Goal: Task Accomplishment & Management: Manage account settings

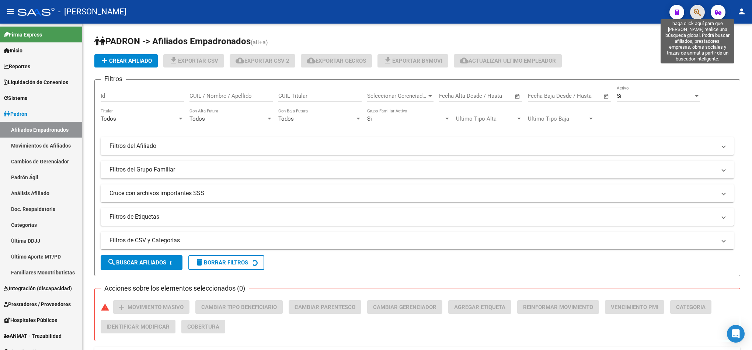
click at [694, 15] on icon "button" at bounding box center [697, 12] width 7 height 8
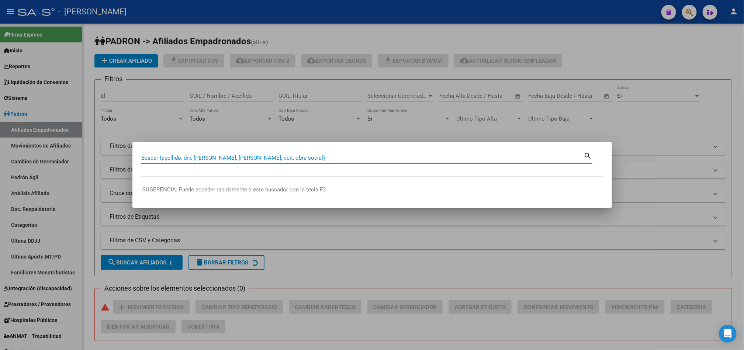
click at [306, 159] on input "Buscar (apellido, dni, [PERSON_NAME], [PERSON_NAME], cuit, obra social)" at bounding box center [362, 158] width 443 height 7
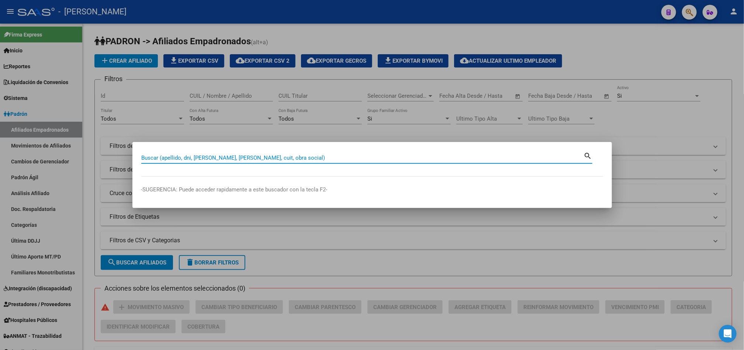
type input "2"
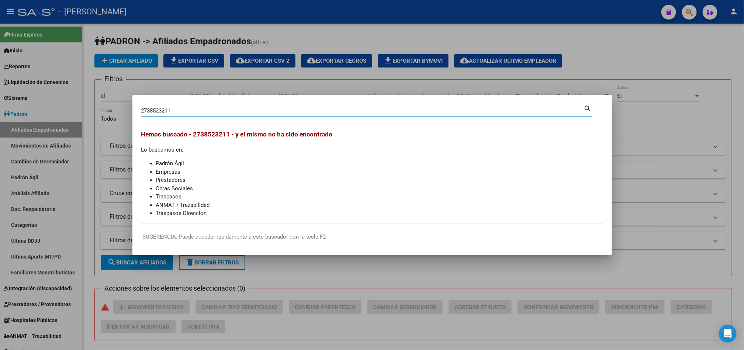
click at [150, 108] on input "2738523211" at bounding box center [362, 110] width 443 height 7
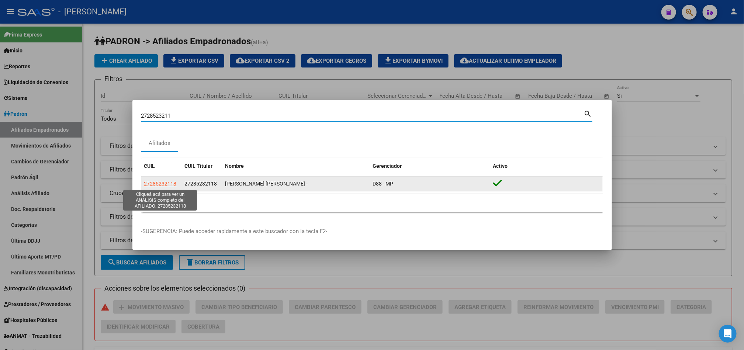
click at [172, 181] on span "27285232118" at bounding box center [160, 184] width 32 height 6
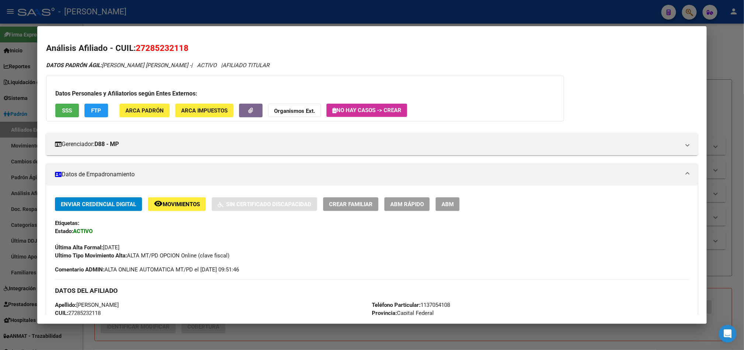
scroll to position [289, 0]
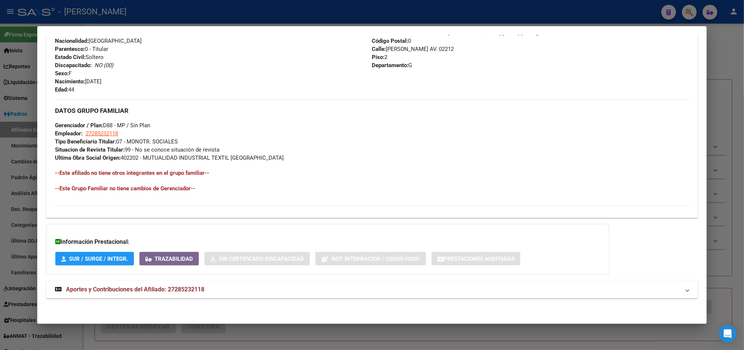
click at [191, 292] on span "Aportes y Contribuciones del Afiliado: 27285232118" at bounding box center [135, 289] width 138 height 7
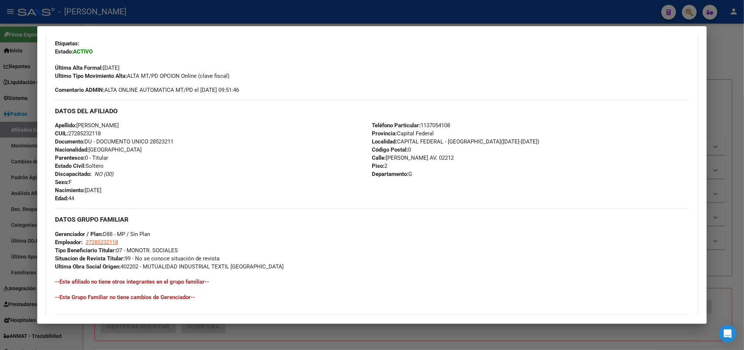
scroll to position [0, 0]
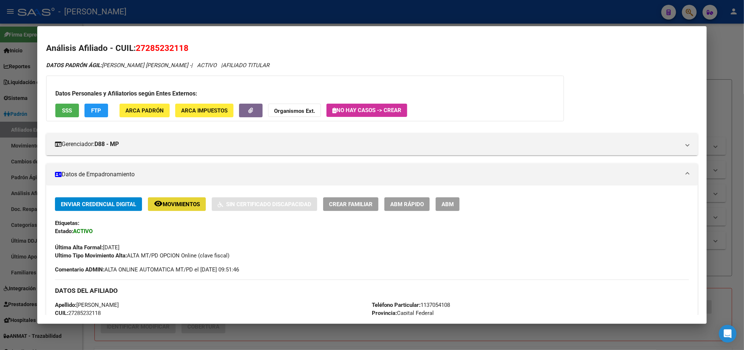
click at [181, 203] on span "Movimientos" at bounding box center [181, 204] width 37 height 7
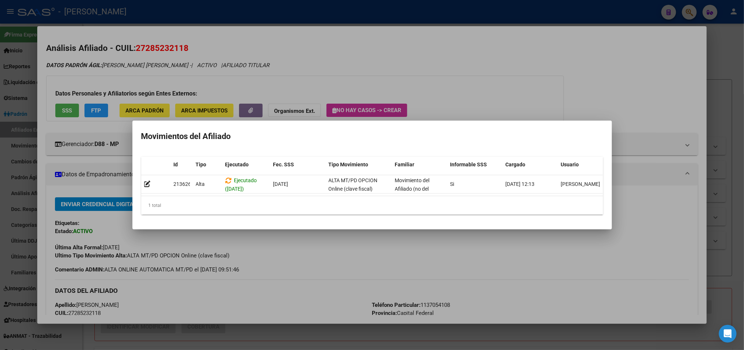
click at [218, 236] on div at bounding box center [372, 175] width 744 height 350
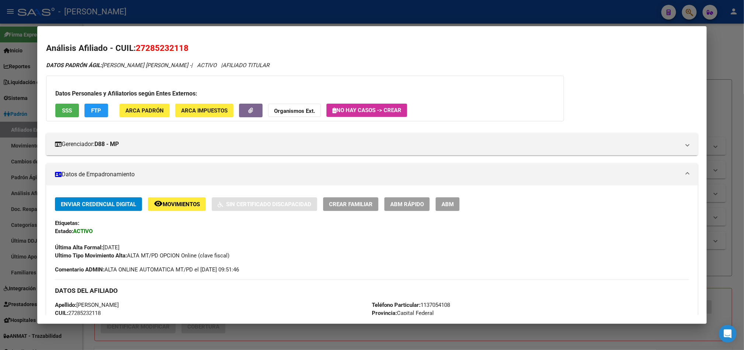
click at [160, 47] on span "27285232118" at bounding box center [162, 48] width 53 height 10
copy span "27285232118"
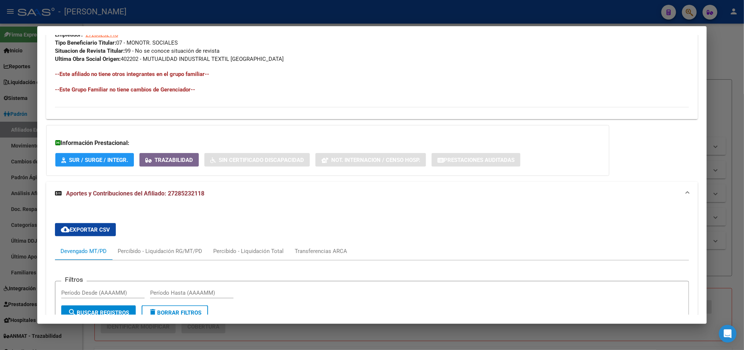
scroll to position [622, 0]
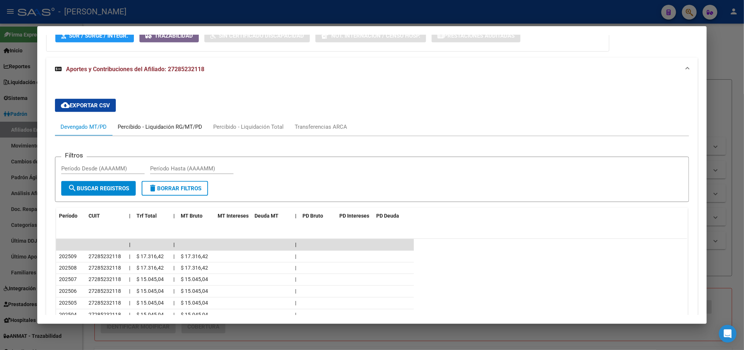
click at [133, 125] on div "Percibido - Liquidación RG/MT/PD" at bounding box center [160, 127] width 84 height 8
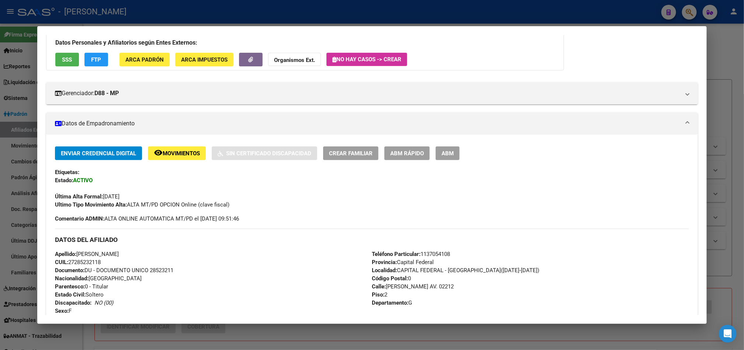
scroll to position [0, 0]
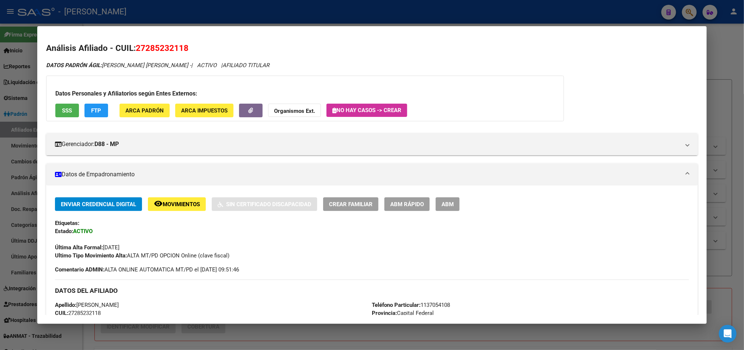
click at [144, 45] on span "27285232118" at bounding box center [162, 48] width 53 height 10
copy span "27285232118"
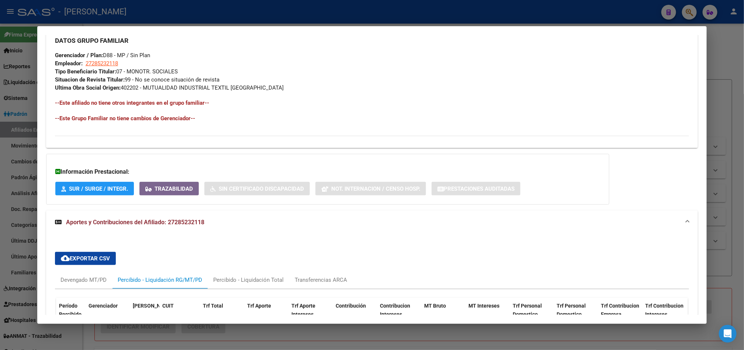
scroll to position [553, 0]
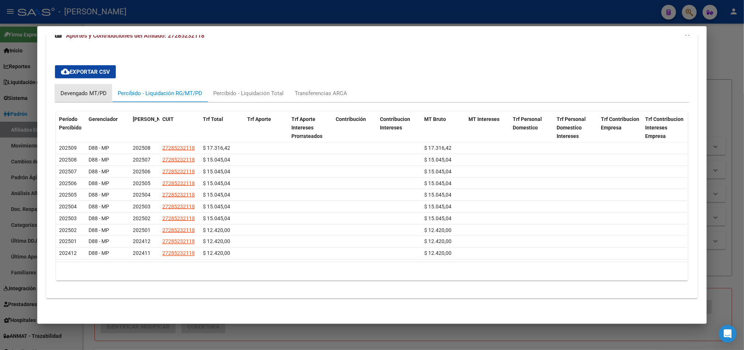
click at [90, 89] on div "Devengado MT/PD" at bounding box center [83, 93] width 46 height 8
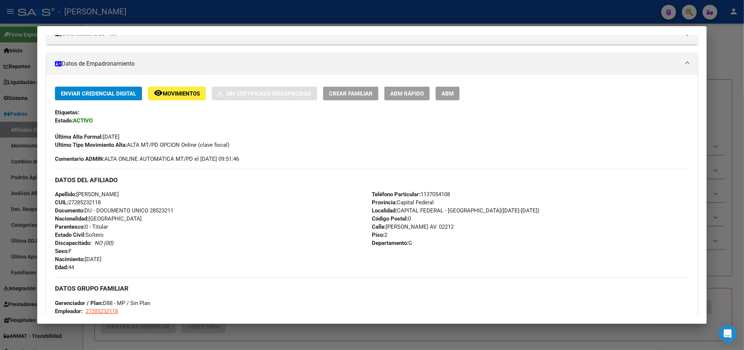
scroll to position [0, 0]
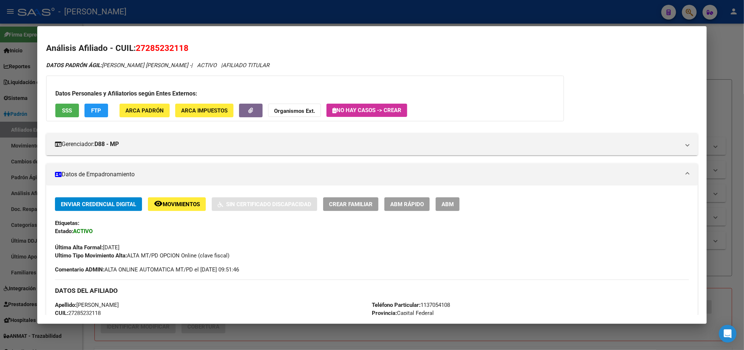
click at [158, 38] on mat-dialog-content "Análisis Afiliado - CUIL: 27285232118 DATOS PADRÓN ÁGIL: [PERSON_NAME] [PERSON_…" at bounding box center [371, 175] width 669 height 280
click at [164, 44] on span "27285232118" at bounding box center [162, 48] width 53 height 10
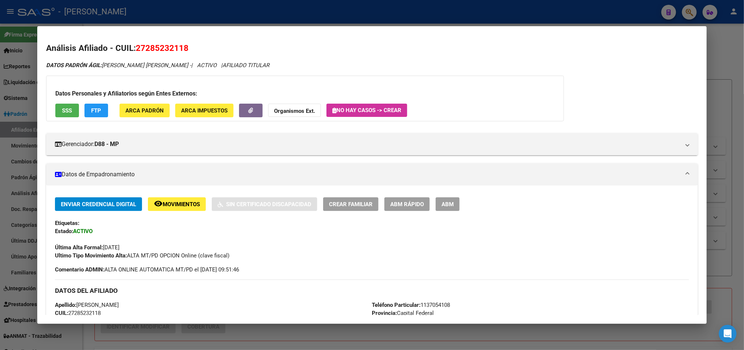
copy span "27285232118"
click at [0, 70] on div at bounding box center [372, 175] width 744 height 350
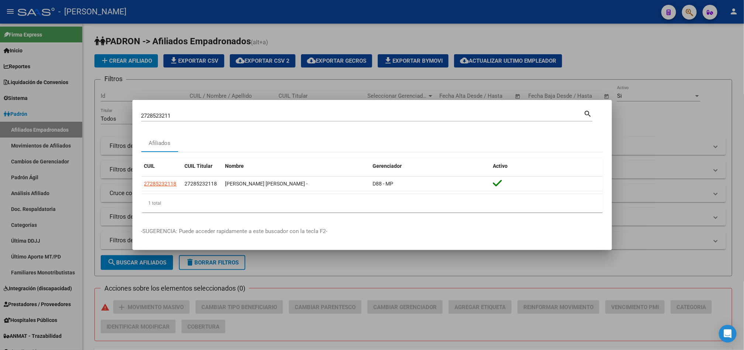
click at [223, 121] on div "2728523211 Buscar (apellido, dni, cuil, [PERSON_NAME], cuit, obra social)" at bounding box center [362, 115] width 443 height 11
click at [230, 117] on input "2728523211" at bounding box center [362, 115] width 443 height 7
type input "27206428"
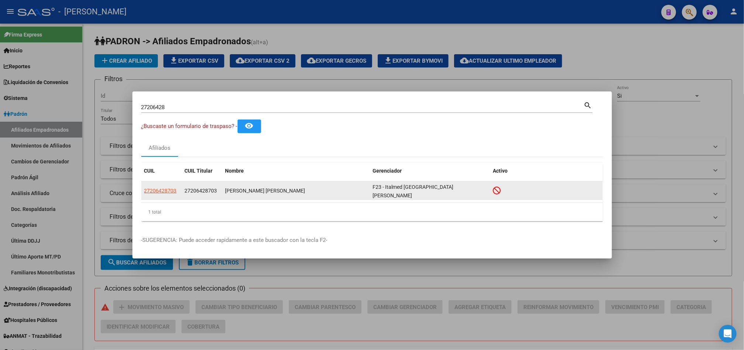
click at [178, 193] on div "27206428703" at bounding box center [161, 191] width 35 height 8
click at [167, 188] on span "27206428703" at bounding box center [160, 191] width 32 height 6
type textarea "27206428703"
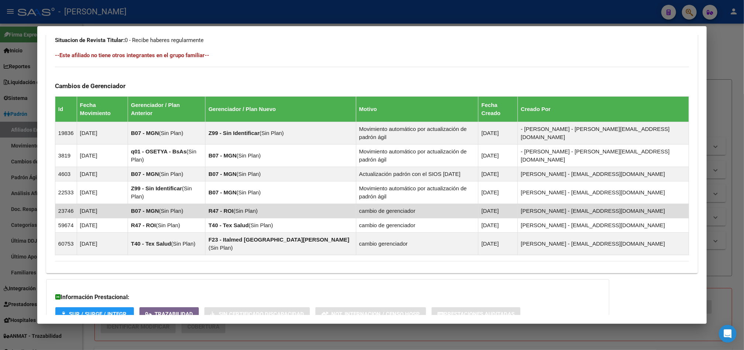
scroll to position [431, 0]
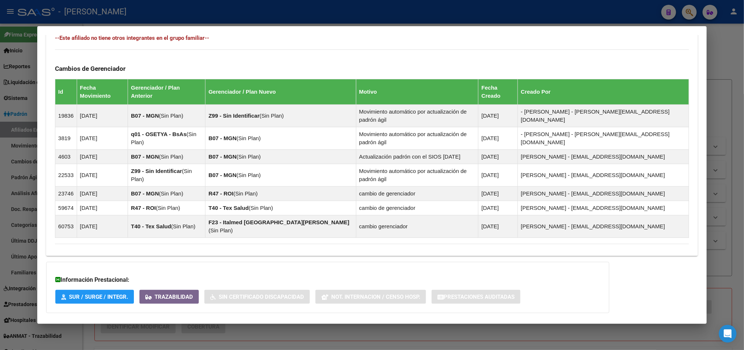
click at [158, 324] on span "Aportes y Contribuciones del Afiliado: 27206428703" at bounding box center [135, 327] width 138 height 7
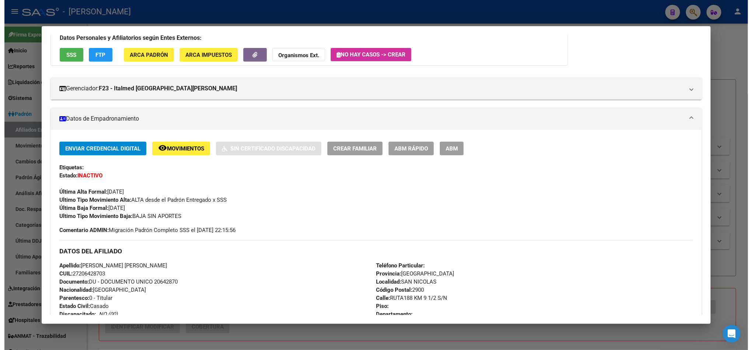
scroll to position [0, 0]
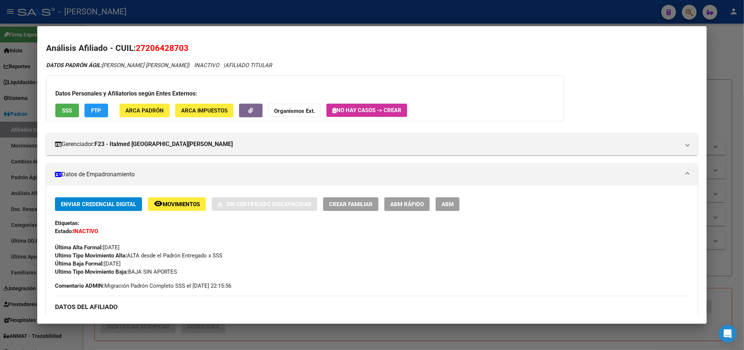
click at [442, 205] on span "ABM" at bounding box center [447, 204] width 12 height 7
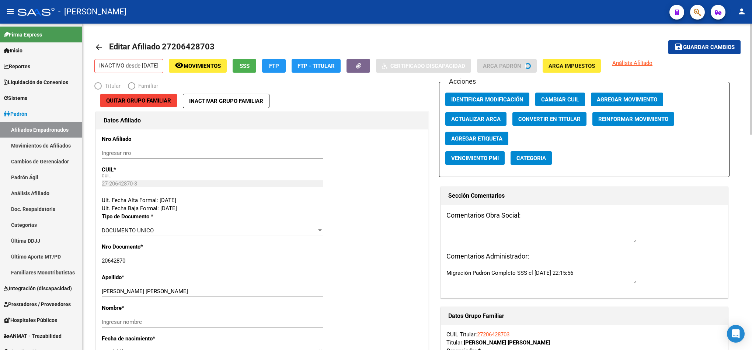
radio input "true"
type input "27-20642870-3"
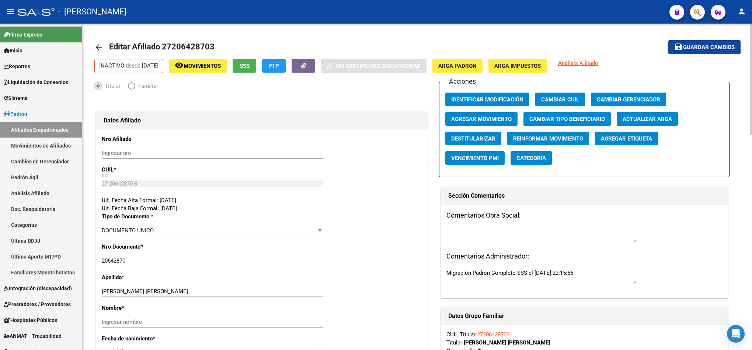
click at [476, 113] on button "Agregar Movimiento" at bounding box center [481, 119] width 72 height 14
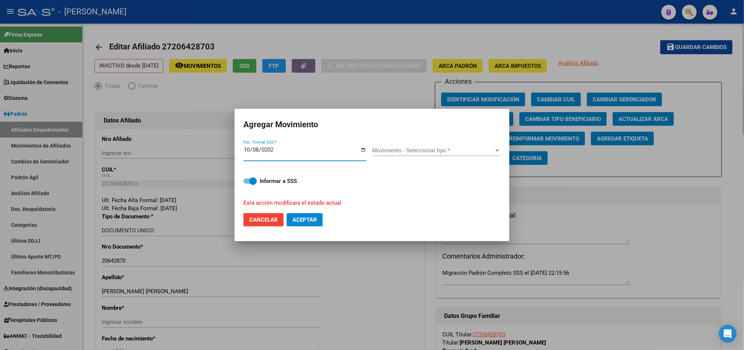
type input "[DATE]"
click at [400, 139] on div "Movimiento - Seleccionar tipo * Movimiento - Seleccionar tipo *" at bounding box center [436, 153] width 129 height 28
click at [403, 150] on span "Movimiento - Seleccionar tipo *" at bounding box center [433, 150] width 122 height 7
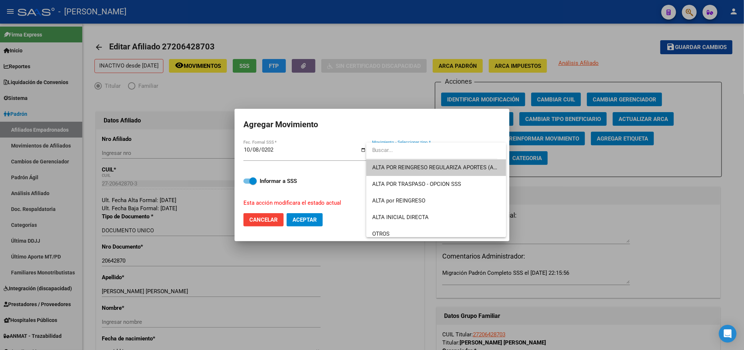
click at [403, 161] on span "ALTA POR REINGRESO REGULARIZA APORTES (AFIP)" at bounding box center [436, 167] width 128 height 17
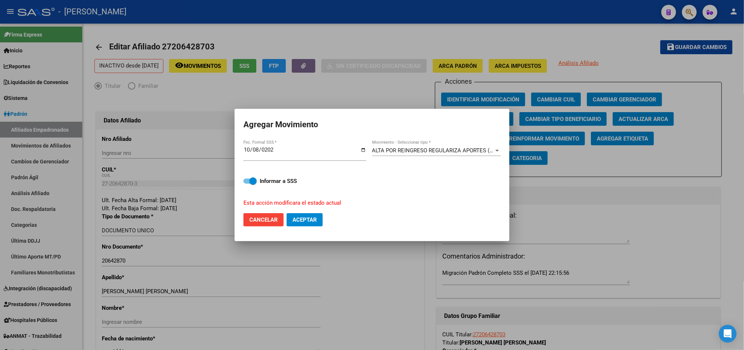
drag, startPoint x: 323, startPoint y: 212, endPoint x: 312, endPoint y: 220, distance: 13.2
click at [312, 220] on mat-dialog-actions "Cancelar Aceptar" at bounding box center [371, 219] width 257 height 25
click at [312, 220] on span "Aceptar" at bounding box center [304, 219] width 24 height 7
checkbox input "false"
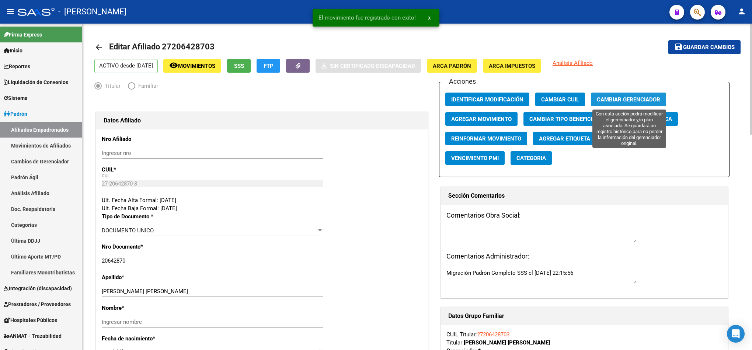
click at [607, 98] on span "Cambiar Gerenciador" at bounding box center [628, 99] width 63 height 7
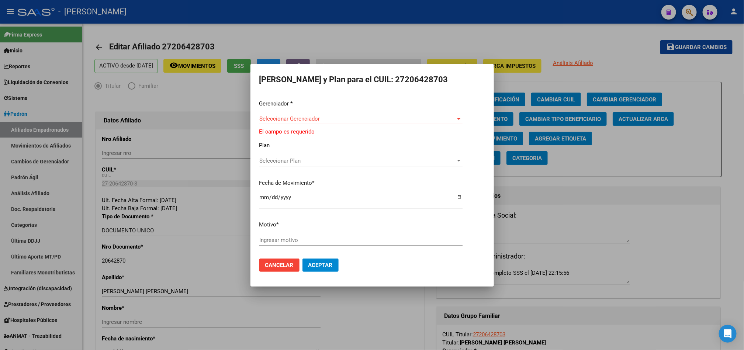
click at [425, 126] on div "Seleccionar Gerenciador Seleccionar Gerenciador" at bounding box center [360, 122] width 203 height 18
click at [438, 118] on span "Seleccionar Gerenciador" at bounding box center [357, 118] width 197 height 7
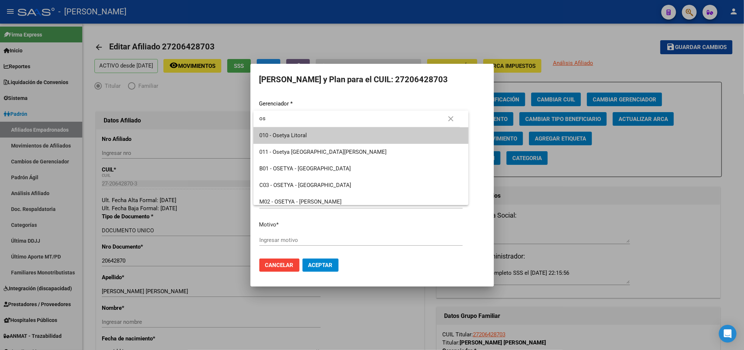
type input "o"
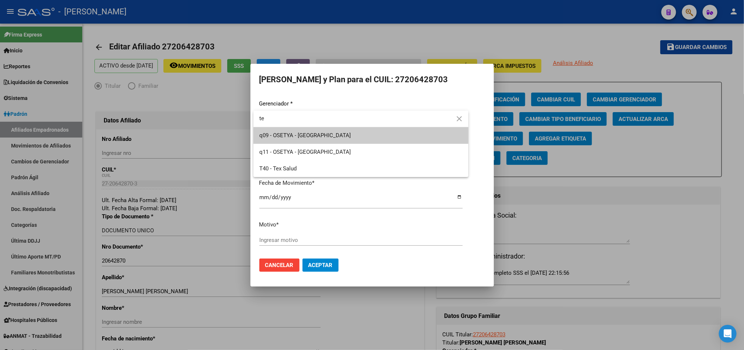
type input "t"
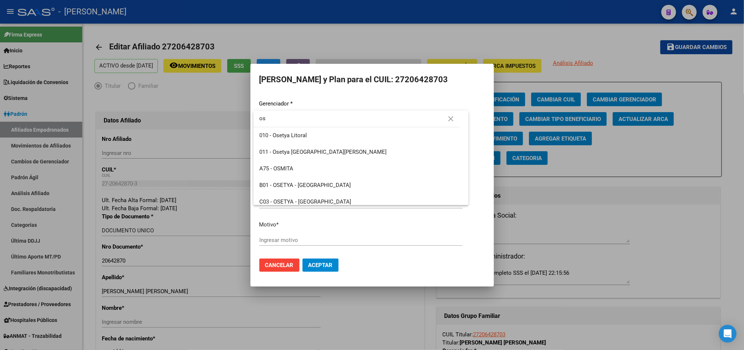
type input "o"
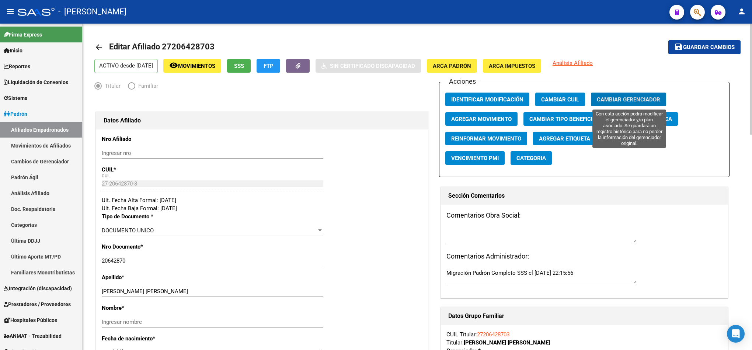
click at [164, 44] on span "Editar Afiliado 27206428703" at bounding box center [161, 46] width 105 height 9
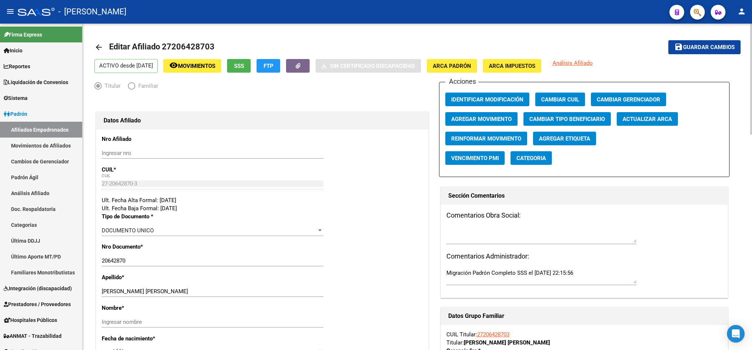
click at [164, 44] on span "Editar Afiliado 27206428703" at bounding box center [161, 46] width 105 height 9
copy h1 "27206428703"
click at [43, 131] on link "Afiliados Empadronados" at bounding box center [41, 130] width 82 height 16
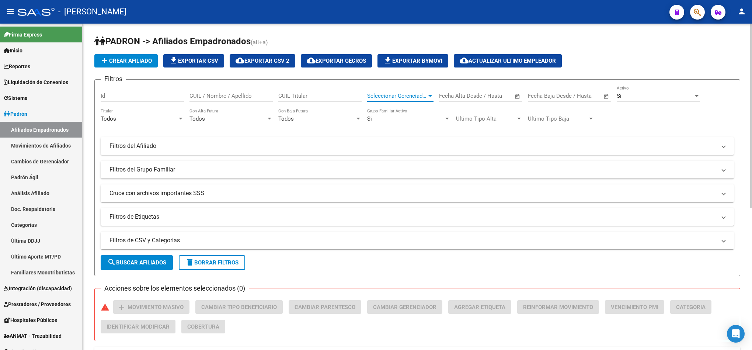
click at [383, 98] on span "Seleccionar Gerenciador" at bounding box center [397, 96] width 60 height 7
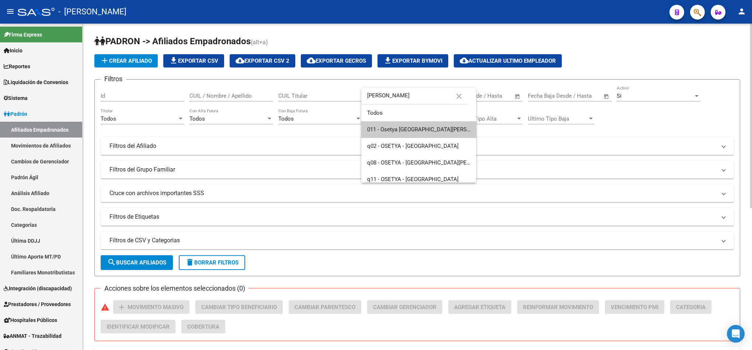
type input "[PERSON_NAME]"
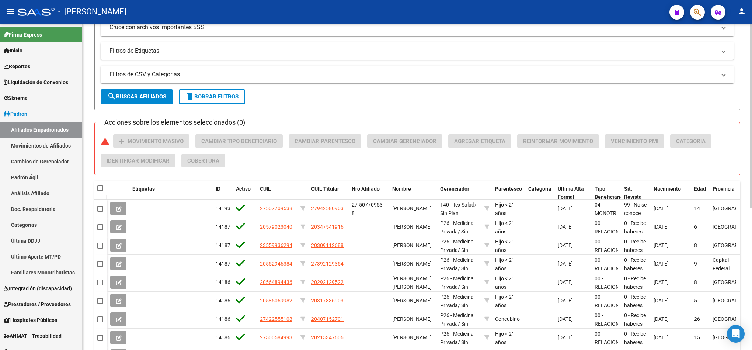
click at [121, 86] on form "Filtros Id CUIL / Nombre / Apellido CUIL Titular 011 - Osetya San [PERSON_NAME]…" at bounding box center [417, 11] width 646 height 197
click at [136, 94] on span "search Buscar Afiliados" at bounding box center [136, 96] width 59 height 7
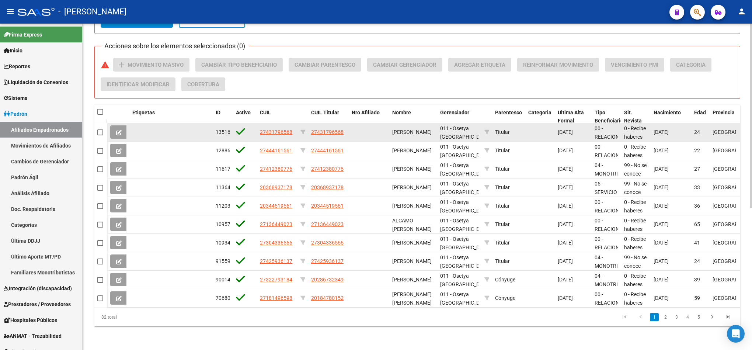
scroll to position [250, 0]
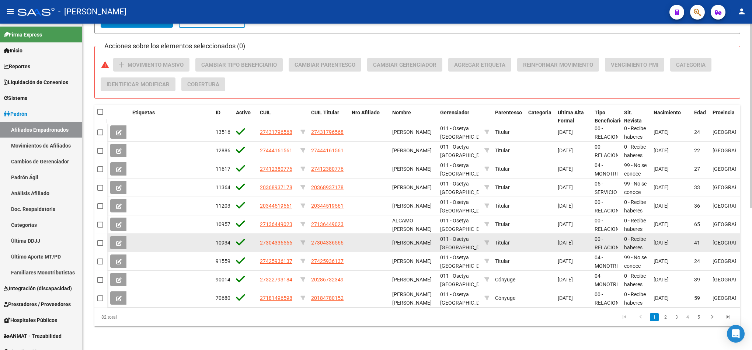
drag, startPoint x: 321, startPoint y: 248, endPoint x: 367, endPoint y: 238, distance: 47.5
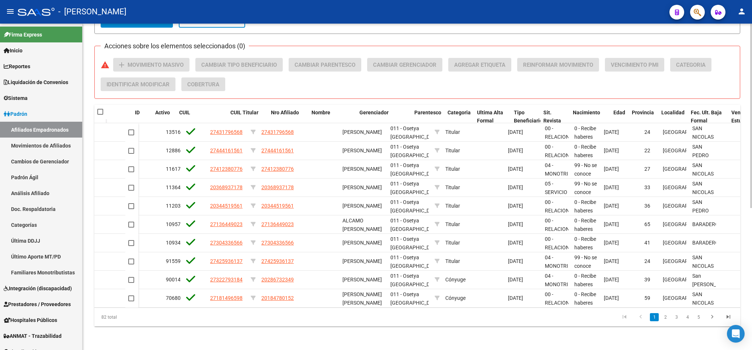
scroll to position [0, 82]
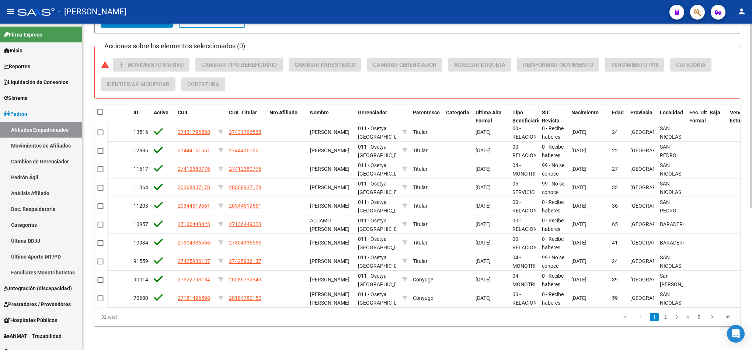
click at [513, 105] on datatable-header-cell "Tipo Beneficiario" at bounding box center [525, 117] width 30 height 24
click at [516, 108] on div "Tipo Beneficiario" at bounding box center [525, 116] width 24 height 17
click at [520, 114] on span "Tipo Beneficiario" at bounding box center [527, 117] width 29 height 14
click at [667, 318] on link "2" at bounding box center [665, 317] width 9 height 8
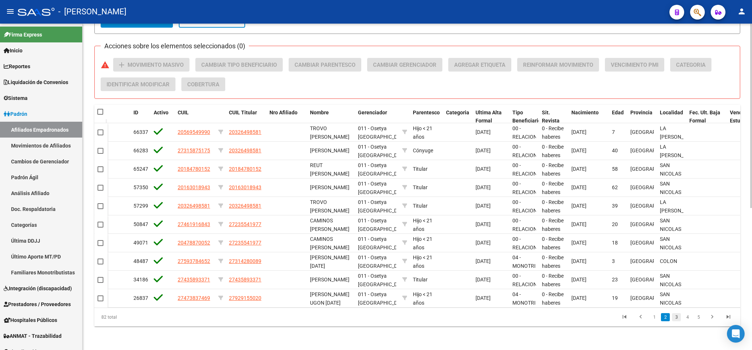
click at [676, 318] on link "3" at bounding box center [676, 317] width 9 height 8
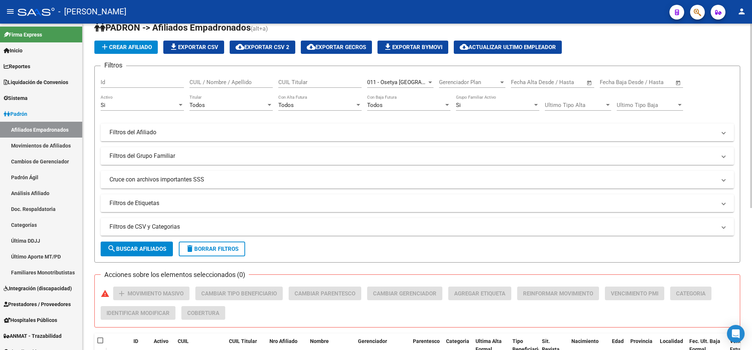
scroll to position [0, 0]
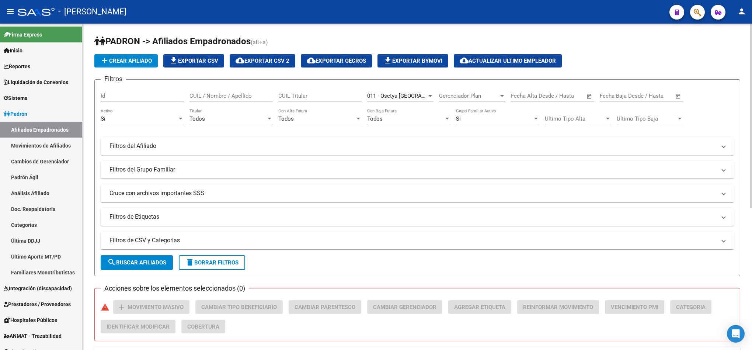
click at [275, 137] on mat-expansion-panel-header "Filtros del Afiliado" at bounding box center [418, 146] width 634 height 18
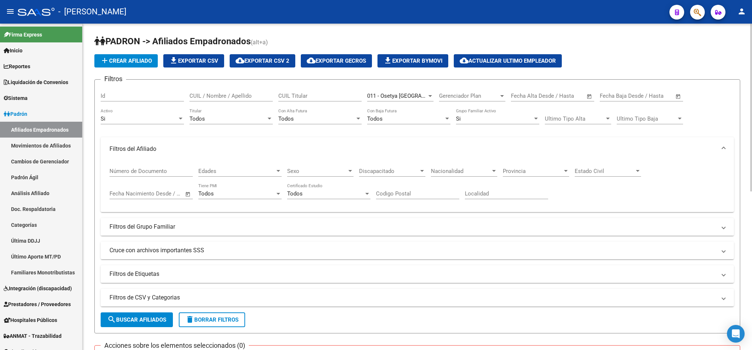
click at [153, 226] on mat-panel-title "Filtros del Grupo Familiar" at bounding box center [413, 227] width 607 height 8
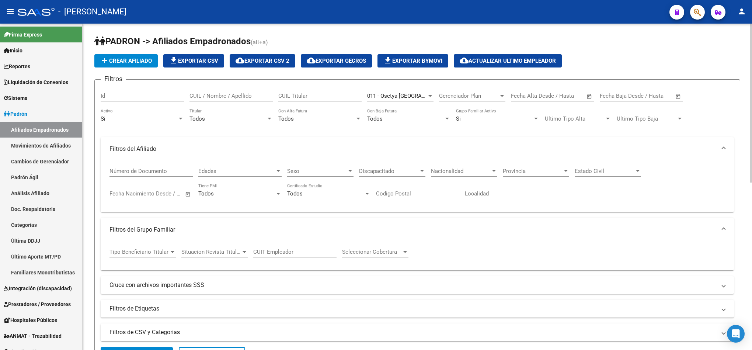
click at [146, 250] on span "Tipo Beneficiario Titular" at bounding box center [140, 252] width 60 height 7
type input "mono"
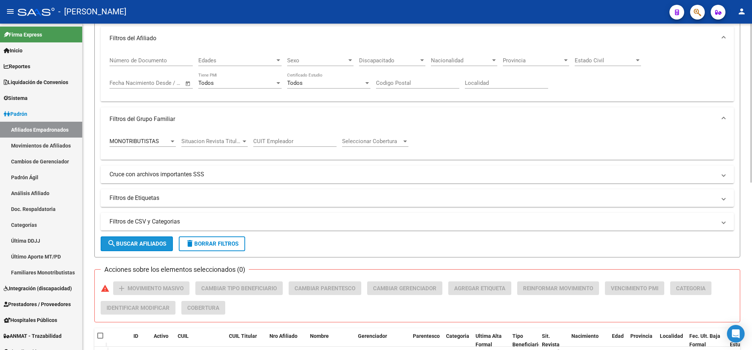
click at [148, 246] on span "search Buscar Afiliados" at bounding box center [136, 243] width 59 height 7
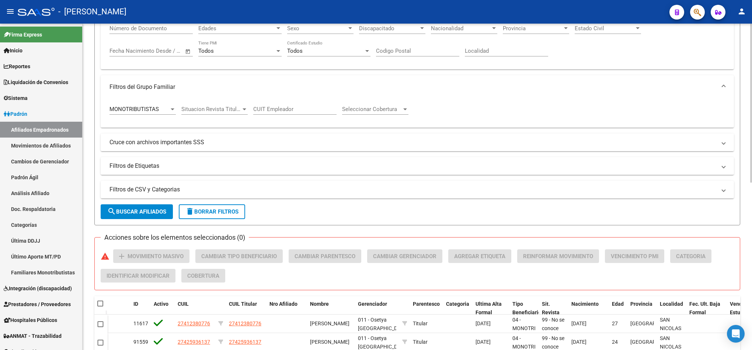
scroll to position [122, 0]
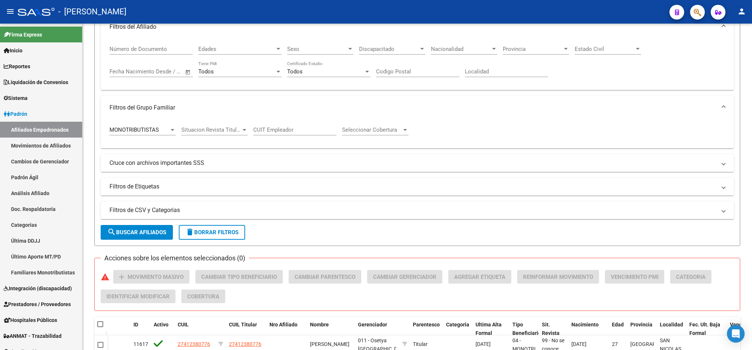
click at [163, 135] on div "MONOTRIBUTISTAS Tipo Beneficiario Titular" at bounding box center [143, 127] width 66 height 16
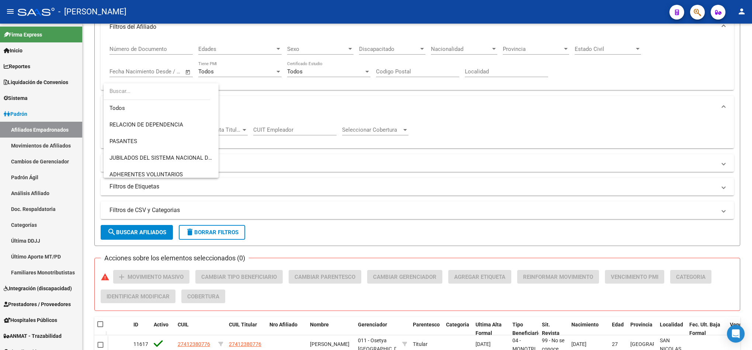
scroll to position [61, 0]
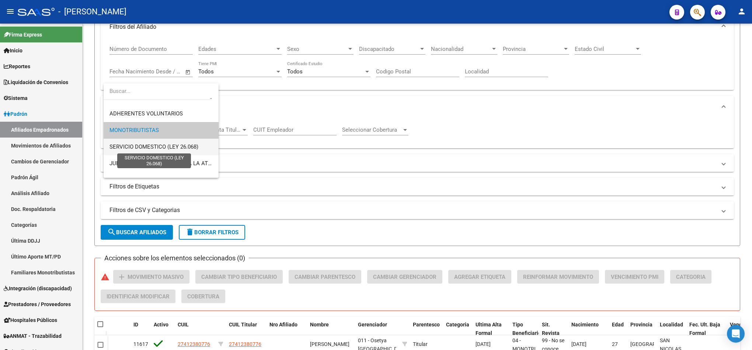
click at [164, 148] on span "SERVICIO DOMESTICO (LEY 26.068)" at bounding box center [154, 146] width 89 height 7
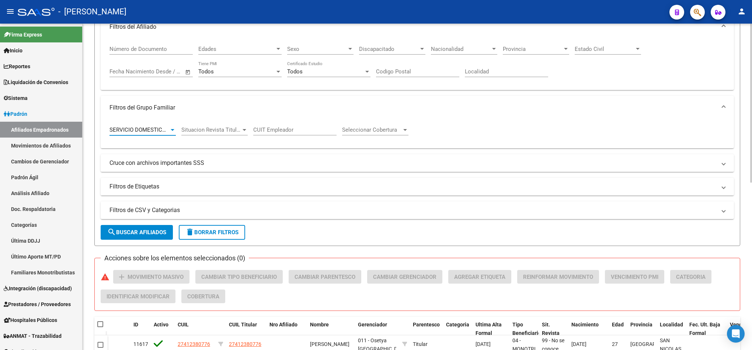
click at [153, 232] on span "search Buscar Afiliados" at bounding box center [136, 232] width 59 height 7
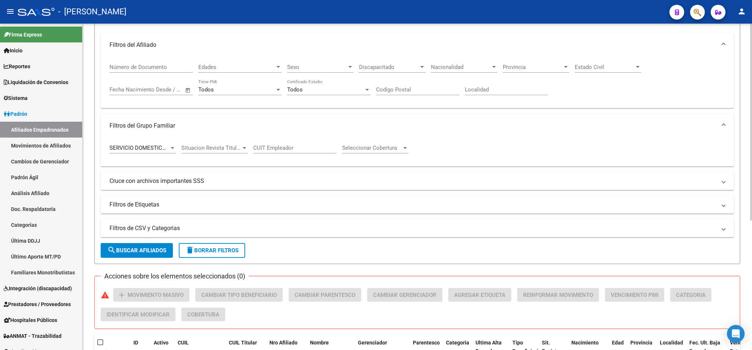
scroll to position [103, 0]
click at [133, 157] on div "SERVICIO DOMESTICO (LEY 26.068) Tipo Beneficiario Titular" at bounding box center [143, 149] width 66 height 23
click at [135, 153] on div "SERVICIO DOMESTICO (LEY 26.068) Tipo Beneficiario Titular" at bounding box center [143, 146] width 66 height 16
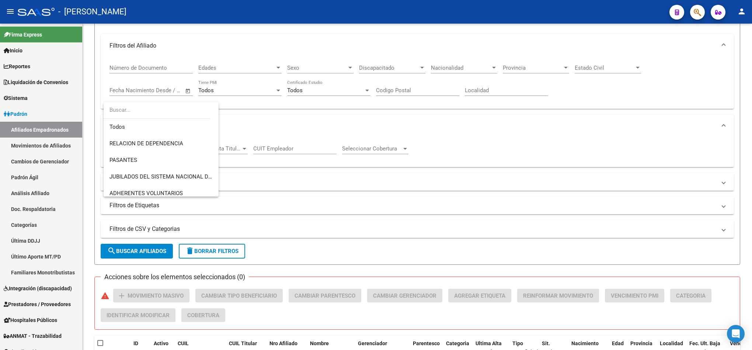
scroll to position [77, 0]
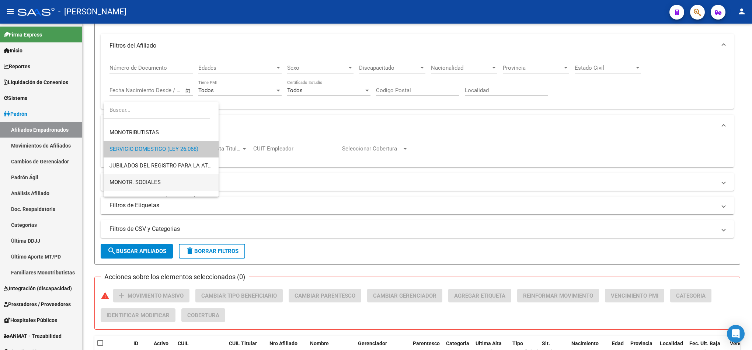
click at [166, 180] on span "MONOTR. SOCIALES" at bounding box center [161, 182] width 103 height 17
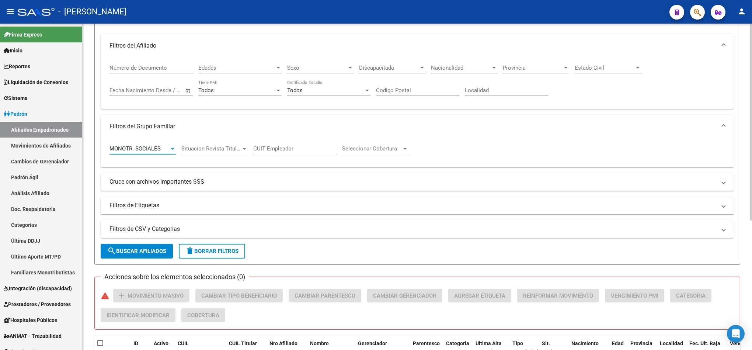
click at [145, 239] on form "Filtros Id CUIL / Nombre / Apellido CUIL Titular 011 - Osetya San [PERSON_NAME]…" at bounding box center [417, 120] width 646 height 289
click at [149, 249] on span "search Buscar Afiliados" at bounding box center [136, 251] width 59 height 7
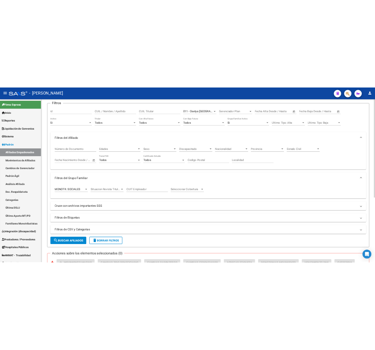
scroll to position [0, 0]
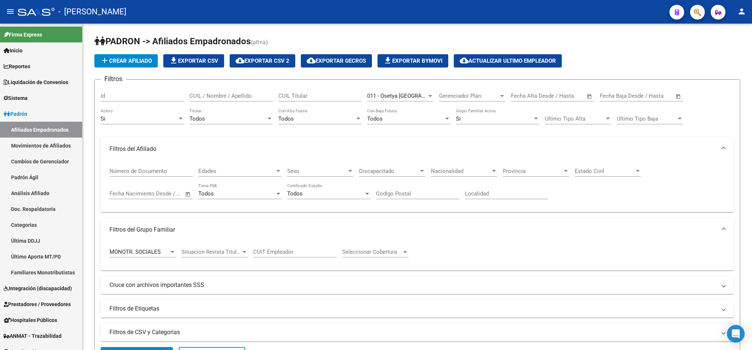
click at [706, 6] on mat-toolbar "menu - osetya person" at bounding box center [376, 12] width 752 height 24
click at [702, 8] on button "button" at bounding box center [697, 12] width 15 height 15
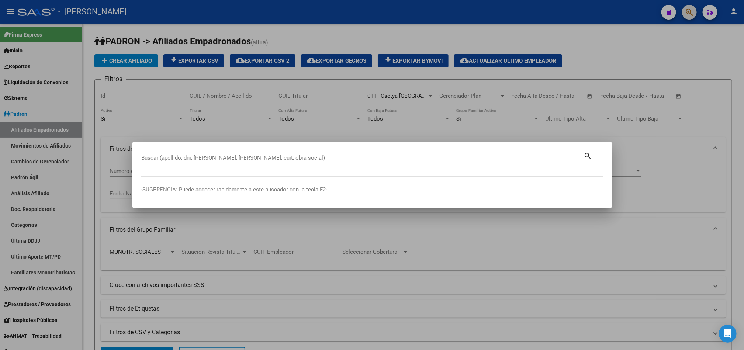
paste input "27206428703"
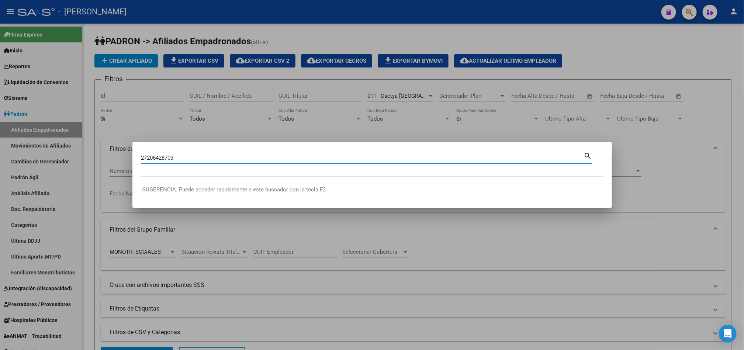
type input "27206428703"
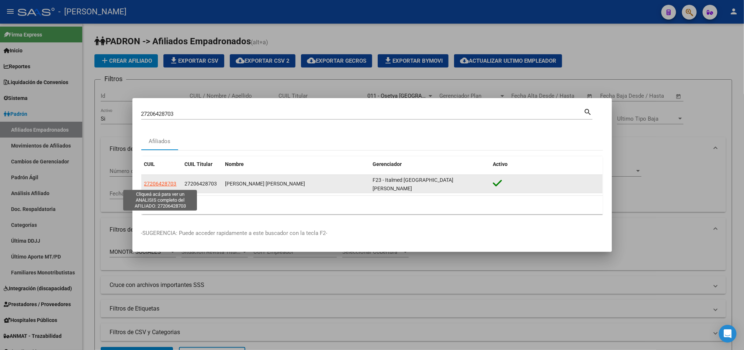
click at [165, 181] on span "27206428703" at bounding box center [160, 184] width 32 height 6
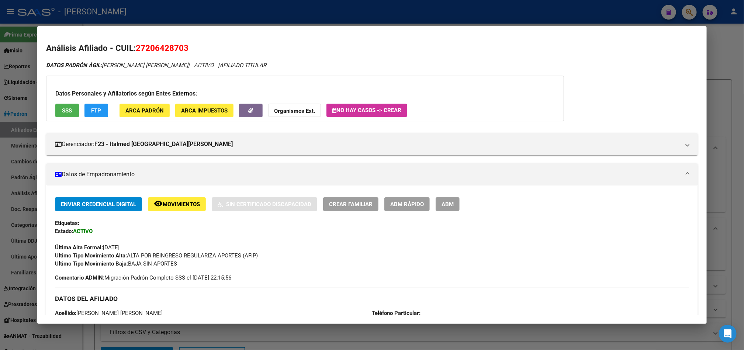
click at [0, 82] on div at bounding box center [372, 175] width 744 height 350
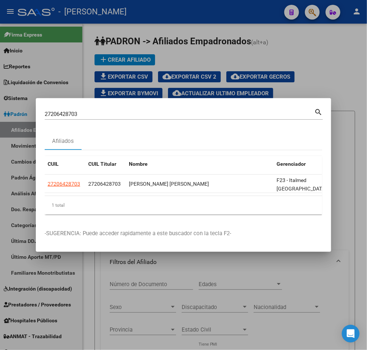
click at [131, 56] on div at bounding box center [183, 175] width 367 height 350
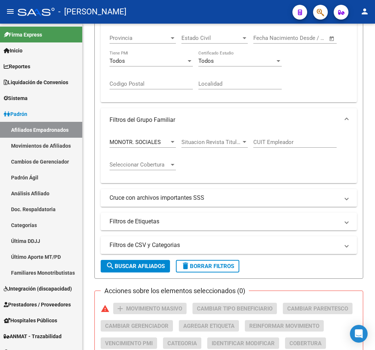
scroll to position [153, 0]
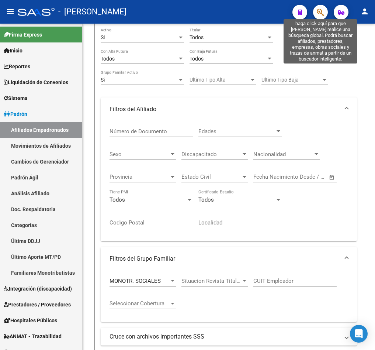
click at [323, 13] on icon "button" at bounding box center [320, 12] width 7 height 8
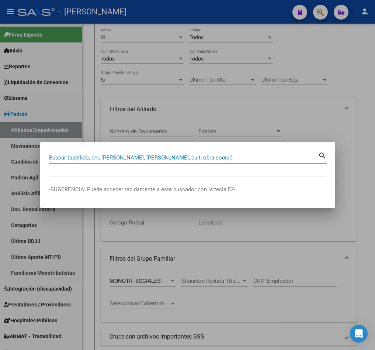
click at [160, 155] on input "Buscar (apellido, dni, [PERSON_NAME], [PERSON_NAME], cuit, obra social)" at bounding box center [183, 157] width 269 height 7
type input "2720642"
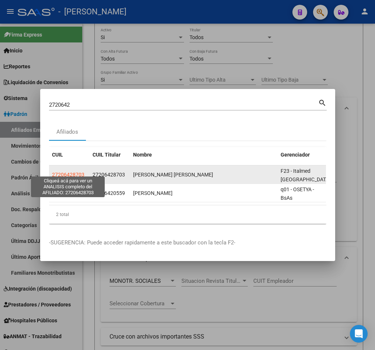
click at [67, 171] on span "27206428703" at bounding box center [68, 174] width 32 height 6
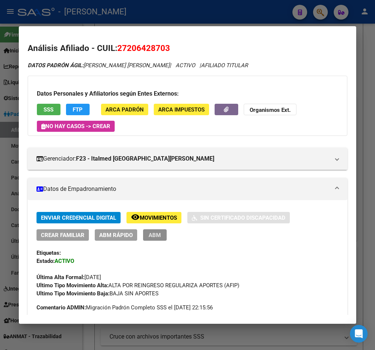
click at [154, 236] on span "ABM" at bounding box center [155, 235] width 12 height 7
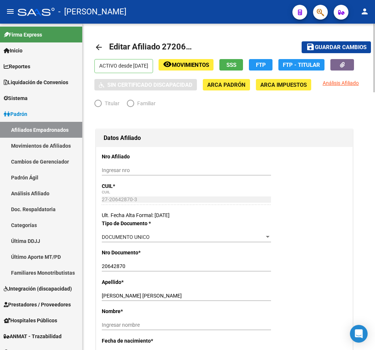
radio input "true"
type input "27-20642870-3"
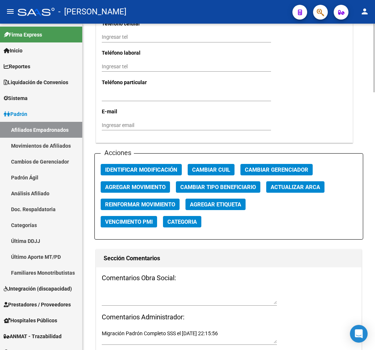
scroll to position [774, 0]
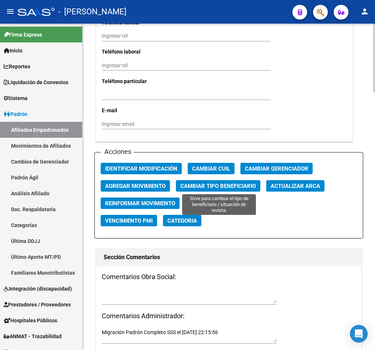
click at [187, 183] on span "Cambiar Tipo Beneficiario" at bounding box center [218, 186] width 76 height 7
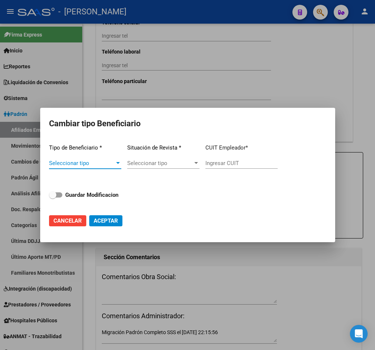
click at [212, 51] on div at bounding box center [187, 175] width 375 height 350
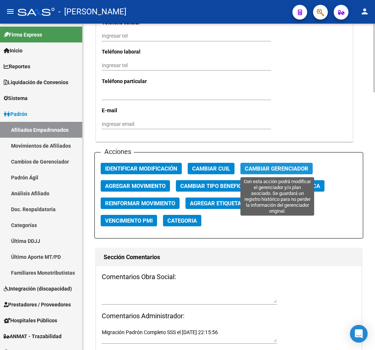
click at [269, 163] on button "Cambiar Gerenciador" at bounding box center [276, 168] width 72 height 11
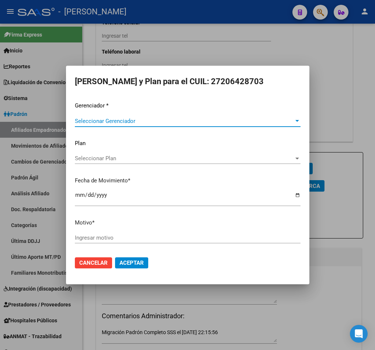
click at [167, 122] on span "Seleccionar Gerenciador" at bounding box center [184, 121] width 219 height 7
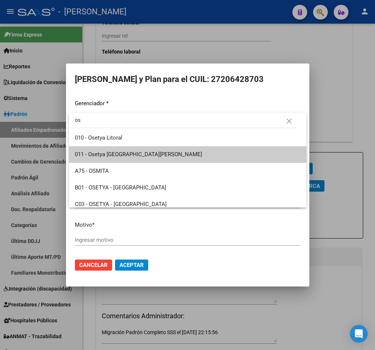
type input "os"
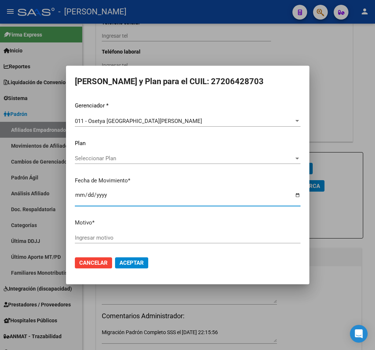
click at [178, 237] on input "Ingresar motivo" at bounding box center [188, 237] width 226 height 7
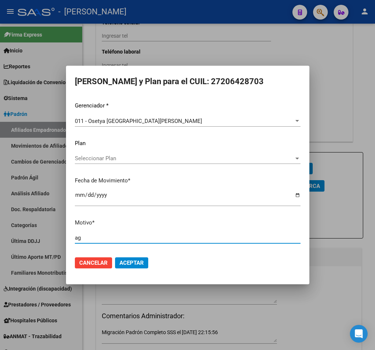
type input "a"
type input "cambio gerenciador"
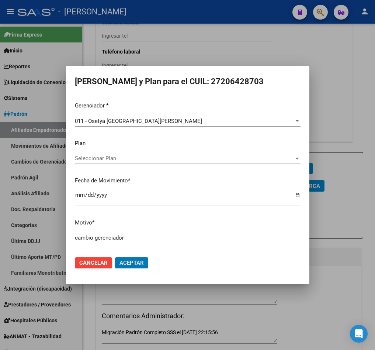
click at [115, 257] on button "Aceptar" at bounding box center [131, 262] width 33 height 11
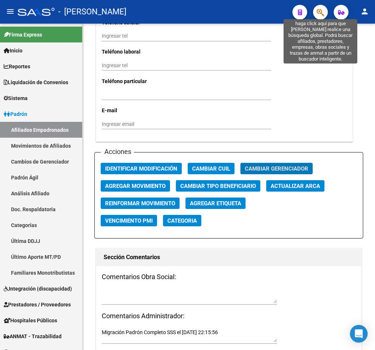
click at [335, 8] on button "button" at bounding box center [341, 12] width 15 height 15
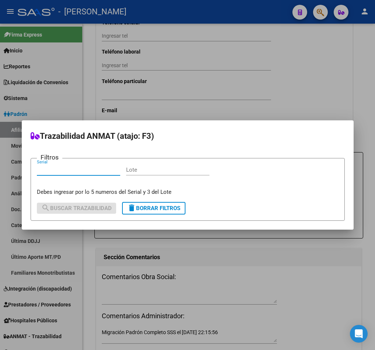
click at [319, 10] on div at bounding box center [187, 175] width 375 height 350
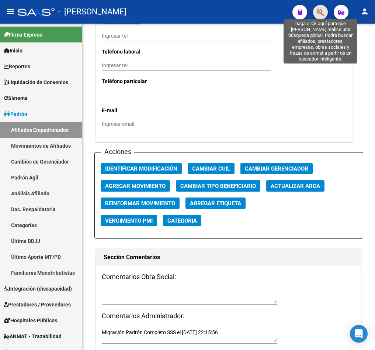
click at [319, 10] on icon "button" at bounding box center [320, 12] width 7 height 8
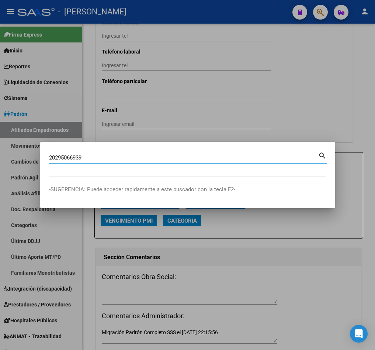
type input "20295066939"
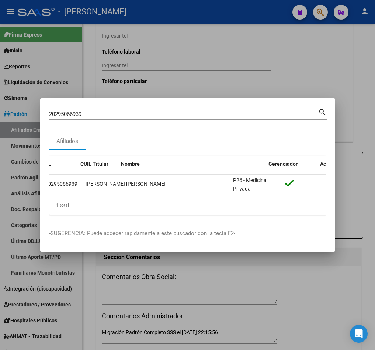
scroll to position [0, 0]
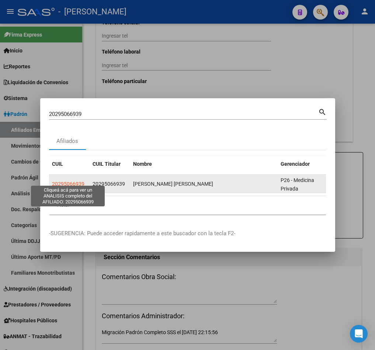
click at [77, 181] on span "20295066939" at bounding box center [68, 184] width 32 height 6
type textarea "20295066939"
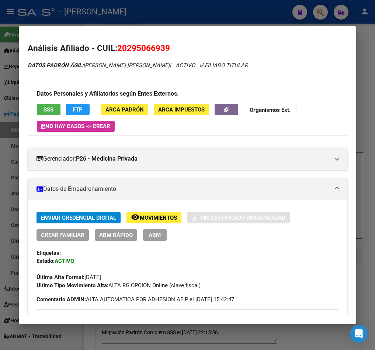
click at [138, 53] on h2 "Análisis Afiliado - CUIL: 20295066939" at bounding box center [188, 48] width 320 height 13
copy span "20295066939"
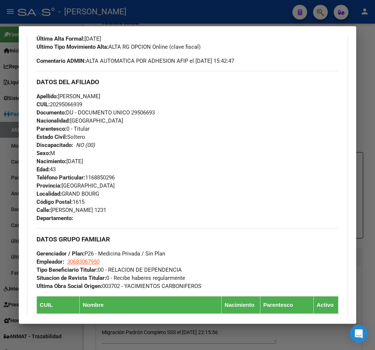
scroll to position [294, 0]
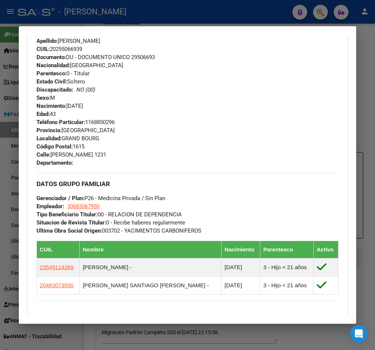
click at [1, 117] on div at bounding box center [187, 175] width 375 height 350
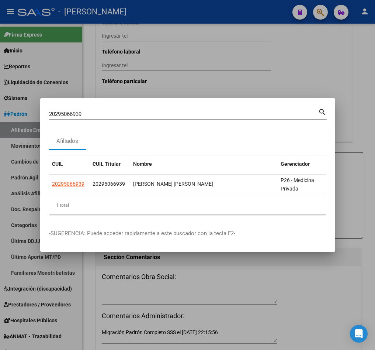
click at [87, 107] on div "20295066939 Buscar (apellido, dni, cuil, [PERSON_NAME], cuit, obra social) sear…" at bounding box center [188, 113] width 278 height 13
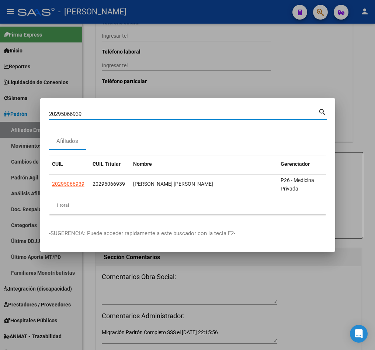
click at [92, 108] on div "20295066939 Buscar (apellido, dni, cuil, [PERSON_NAME], cuit, obra social)" at bounding box center [183, 113] width 269 height 11
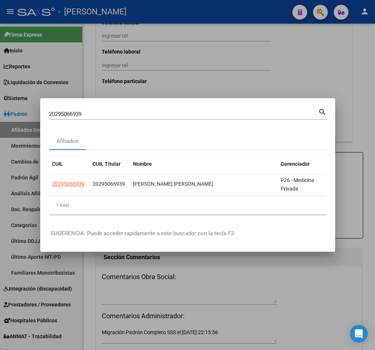
click at [92, 108] on div "20295066939 Buscar (apellido, dni, cuil, [PERSON_NAME], cuit, obra social)" at bounding box center [183, 113] width 269 height 11
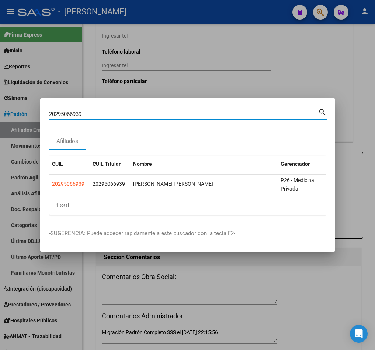
click at [95, 111] on input "20295066939" at bounding box center [183, 114] width 269 height 7
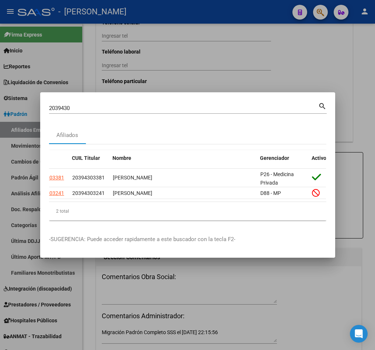
scroll to position [0, 48]
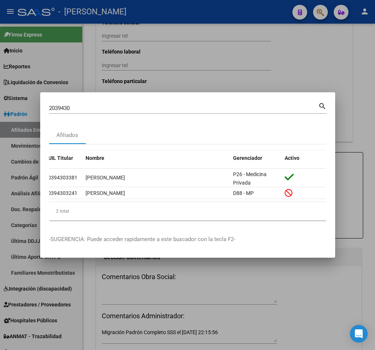
click at [141, 95] on mat-dialog-container "2039430 Buscar (apellido, dni, cuil, nro traspaso, cuit, obra social) search Af…" at bounding box center [187, 175] width 295 height 166
drag, startPoint x: 141, startPoint y: 95, endPoint x: 141, endPoint y: 100, distance: 4.8
click at [140, 96] on mat-dialog-container "2039430 Buscar (apellido, dni, cuil, nro traspaso, cuit, obra social) search Af…" at bounding box center [187, 175] width 295 height 166
click at [141, 105] on input "2039430" at bounding box center [183, 108] width 269 height 7
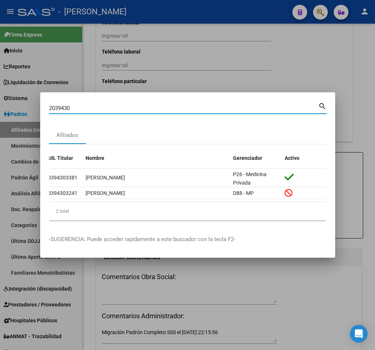
paste input "29516588"
type input "20295165880"
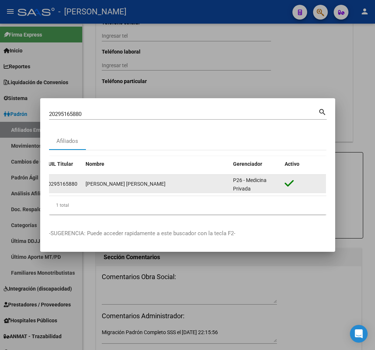
drag, startPoint x: 161, startPoint y: 192, endPoint x: 91, endPoint y: 182, distance: 70.8
click at [91, 188] on datatable-selection "20295165880 20295165880 [PERSON_NAME] [PERSON_NAME] P26 - Medicina Privada" at bounding box center [139, 191] width 277 height 7
click at [67, 185] on datatable-body-cell "20295165880" at bounding box center [62, 183] width 41 height 18
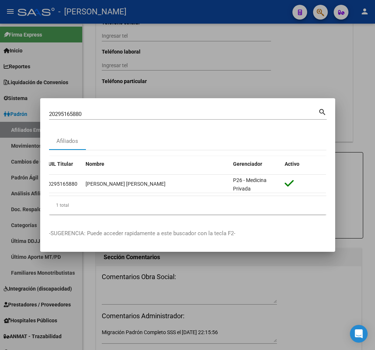
drag, startPoint x: 70, startPoint y: 201, endPoint x: 70, endPoint y: 195, distance: 6.6
click at [70, 200] on div "1 total" at bounding box center [187, 205] width 277 height 18
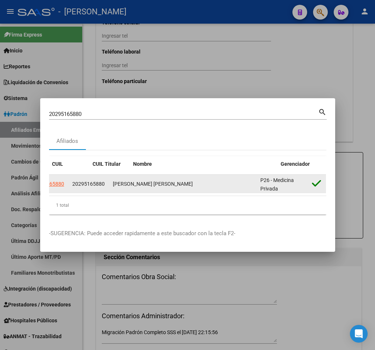
scroll to position [0, 0]
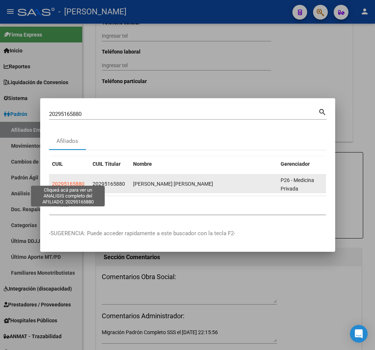
click at [58, 181] on span "20295165880" at bounding box center [68, 184] width 32 height 6
type textarea "20295165880"
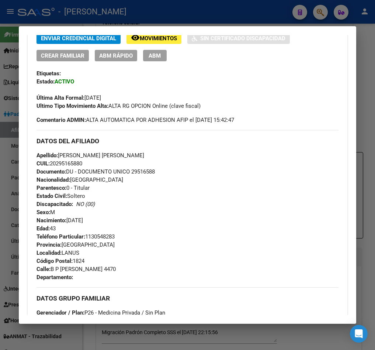
scroll to position [544, 0]
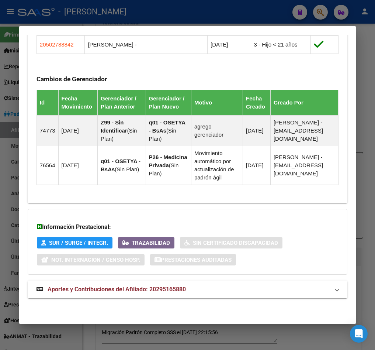
click at [193, 292] on mat-panel-title "Aportes y Contribuciones del Afiliado: 20295165880" at bounding box center [183, 289] width 293 height 9
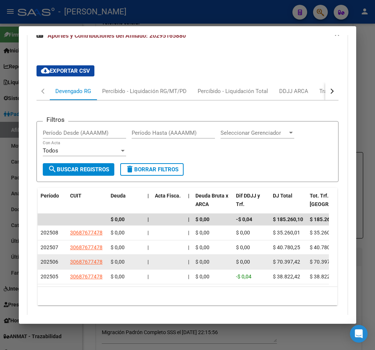
scroll to position [800, 0]
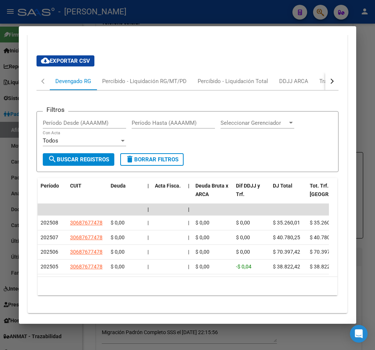
click at [329, 84] on div "button" at bounding box center [331, 81] width 5 height 5
click at [2, 96] on div at bounding box center [187, 175] width 375 height 350
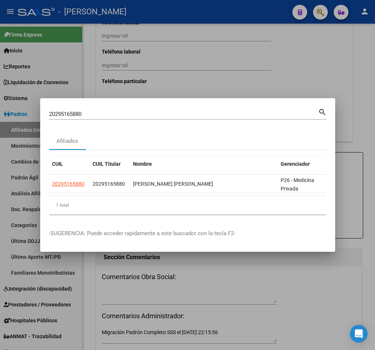
click at [284, 198] on div "CUIL CUIL Titular Nombre Gerenciador Activo 20295165880 20295165880 [PERSON_NAM…" at bounding box center [187, 185] width 277 height 58
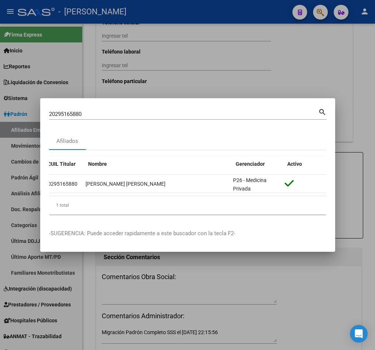
scroll to position [0, 0]
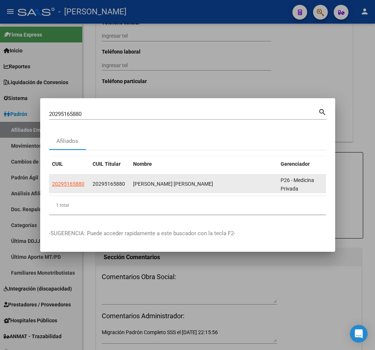
click at [77, 181] on span "20295165880" at bounding box center [68, 184] width 32 height 6
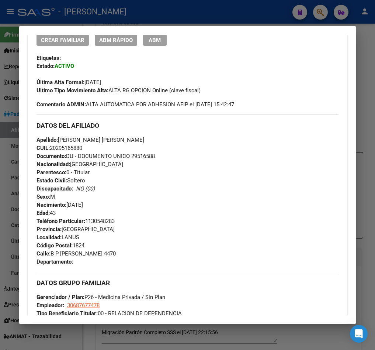
scroll to position [221, 0]
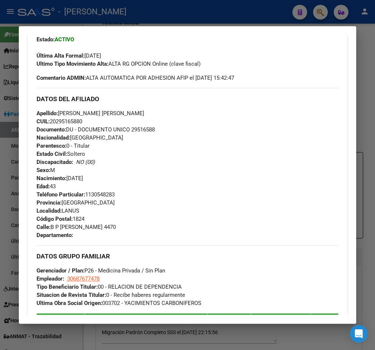
drag, startPoint x: 315, startPoint y: 102, endPoint x: 314, endPoint y: 121, distance: 18.8
drag, startPoint x: 288, startPoint y: 131, endPoint x: 284, endPoint y: 145, distance: 14.8
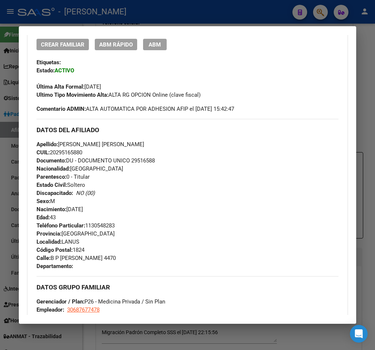
scroll to position [166, 0]
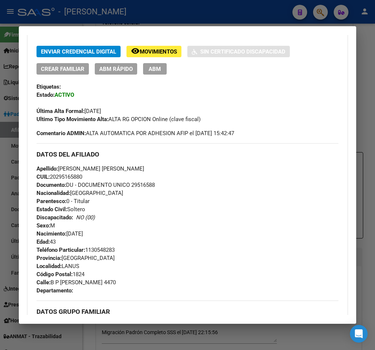
drag, startPoint x: 280, startPoint y: 162, endPoint x: 285, endPoint y: 185, distance: 23.7
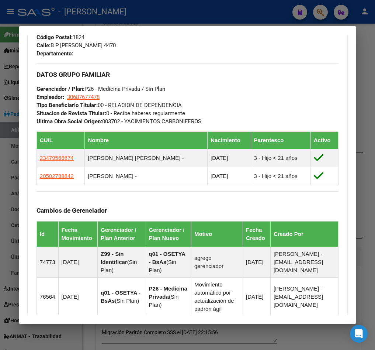
scroll to position [341, 0]
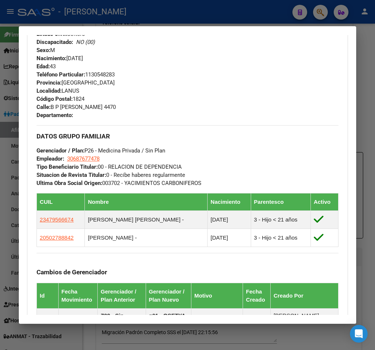
click at [5, 58] on div at bounding box center [187, 175] width 375 height 350
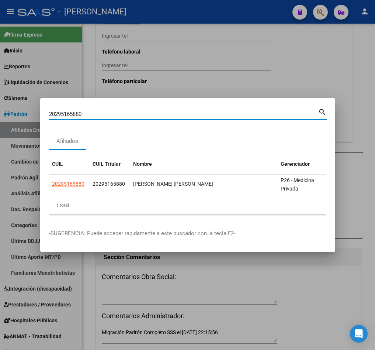
click at [128, 111] on input "20295165880" at bounding box center [183, 114] width 269 height 7
paste input "63006"
type input "20295630060"
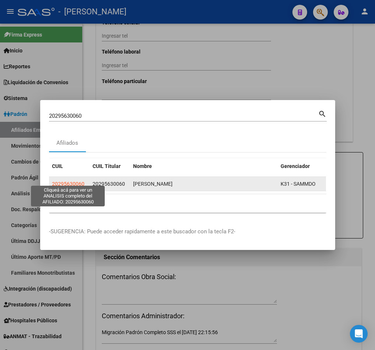
click at [80, 181] on span "20295630060" at bounding box center [68, 184] width 32 height 6
type textarea "20295630060"
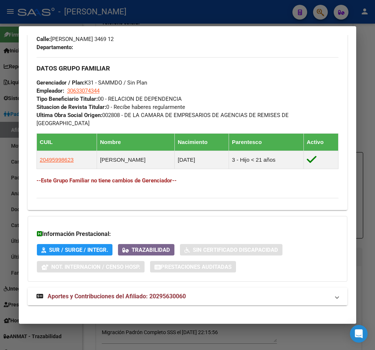
click at [195, 293] on mat-panel-title "Aportes y Contribuciones del Afiliado: 20295630060" at bounding box center [183, 296] width 293 height 9
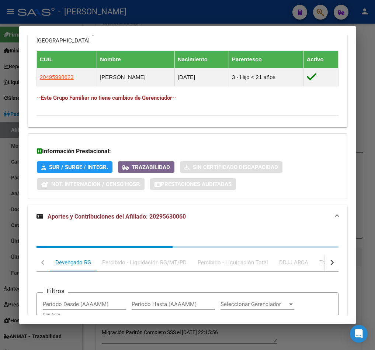
scroll to position [624, 0]
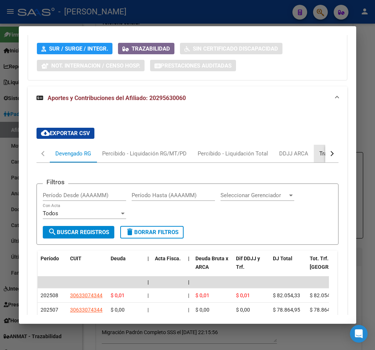
click at [316, 145] on div "Transferencias ARCA" at bounding box center [345, 154] width 63 height 18
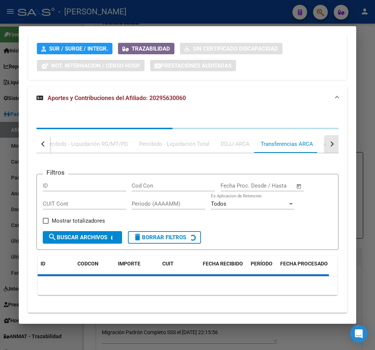
click at [325, 139] on button "button" at bounding box center [331, 144] width 13 height 18
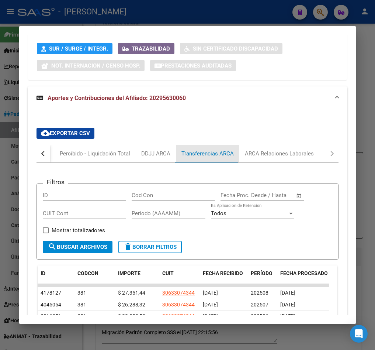
click at [216, 149] on div "Transferencias ARCA" at bounding box center [207, 153] width 52 height 8
click at [235, 145] on div "Transferencias ARCA" at bounding box center [207, 154] width 63 height 18
click at [259, 149] on div "ARCA Relaciones Laborales" at bounding box center [279, 153] width 69 height 8
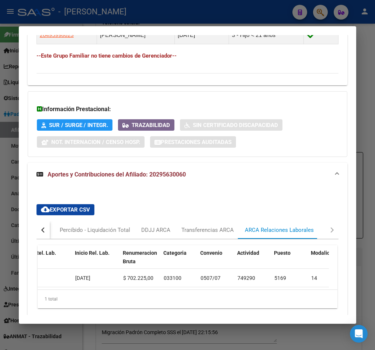
scroll to position [522, 0]
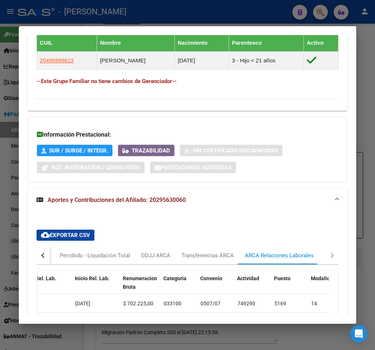
click at [43, 246] on button "button" at bounding box center [43, 255] width 13 height 18
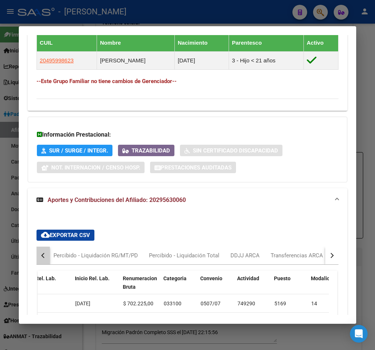
click at [43, 246] on button "button" at bounding box center [43, 255] width 13 height 18
click at [62, 251] on div "Devengado RG" at bounding box center [73, 255] width 36 height 8
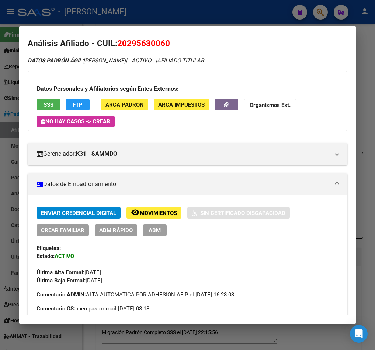
scroll to position [0, 0]
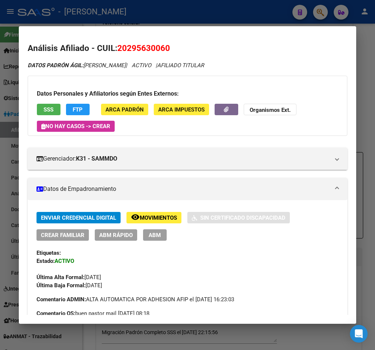
click at [147, 51] on span "20295630060" at bounding box center [143, 48] width 53 height 10
copy span "20295630060"
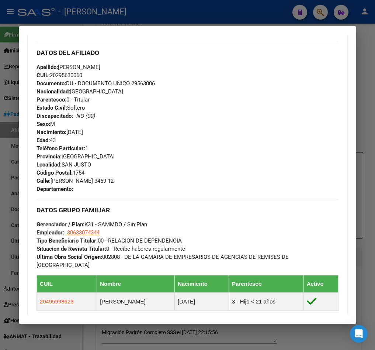
scroll to position [332, 0]
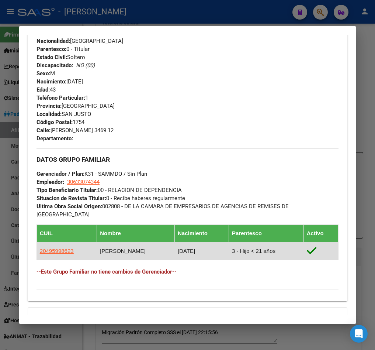
drag, startPoint x: 76, startPoint y: 245, endPoint x: 39, endPoint y: 239, distance: 37.7
click at [39, 242] on td "20495998623" at bounding box center [67, 251] width 60 height 18
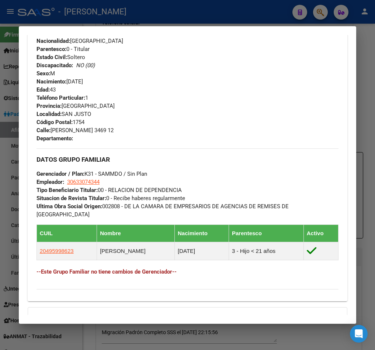
copy span "20495998623"
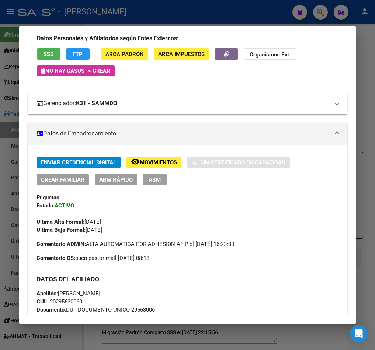
scroll to position [0, 0]
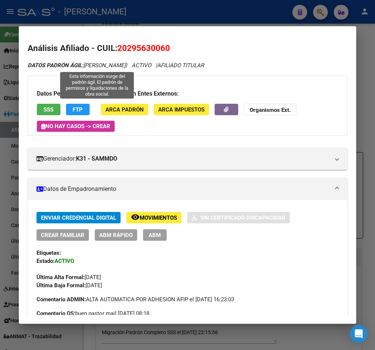
click at [143, 52] on span "20295630060" at bounding box center [143, 48] width 53 height 10
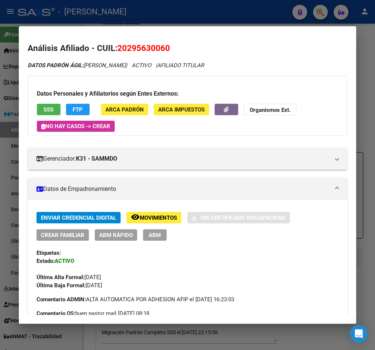
click at [143, 52] on span "20295630060" at bounding box center [143, 48] width 53 height 10
copy span "20295630060"
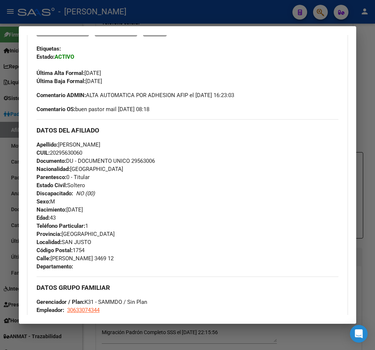
scroll to position [277, 0]
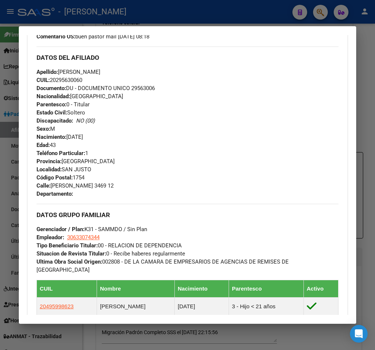
drag, startPoint x: 256, startPoint y: 127, endPoint x: 265, endPoint y: 106, distance: 23.0
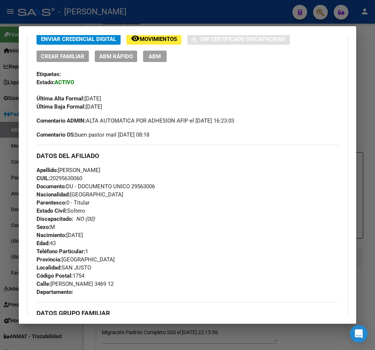
scroll to position [159, 0]
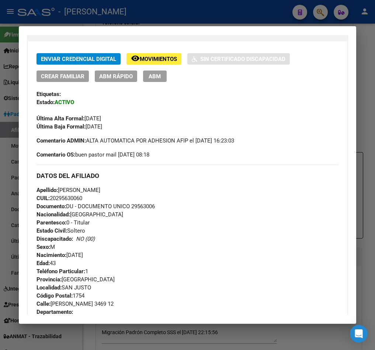
click at [155, 60] on span "Movimientos" at bounding box center [158, 59] width 37 height 7
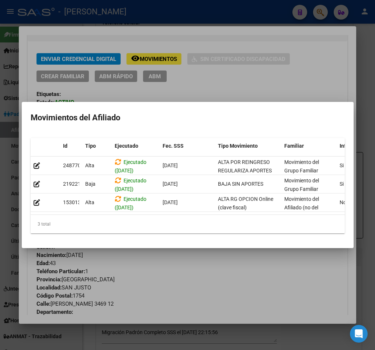
click at [244, 74] on div at bounding box center [187, 175] width 375 height 350
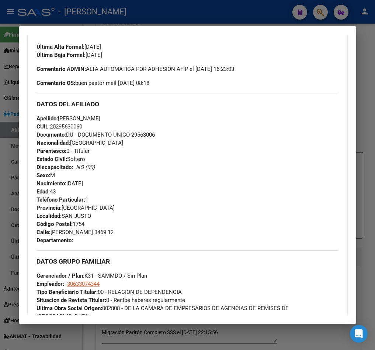
scroll to position [325, 0]
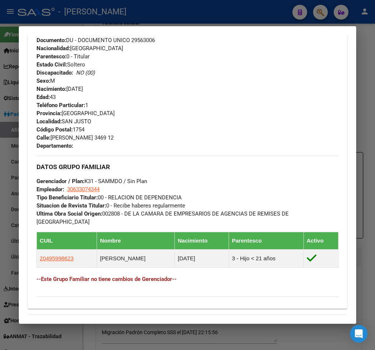
click at [11, 83] on div at bounding box center [187, 175] width 375 height 350
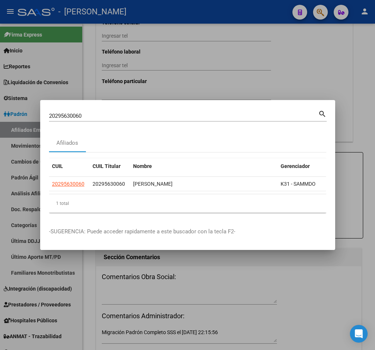
click at [150, 112] on input "20295630060" at bounding box center [183, 115] width 269 height 7
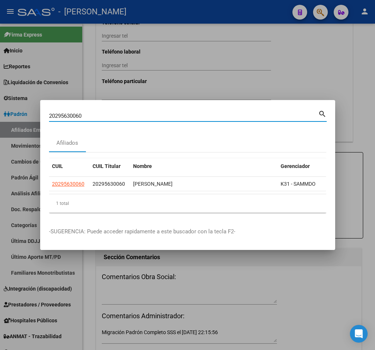
paste input "6712516"
type input "20296712516"
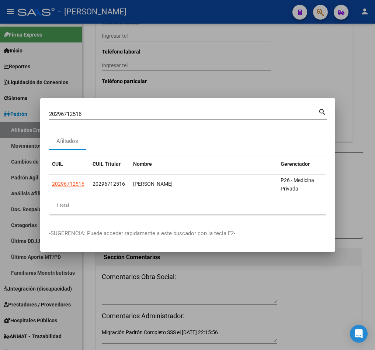
drag, startPoint x: 159, startPoint y: 198, endPoint x: 184, endPoint y: 196, distance: 25.2
click at [184, 196] on div "CUIL CUIL Titular Nombre Gerenciador Activo 20296712516 20296712516 [PERSON_NAM…" at bounding box center [187, 185] width 277 height 58
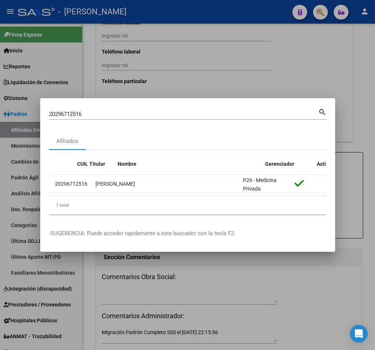
scroll to position [0, 0]
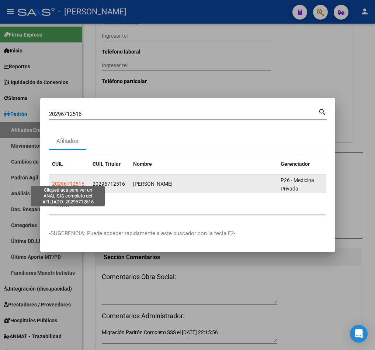
click at [75, 181] on span "20296712516" at bounding box center [68, 184] width 32 height 6
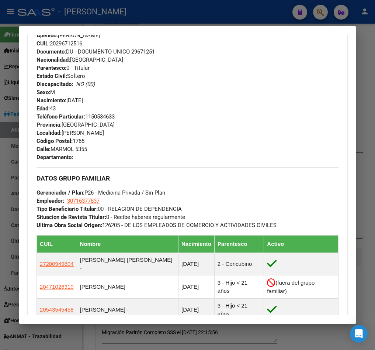
drag, startPoint x: 141, startPoint y: 148, endPoint x: 148, endPoint y: 126, distance: 22.3
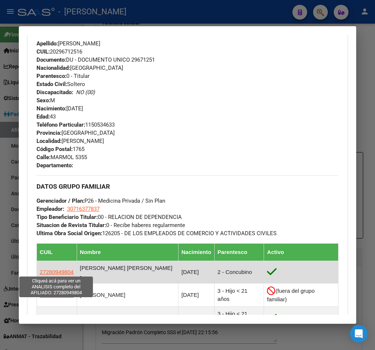
drag, startPoint x: 72, startPoint y: 269, endPoint x: 41, endPoint y: 269, distance: 31.0
click at [41, 269] on tr "27280949804 [PERSON_NAME] [PERSON_NAME] - [DATE] 2 - Concubino" at bounding box center [188, 272] width 302 height 22
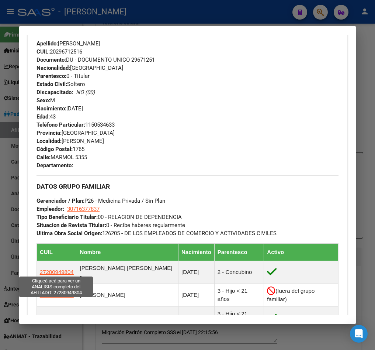
copy span "27280949804"
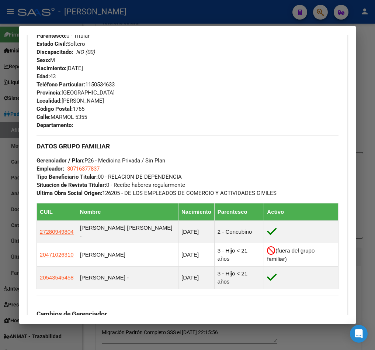
scroll to position [332, 0]
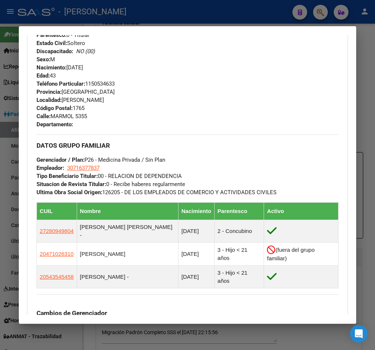
click at [11, 209] on div at bounding box center [187, 175] width 375 height 350
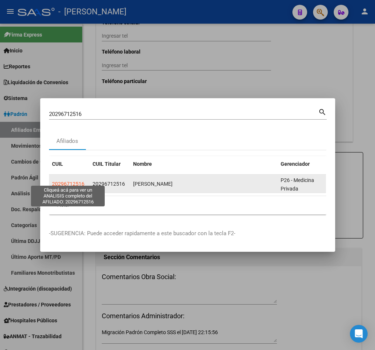
click at [76, 181] on span "20296712516" at bounding box center [68, 184] width 32 height 6
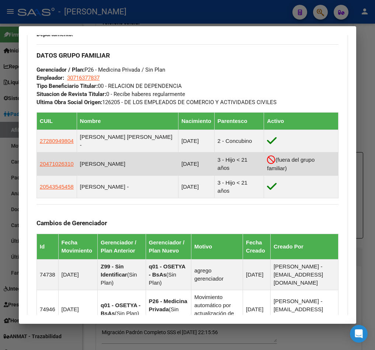
scroll to position [422, 0]
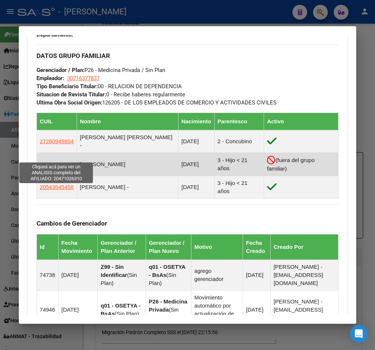
click at [61, 161] on span "20471026310" at bounding box center [57, 164] width 34 height 6
type textarea "20471026310"
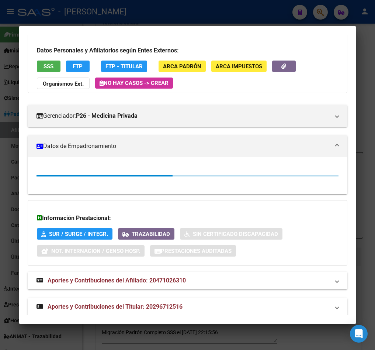
scroll to position [52, 0]
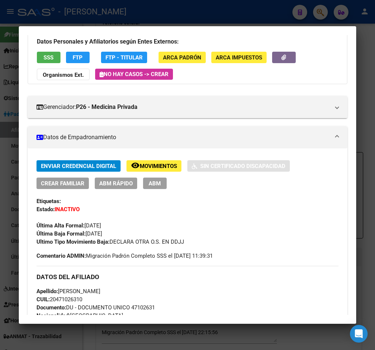
click at [7, 58] on div at bounding box center [187, 175] width 375 height 350
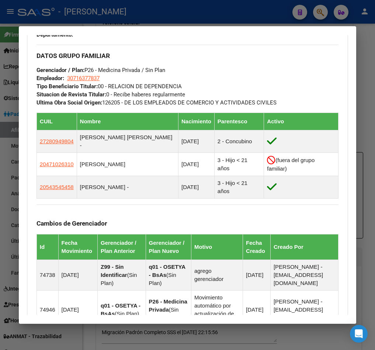
click at [7, 58] on div at bounding box center [187, 175] width 375 height 350
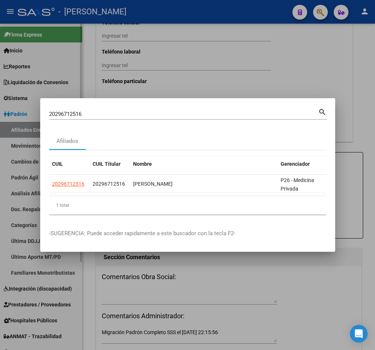
click at [8, 90] on div at bounding box center [187, 175] width 375 height 350
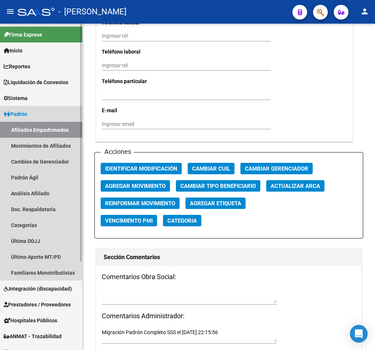
click at [72, 128] on link "Afiliados Empadronados" at bounding box center [41, 130] width 82 height 16
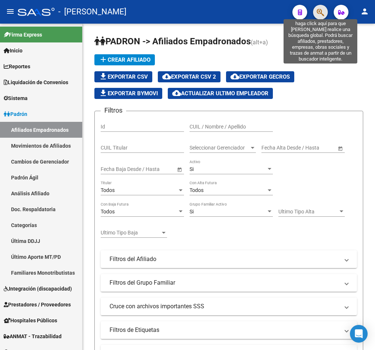
click at [318, 10] on icon "button" at bounding box center [320, 12] width 7 height 8
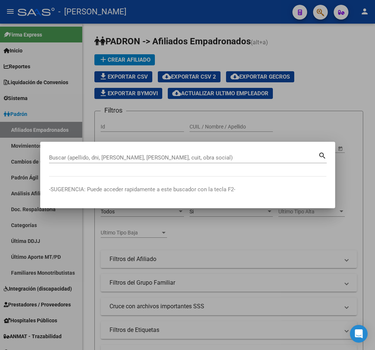
paste input "20213133609"
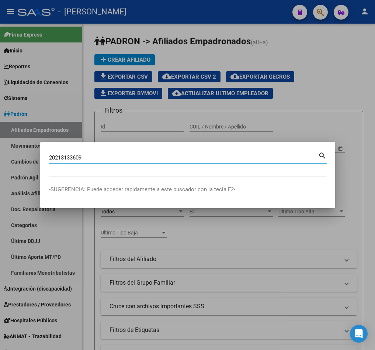
type input "20213133609"
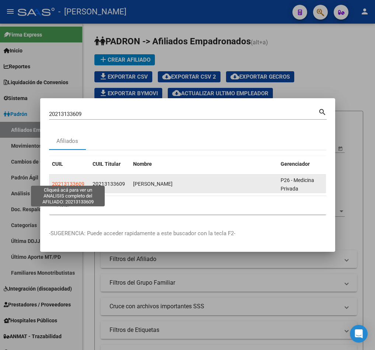
click at [66, 182] on span "20213133609" at bounding box center [68, 184] width 32 height 6
type textarea "20213133609"
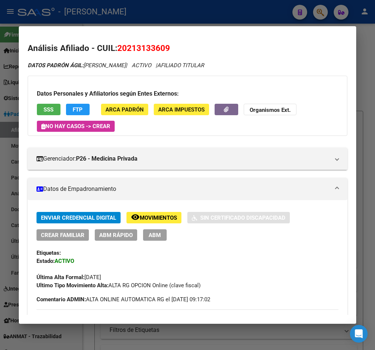
click at [11, 59] on div at bounding box center [187, 175] width 375 height 350
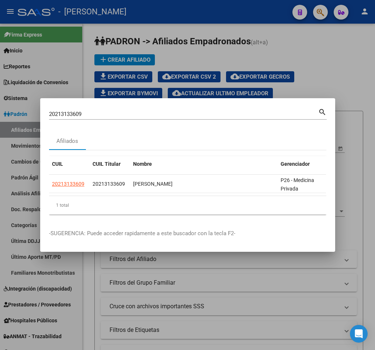
click at [114, 111] on input "20213133609" at bounding box center [183, 114] width 269 height 7
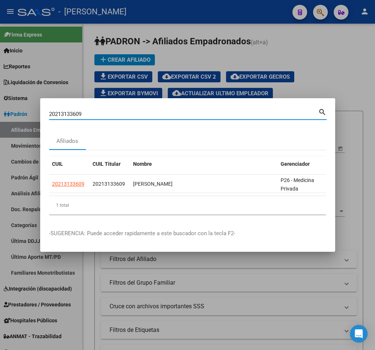
click at [114, 111] on input "20213133609" at bounding box center [183, 114] width 269 height 7
paste input "3435357"
type input "20234353579"
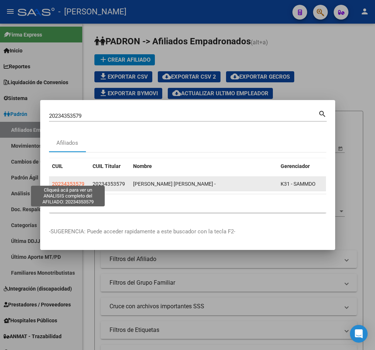
click at [69, 181] on span "20234353579" at bounding box center [68, 184] width 32 height 6
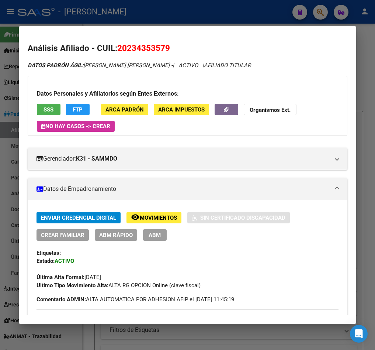
click at [160, 48] on span "20234353579" at bounding box center [143, 48] width 53 height 10
copy span "20234353579"
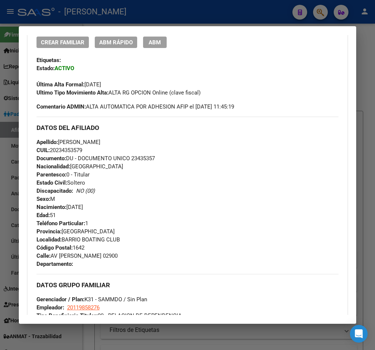
scroll to position [166, 0]
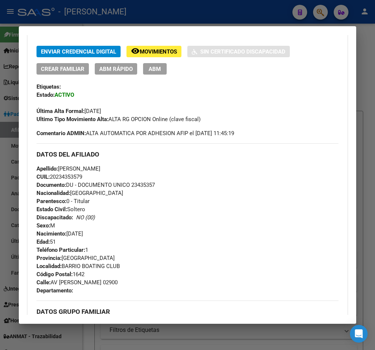
drag, startPoint x: 282, startPoint y: 162, endPoint x: 282, endPoint y: 184, distance: 22.5
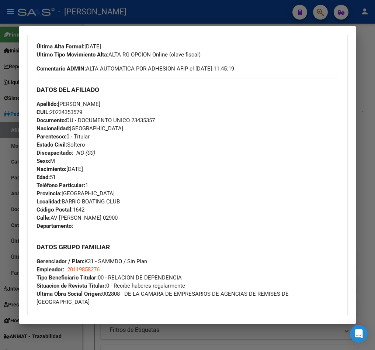
scroll to position [236, 0]
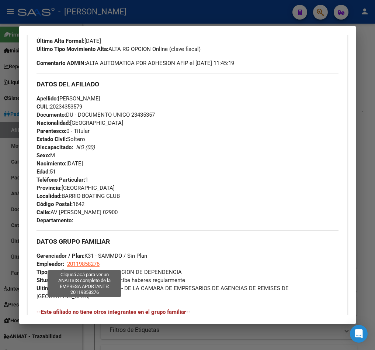
click at [92, 264] on span "20119858276" at bounding box center [83, 263] width 32 height 7
type textarea "20119858276"
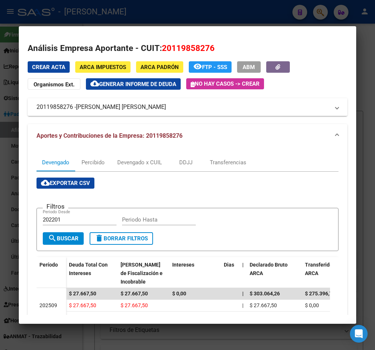
drag, startPoint x: 79, startPoint y: 104, endPoint x: 159, endPoint y: 107, distance: 80.8
click at [159, 107] on span "[PERSON_NAME] [PERSON_NAME]" at bounding box center [121, 107] width 90 height 9
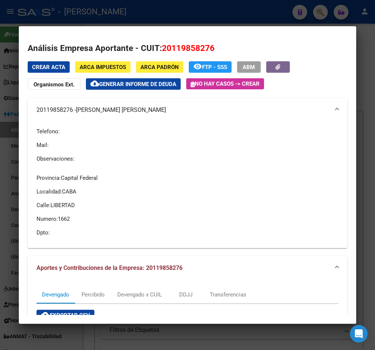
click at [6, 148] on div at bounding box center [187, 175] width 375 height 350
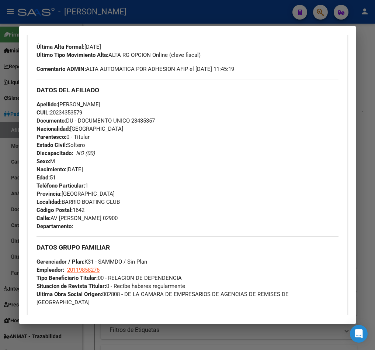
scroll to position [216, 0]
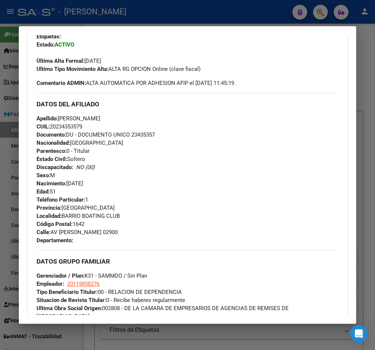
drag, startPoint x: 11, startPoint y: 48, endPoint x: 53, endPoint y: 69, distance: 46.7
click at [11, 48] on div at bounding box center [187, 175] width 375 height 350
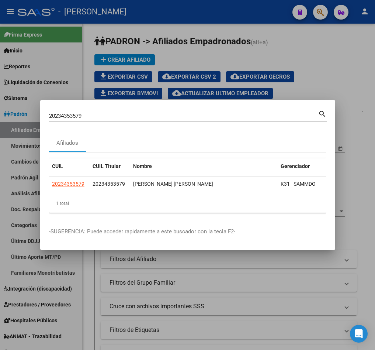
click at [119, 112] on input "20234353579" at bounding box center [183, 115] width 269 height 7
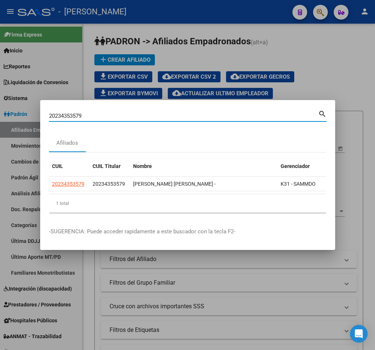
click at [119, 112] on input "20234353579" at bounding box center [183, 115] width 269 height 7
paste input "9301875"
type input "20293018759"
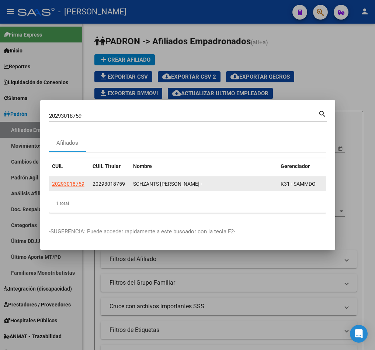
click at [72, 180] on app-link-go-to "20293018759" at bounding box center [68, 184] width 32 height 8
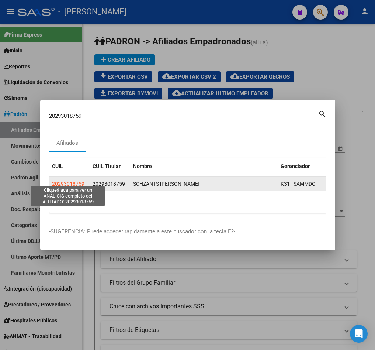
click at [73, 181] on span "20293018759" at bounding box center [68, 184] width 32 height 6
type textarea "20293018759"
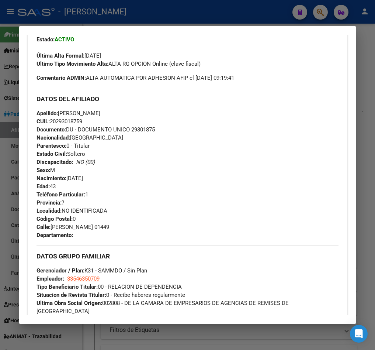
scroll to position [229, 0]
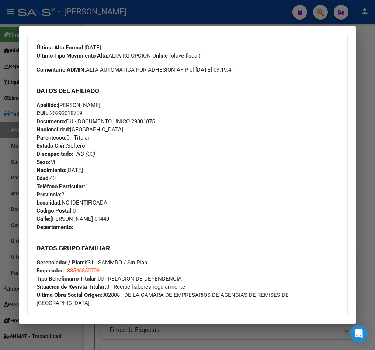
drag, startPoint x: 58, startPoint y: 114, endPoint x: 83, endPoint y: 112, distance: 25.5
click at [82, 112] on span "CUIL: 20293018759" at bounding box center [60, 113] width 46 height 7
click at [8, 84] on div at bounding box center [187, 175] width 375 height 350
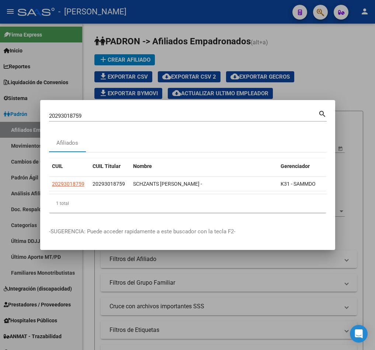
click at [94, 112] on input "20293018759" at bounding box center [183, 115] width 269 height 7
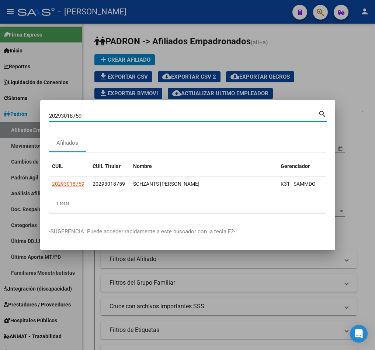
click at [94, 112] on input "20293018759" at bounding box center [183, 115] width 269 height 7
paste input "140721"
type input "20291407219"
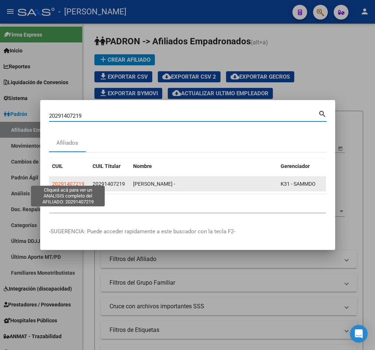
click at [81, 181] on span "20291407219" at bounding box center [68, 184] width 32 height 6
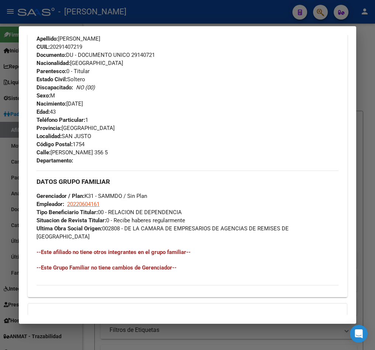
scroll to position [382, 0]
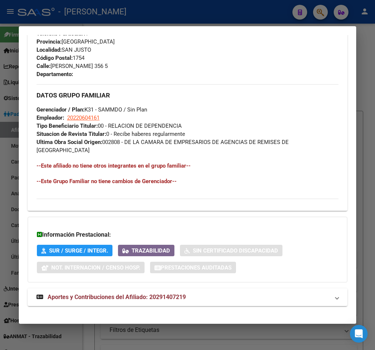
drag, startPoint x: 172, startPoint y: 291, endPoint x: 223, endPoint y: 278, distance: 53.4
click at [172, 293] on span "Aportes y Contribuciones del Afiliado: 20291407219" at bounding box center [117, 296] width 138 height 7
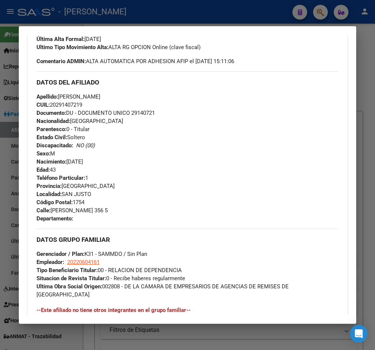
scroll to position [236, 0]
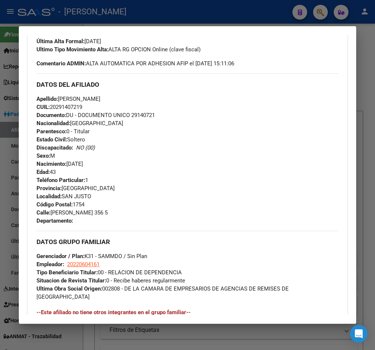
click at [98, 264] on span "20220604161" at bounding box center [83, 264] width 32 height 7
type textarea "20220604161"
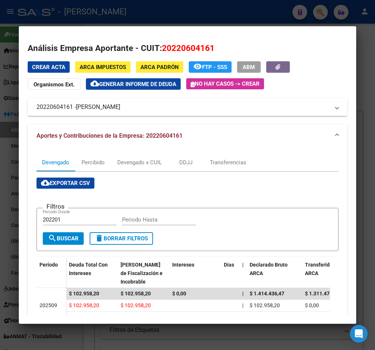
drag, startPoint x: 80, startPoint y: 106, endPoint x: 146, endPoint y: 107, distance: 66.8
click at [120, 107] on span "[PERSON_NAME]" at bounding box center [98, 107] width 44 height 9
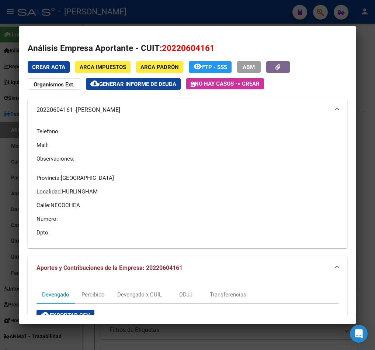
click at [169, 28] on mat-dialog-container "Análisis Empresa Aportante - CUIT: 20220604161 Crear Acta ARCA Impuestos ARCA P…" at bounding box center [187, 174] width 337 height 297
click at [176, 18] on div at bounding box center [187, 175] width 375 height 350
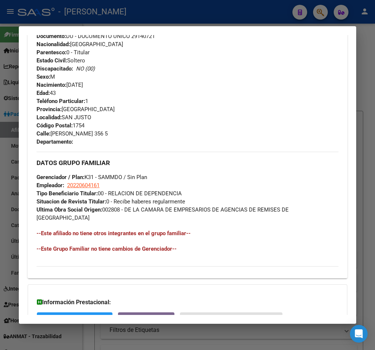
scroll to position [512, 0]
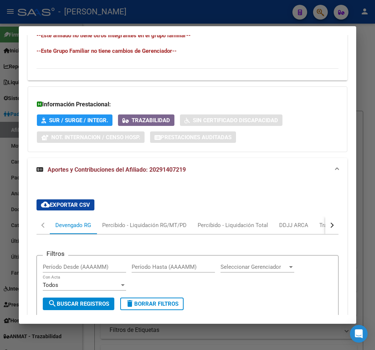
click at [10, 69] on div at bounding box center [187, 175] width 375 height 350
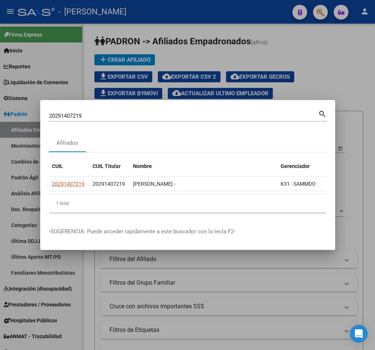
click at [176, 118] on div "20291407219 Buscar (apellido, dni, cuil, [PERSON_NAME], cuit, obra social) sear…" at bounding box center [188, 119] width 278 height 20
click at [178, 112] on input "20291407219" at bounding box center [183, 115] width 269 height 7
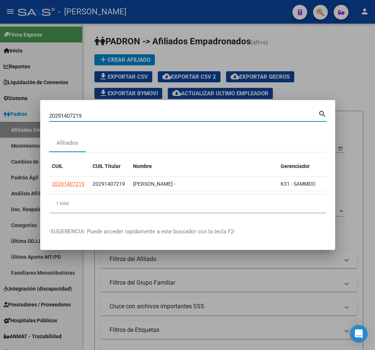
click at [178, 112] on input "20291407219" at bounding box center [183, 115] width 269 height 7
paste input "85388768"
type input "20285388768"
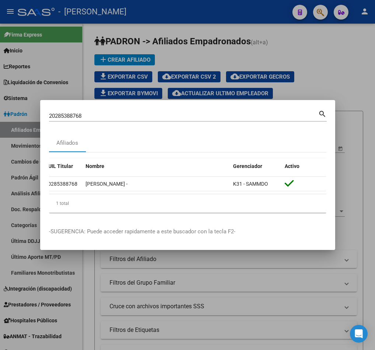
scroll to position [0, 0]
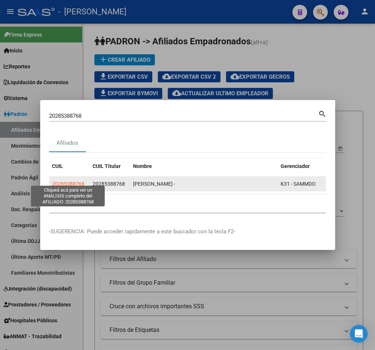
click at [74, 181] on span "20285388768" at bounding box center [68, 184] width 32 height 6
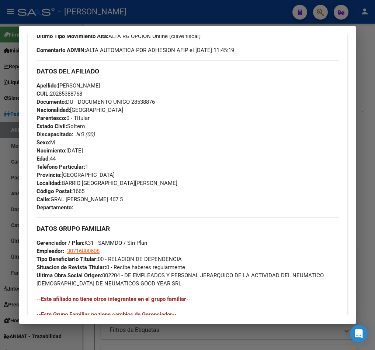
scroll to position [390, 0]
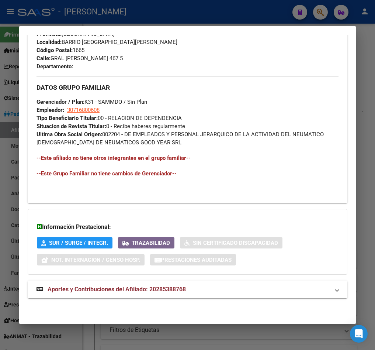
click at [201, 269] on div "Información Prestacional: SUR / SURGE / INTEGR. Trazabilidad Sin Certificado Di…" at bounding box center [188, 242] width 320 height 66
click at [204, 281] on mat-expansion-panel-header "Aportes y Contribuciones del Afiliado: 20285388768" at bounding box center [188, 289] width 320 height 18
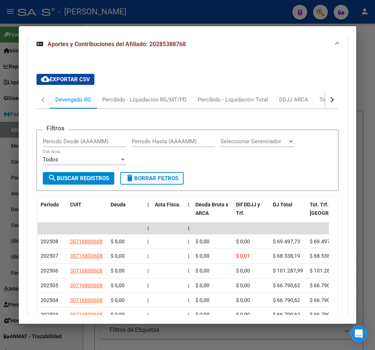
scroll to position [655, 0]
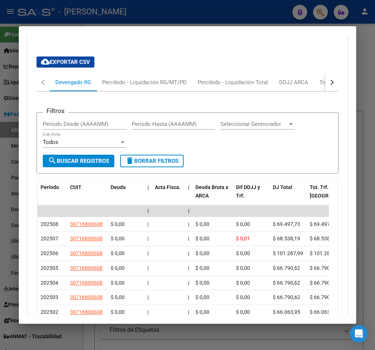
click at [325, 87] on button "button" at bounding box center [331, 82] width 13 height 18
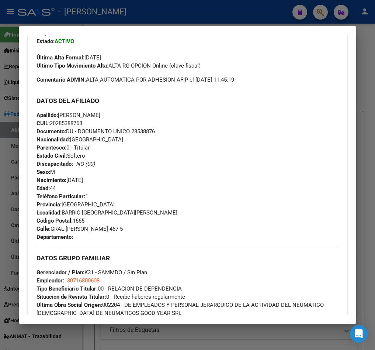
scroll to position [230, 0]
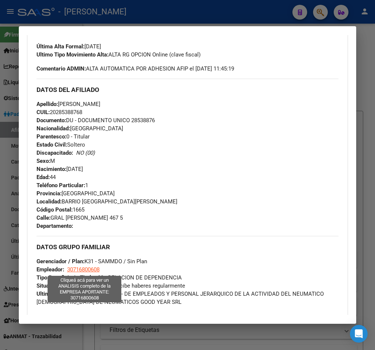
click at [82, 266] on span "30716800608" at bounding box center [83, 269] width 32 height 7
type textarea "30716800608"
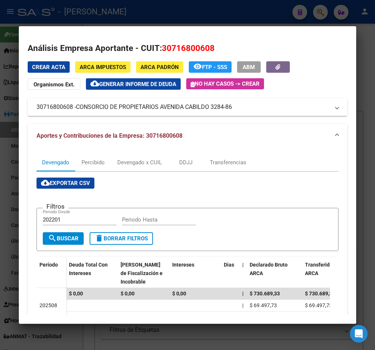
drag, startPoint x: 79, startPoint y: 104, endPoint x: 234, endPoint y: 104, distance: 154.9
click at [232, 104] on span "CONSORCIO DE PROPIETARIOS AVENIDA CABILDO 3284-86" at bounding box center [154, 107] width 156 height 9
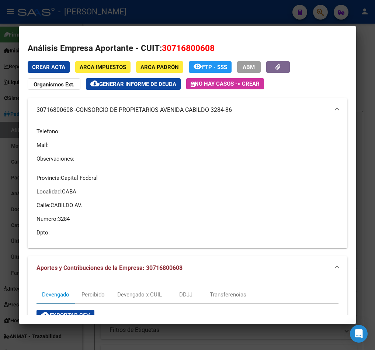
click at [154, 15] on div at bounding box center [187, 175] width 375 height 350
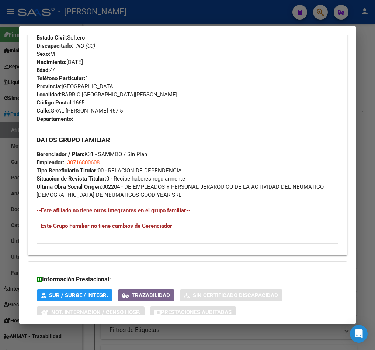
scroll to position [341, 0]
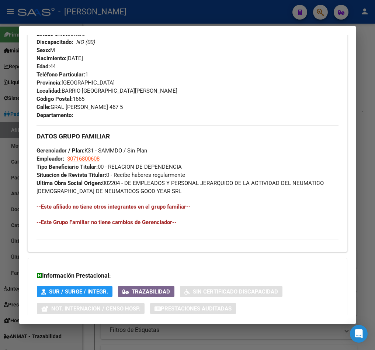
click at [18, 51] on div at bounding box center [187, 175] width 375 height 350
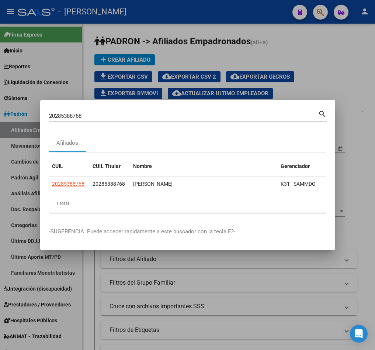
click at [10, 51] on div at bounding box center [187, 175] width 375 height 350
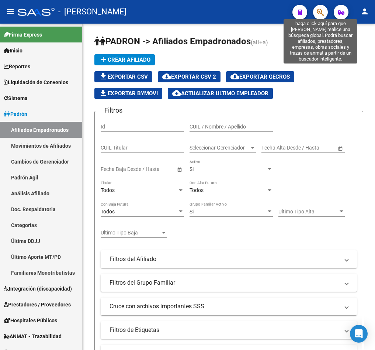
click at [315, 8] on button "button" at bounding box center [320, 12] width 15 height 15
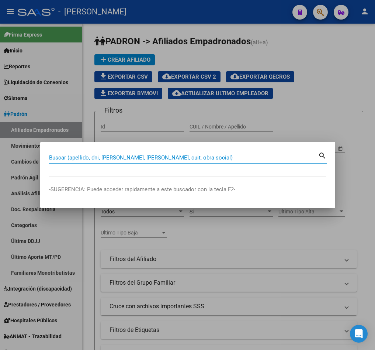
paste input "20282428386"
type input "20282428386"
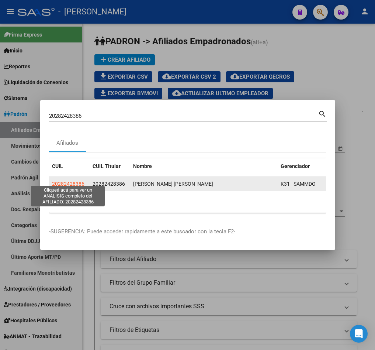
click at [77, 181] on span "20282428386" at bounding box center [68, 184] width 32 height 6
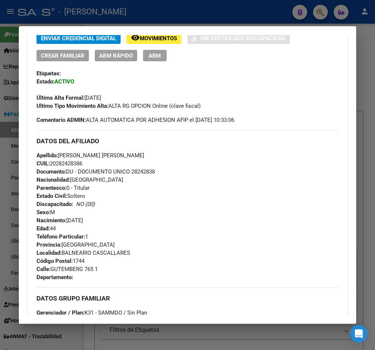
drag, startPoint x: 118, startPoint y: 153, endPoint x: 118, endPoint y: 126, distance: 26.6
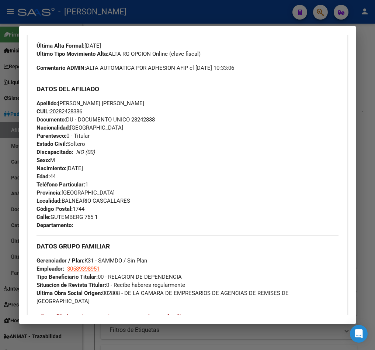
drag, startPoint x: 119, startPoint y: 125, endPoint x: 121, endPoint y: 140, distance: 14.4
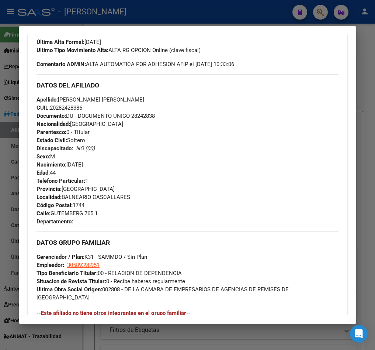
click at [60, 109] on span "CUIL: 20282428386" at bounding box center [60, 107] width 46 height 7
drag, startPoint x: 56, startPoint y: 108, endPoint x: 77, endPoint y: 107, distance: 21.0
click at [77, 107] on span "CUIL: 20282428386" at bounding box center [60, 107] width 46 height 7
drag, startPoint x: 81, startPoint y: 106, endPoint x: 61, endPoint y: 106, distance: 19.5
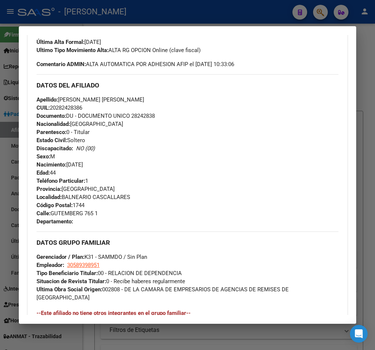
click at [61, 106] on span "CUIL: 20282428386" at bounding box center [60, 107] width 46 height 7
click at [59, 106] on span "CUIL: 20282428386" at bounding box center [60, 107] width 46 height 7
drag, startPoint x: 58, startPoint y: 106, endPoint x: 82, endPoint y: 107, distance: 24.3
click at [82, 107] on span "CUIL: 20282428386" at bounding box center [60, 107] width 46 height 7
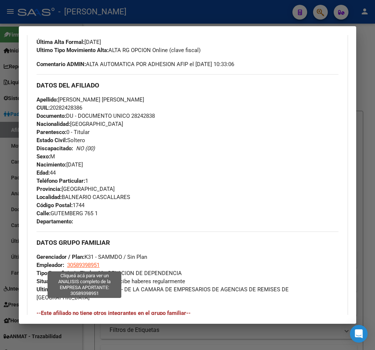
click at [83, 261] on span "30589398951" at bounding box center [83, 264] width 32 height 7
type textarea "30589398951"
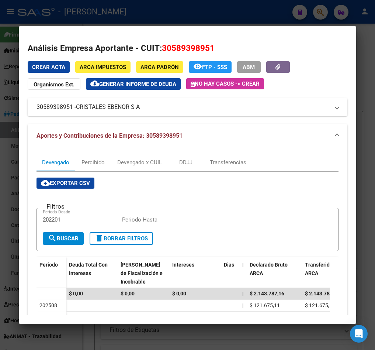
drag, startPoint x: 78, startPoint y: 108, endPoint x: 141, endPoint y: 107, distance: 62.7
click at [140, 107] on span "CRISTALES EBENOR S A" at bounding box center [108, 107] width 64 height 9
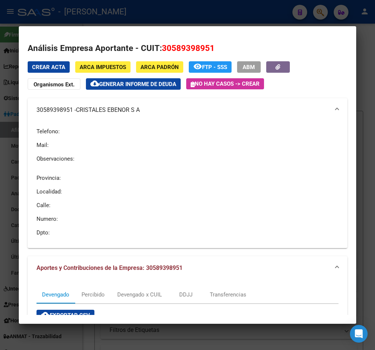
click at [177, 7] on div at bounding box center [187, 175] width 375 height 350
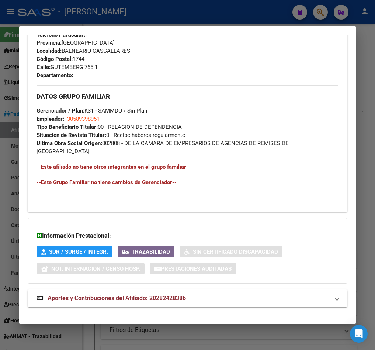
scroll to position [382, 0]
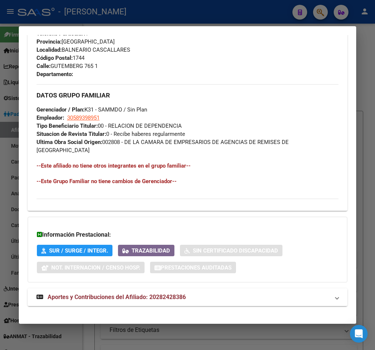
click at [160, 293] on span "Aportes y Contribuciones del Afiliado: 20282428386" at bounding box center [117, 296] width 138 height 7
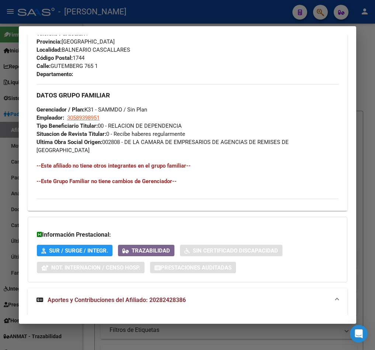
scroll to position [583, 0]
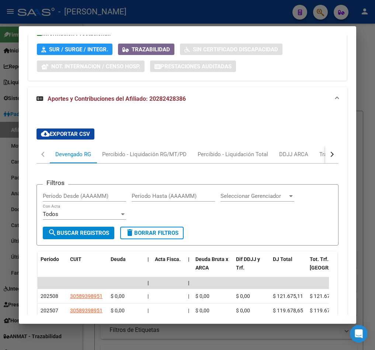
click at [325, 145] on button "button" at bounding box center [331, 154] width 13 height 18
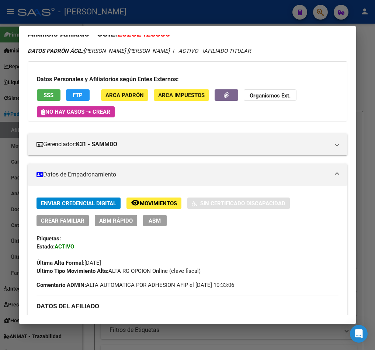
scroll to position [0, 0]
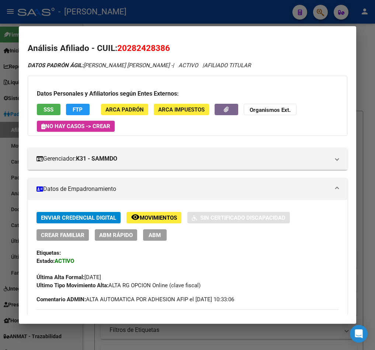
click at [5, 95] on div at bounding box center [187, 175] width 375 height 350
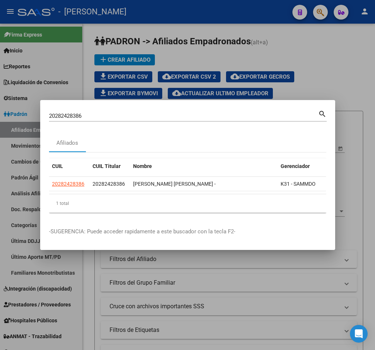
click at [271, 114] on input "20282428386" at bounding box center [183, 115] width 269 height 7
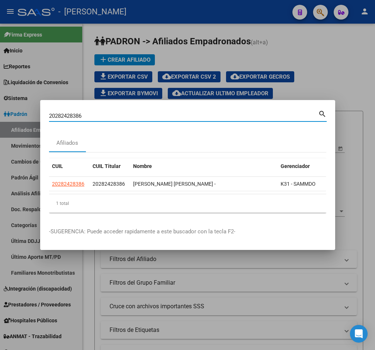
click at [271, 114] on input "20282428386" at bounding box center [183, 115] width 269 height 7
paste input "79122071"
type input "20279122071"
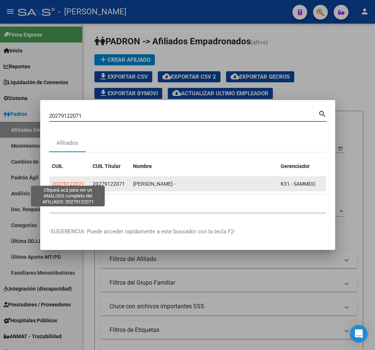
click at [77, 181] on span "20279122071" at bounding box center [68, 184] width 32 height 6
type textarea "20279122071"
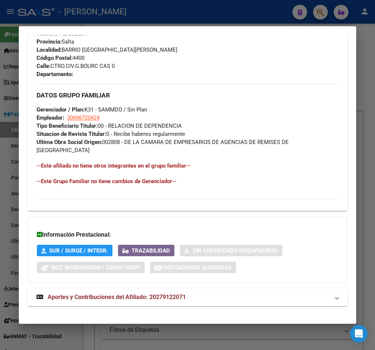
click at [183, 293] on span "Aportes y Contribuciones del Afiliado: 20279122071" at bounding box center [117, 296] width 138 height 7
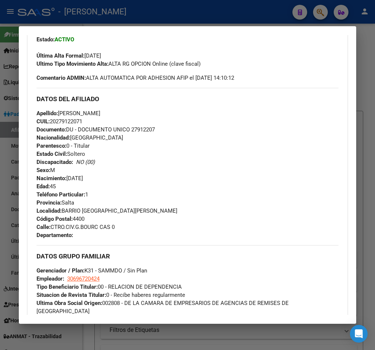
scroll to position [237, 0]
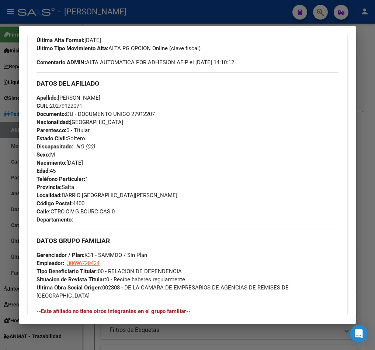
drag, startPoint x: 55, startPoint y: 211, endPoint x: 118, endPoint y: 208, distance: 63.8
click at [118, 208] on div "Teléfono Particular: 1 Provincia: [GEOGRAPHIC_DATA] Localidad: [GEOGRAPHIC_DATA…" at bounding box center [188, 199] width 302 height 49
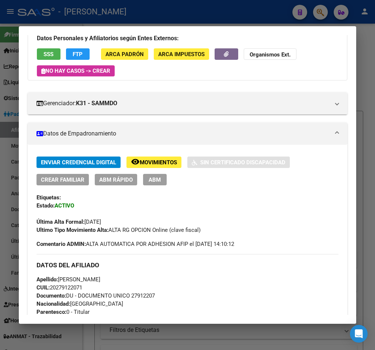
scroll to position [0, 0]
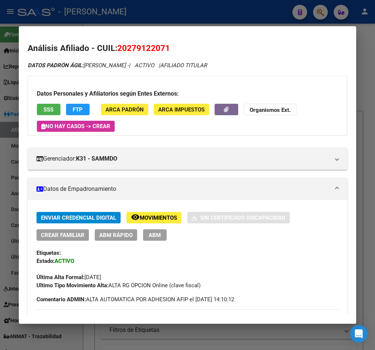
click at [9, 55] on div at bounding box center [187, 175] width 375 height 350
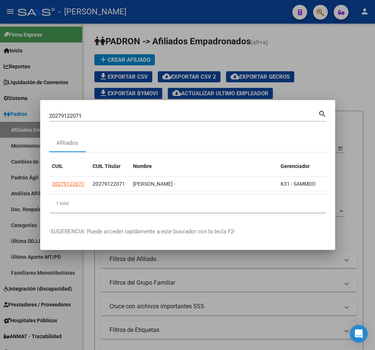
click at [130, 115] on div "20279122071 Buscar (apellido, dni, cuil, [PERSON_NAME], cuit, obra social)" at bounding box center [183, 115] width 269 height 11
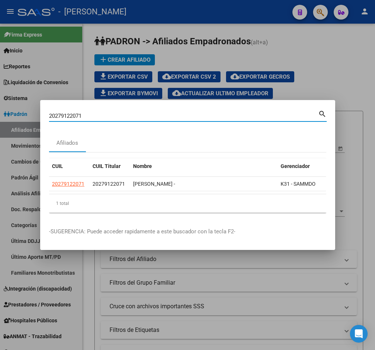
click at [131, 113] on input "20279122071" at bounding box center [183, 115] width 269 height 7
paste input "7903963"
type input "20277903963"
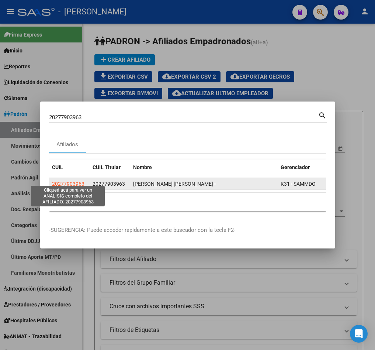
click at [66, 181] on span "20277903963" at bounding box center [68, 184] width 32 height 6
type textarea "20277903963"
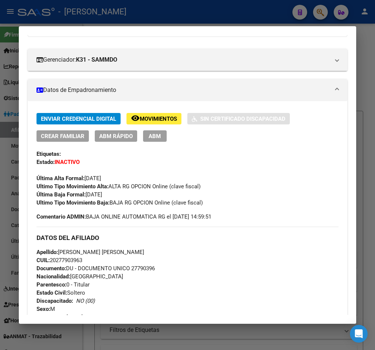
scroll to position [166, 0]
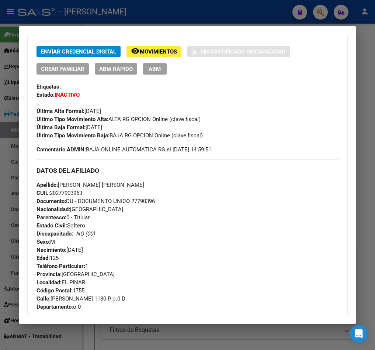
drag, startPoint x: 10, startPoint y: 61, endPoint x: 35, endPoint y: 61, distance: 24.7
click at [10, 61] on div at bounding box center [187, 175] width 375 height 350
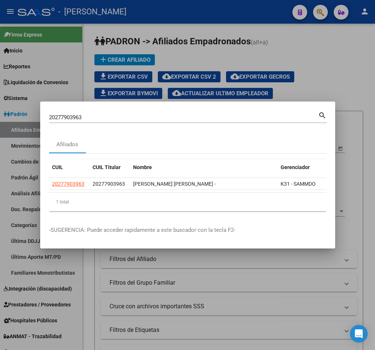
click at [128, 114] on input "20277903963" at bounding box center [183, 117] width 269 height 7
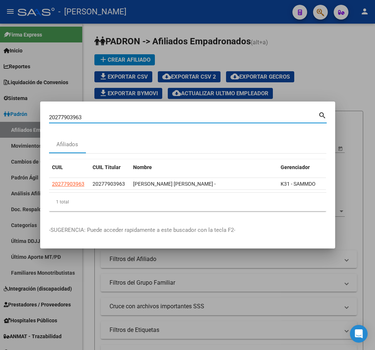
click at [128, 114] on input "20277903963" at bounding box center [183, 117] width 269 height 7
paste input "6443055"
type input "20276443055"
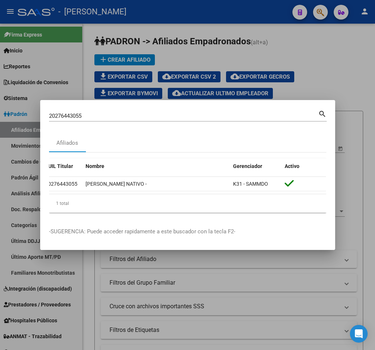
scroll to position [0, 0]
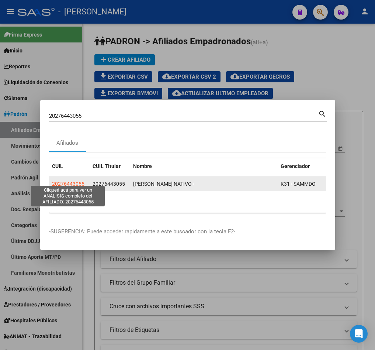
click at [80, 181] on span "20276443055" at bounding box center [68, 184] width 32 height 6
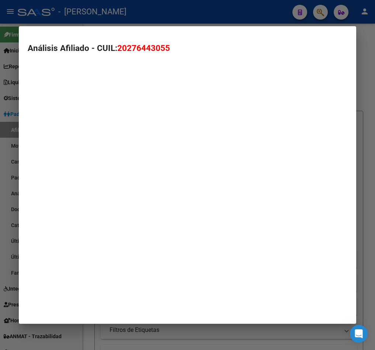
type textarea "20276443055"
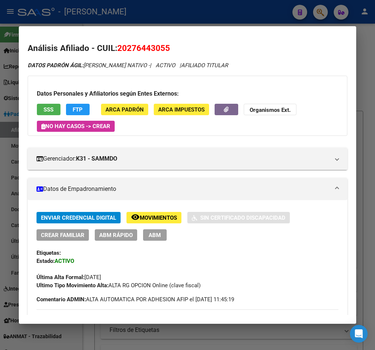
drag, startPoint x: 126, startPoint y: 45, endPoint x: 164, endPoint y: 44, distance: 37.2
click at [164, 44] on span "20276443055" at bounding box center [143, 48] width 53 height 10
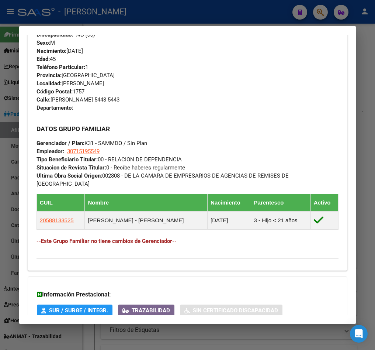
scroll to position [350, 0]
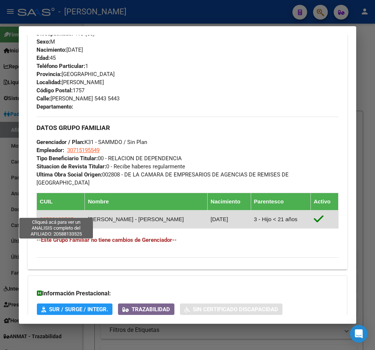
drag, startPoint x: 79, startPoint y: 208, endPoint x: 41, endPoint y: 210, distance: 37.7
click at [41, 210] on td "20588133525" at bounding box center [61, 219] width 48 height 18
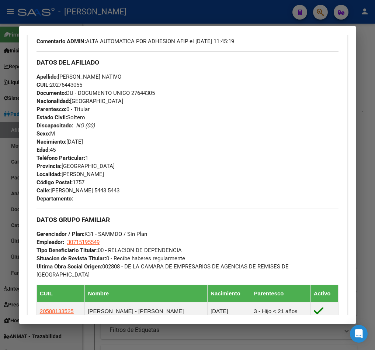
scroll to position [259, 0]
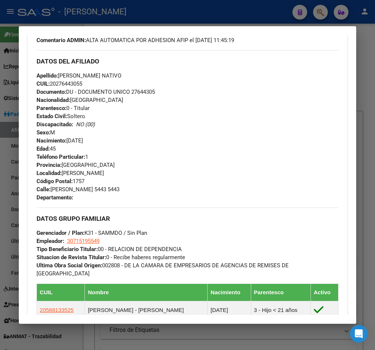
click at [13, 73] on div at bounding box center [187, 175] width 375 height 350
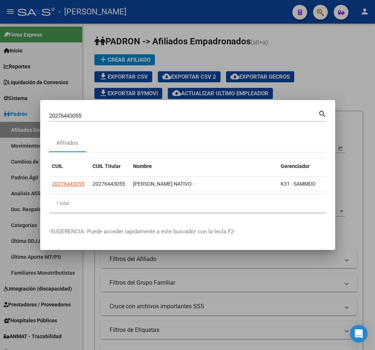
click at [117, 109] on div "20276443055 Buscar (apellido, dni, cuil, [PERSON_NAME], cuit, obra social) sear…" at bounding box center [188, 115] width 278 height 13
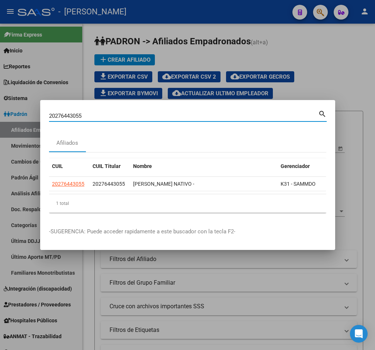
click at [117, 112] on input "20276443055" at bounding box center [183, 115] width 269 height 7
paste input "69188708"
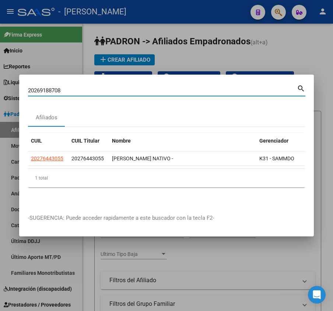
type input "20269188708"
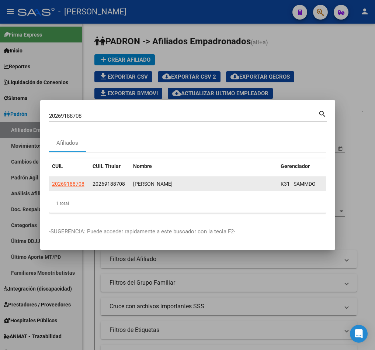
drag, startPoint x: 105, startPoint y: 184, endPoint x: 131, endPoint y: 184, distance: 25.1
click at [131, 184] on div "20269188708 20269188708 [PERSON_NAME] - K31 - SAMMDO" at bounding box center [211, 184] width 325 height 15
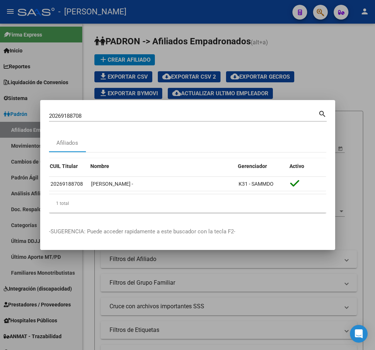
scroll to position [0, 0]
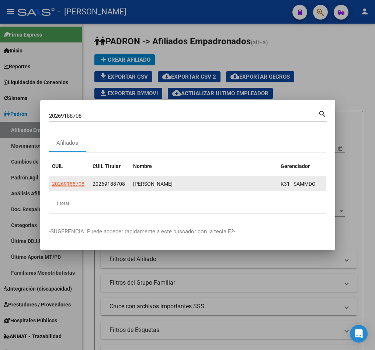
click at [67, 184] on app-link-go-to "20269188708" at bounding box center [68, 184] width 32 height 8
click at [74, 181] on span "20269188708" at bounding box center [68, 184] width 32 height 6
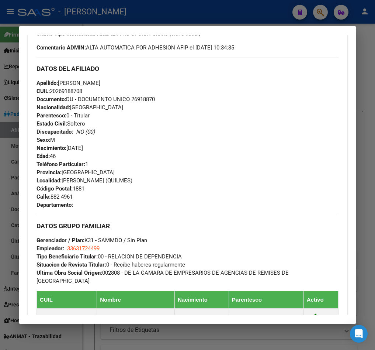
scroll to position [236, 0]
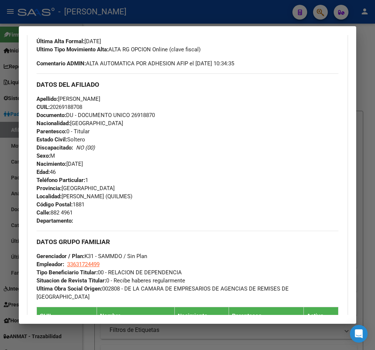
drag, startPoint x: 112, startPoint y: 264, endPoint x: 106, endPoint y: 264, distance: 5.5
click at [106, 264] on div "DATOS GRUPO FAMILIAR Gerenciador / Plan: K31 - SAMMDO / Sin Plan Empleador: 336…" at bounding box center [188, 265] width 302 height 70
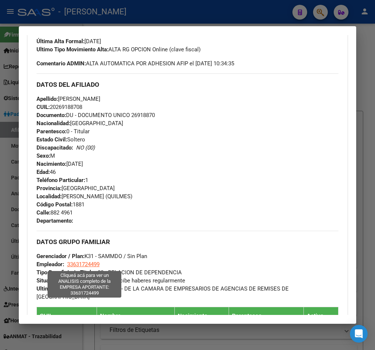
click at [92, 264] on span "33631724499" at bounding box center [83, 264] width 32 height 7
type textarea "33631724499"
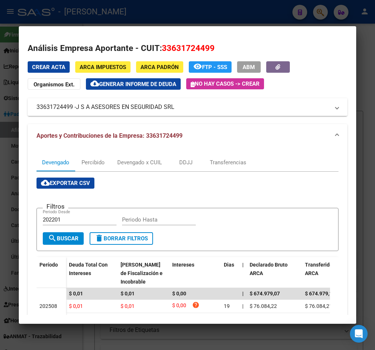
drag, startPoint x: 80, startPoint y: 108, endPoint x: 175, endPoint y: 106, distance: 95.2
click at [174, 106] on span "J S A ASESORES EN SEGURIDAD SRL" at bounding box center [125, 107] width 98 height 9
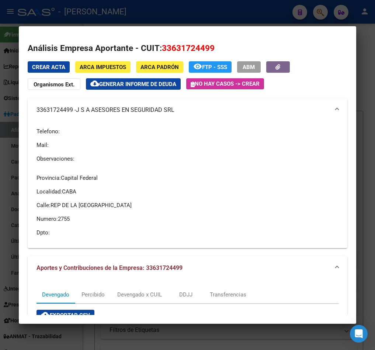
click at [8, 71] on div at bounding box center [187, 175] width 375 height 350
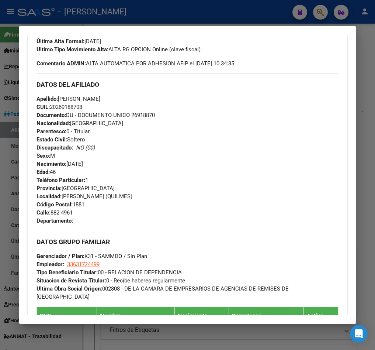
scroll to position [291, 0]
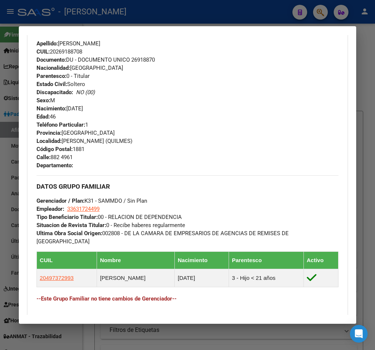
click at [11, 91] on div at bounding box center [187, 175] width 375 height 350
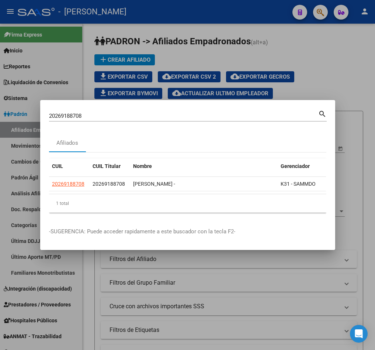
click at [215, 112] on input "20269188708" at bounding box center [183, 115] width 269 height 7
click at [257, 112] on input "Buscar (apellido, dni, [PERSON_NAME], [PERSON_NAME], cuit, obra social)" at bounding box center [183, 115] width 269 height 7
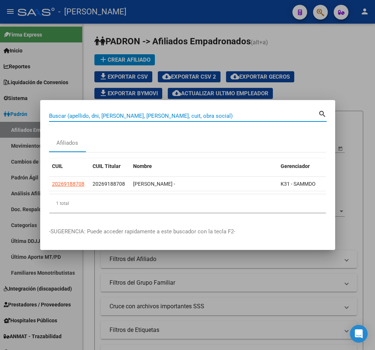
click at [257, 112] on input "Buscar (apellido, dni, [PERSON_NAME], [PERSON_NAME], cuit, obra social)" at bounding box center [183, 115] width 269 height 7
paste input "20268480286"
type input "20268480286"
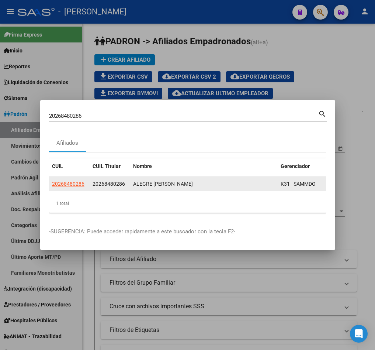
drag, startPoint x: 238, startPoint y: 183, endPoint x: 245, endPoint y: 181, distance: 7.1
click at [245, 181] on div "20268480286 20268480286 ALEGRE [PERSON_NAME] - K31 - SAMMDO" at bounding box center [211, 184] width 325 height 15
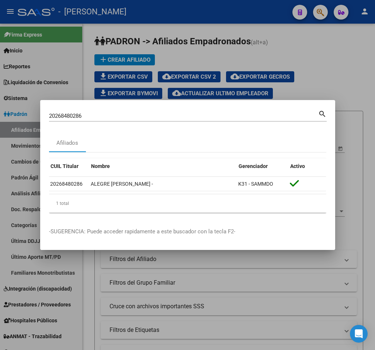
scroll to position [0, 0]
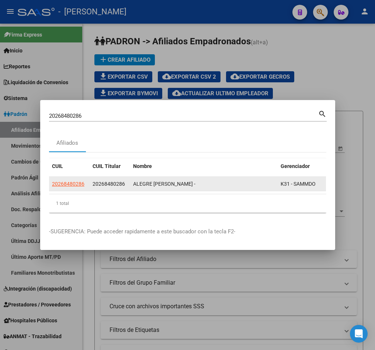
click at [69, 183] on app-link-go-to "20268480286" at bounding box center [68, 184] width 32 height 8
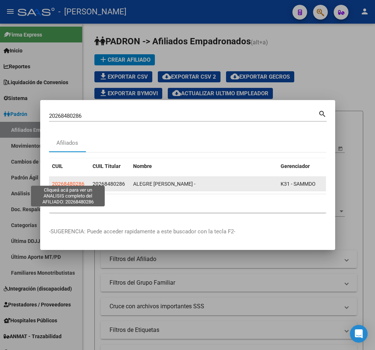
click at [68, 182] on span "20268480286" at bounding box center [68, 184] width 32 height 6
type textarea "20268480286"
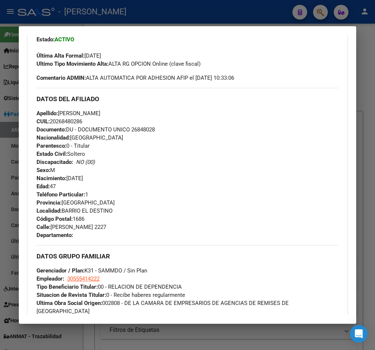
scroll to position [277, 0]
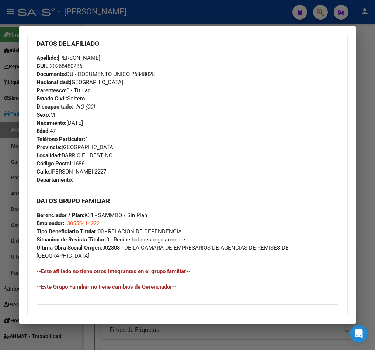
drag, startPoint x: 265, startPoint y: 132, endPoint x: 267, endPoint y: 118, distance: 14.2
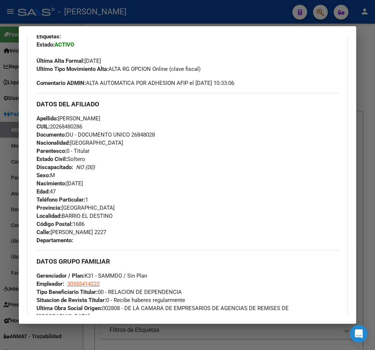
scroll to position [235, 0]
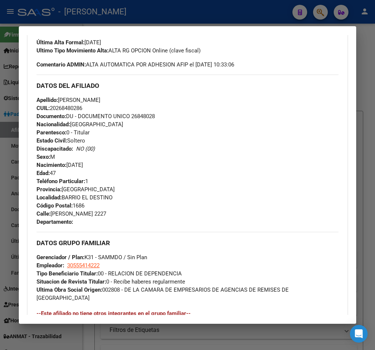
click at [247, 180] on div "Teléfono Particular: 1 Provincia: [GEOGRAPHIC_DATA] Localidad: BARRIO EL DESTIN…" at bounding box center [188, 201] width 302 height 49
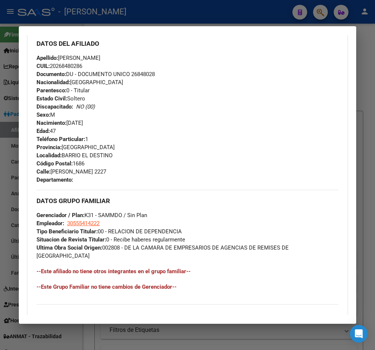
scroll to position [216, 0]
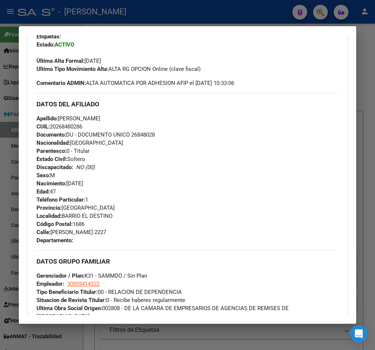
click at [14, 89] on div at bounding box center [187, 175] width 375 height 350
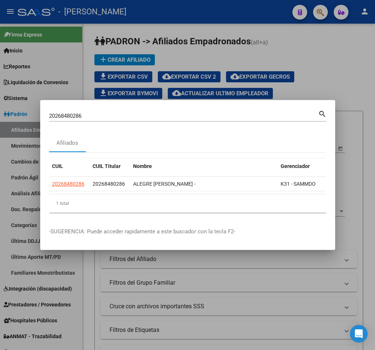
click at [119, 112] on input "20268480286" at bounding box center [183, 115] width 269 height 7
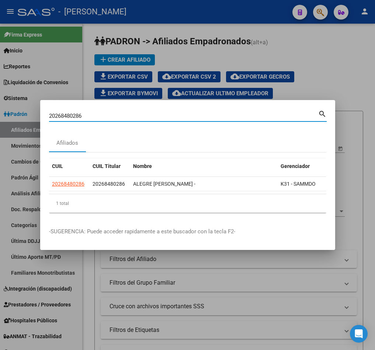
click at [119, 112] on input "20268480286" at bounding box center [183, 115] width 269 height 7
paste input "36670105"
type input "20236670105"
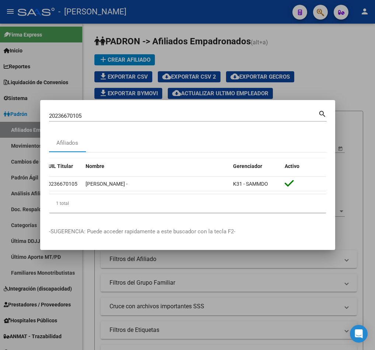
scroll to position [0, 0]
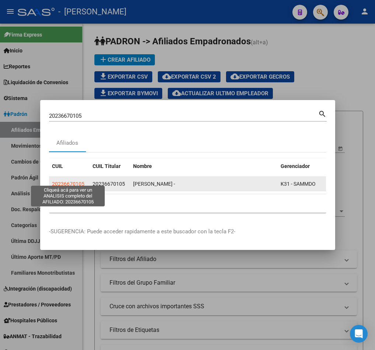
click at [78, 181] on span "20236670105" at bounding box center [68, 184] width 32 height 6
type textarea "20236670105"
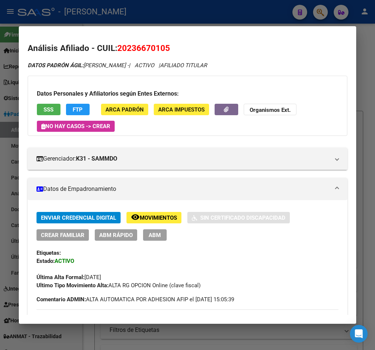
click at [157, 47] on span "20236670105" at bounding box center [143, 48] width 53 height 10
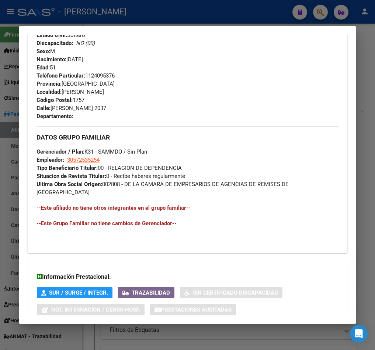
scroll to position [347, 0]
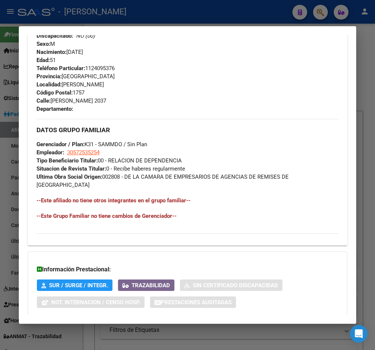
click at [4, 79] on div at bounding box center [187, 175] width 375 height 350
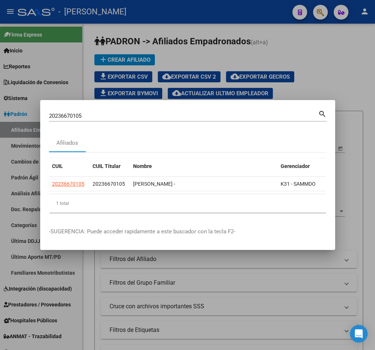
click at [121, 112] on input "20236670105" at bounding box center [183, 115] width 269 height 7
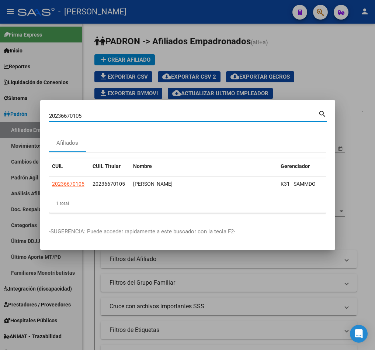
click at [121, 112] on input "20236670105" at bounding box center [183, 115] width 269 height 7
paste input "5420032"
type input "20235420032"
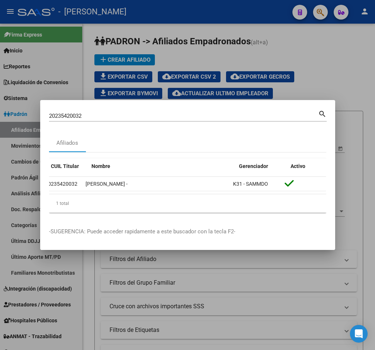
scroll to position [0, 0]
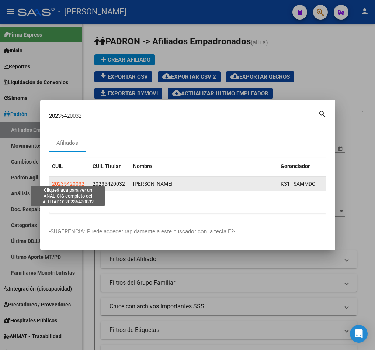
click at [71, 181] on span "20235420032" at bounding box center [68, 184] width 32 height 6
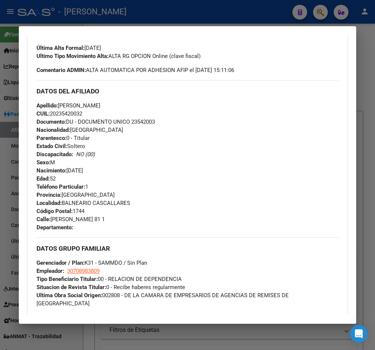
scroll to position [235, 0]
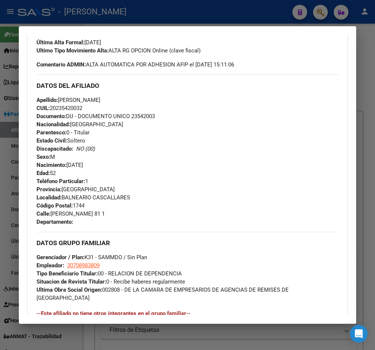
drag, startPoint x: 58, startPoint y: 108, endPoint x: 83, endPoint y: 105, distance: 25.5
click at [82, 105] on span "CUIL: 20235420032" at bounding box center [60, 108] width 46 height 7
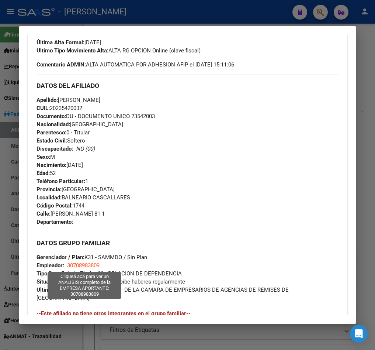
click at [69, 268] on span "30708983809" at bounding box center [83, 265] width 32 height 7
type textarea "30708983809"
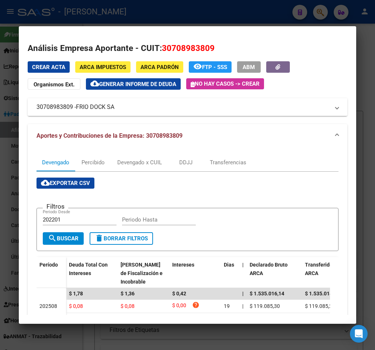
drag, startPoint x: 79, startPoint y: 103, endPoint x: 115, endPoint y: 108, distance: 36.8
click at [114, 108] on span "FRIO DOCK SA" at bounding box center [95, 107] width 38 height 9
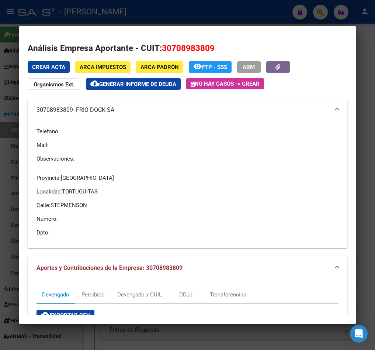
click at [263, 16] on div at bounding box center [187, 175] width 375 height 350
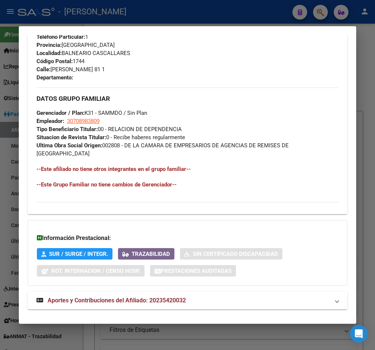
scroll to position [382, 0]
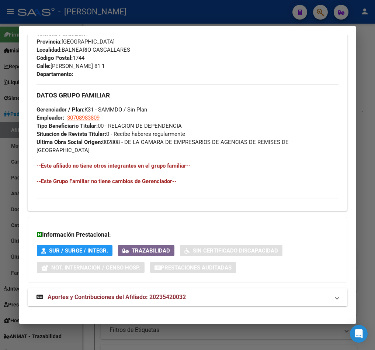
click at [9, 105] on div at bounding box center [187, 175] width 375 height 350
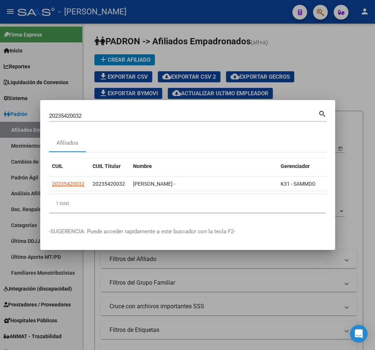
click at [331, 64] on div at bounding box center [187, 175] width 375 height 350
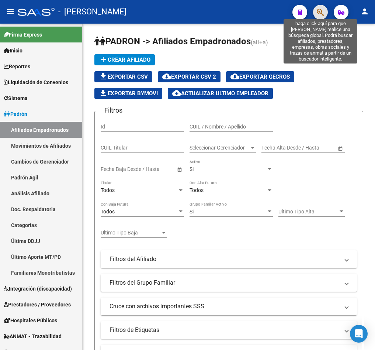
click at [319, 14] on icon "button" at bounding box center [320, 12] width 7 height 8
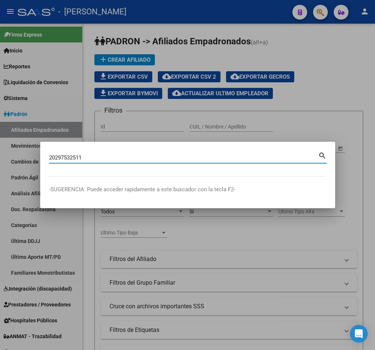
type input "20297532511"
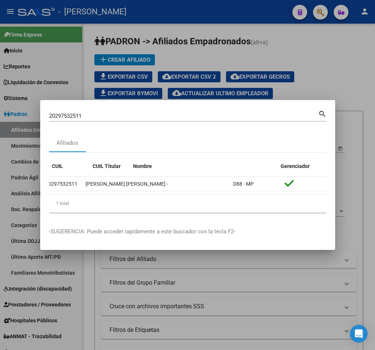
scroll to position [0, 0]
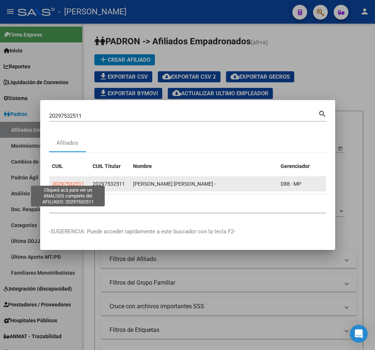
click at [71, 181] on span "20297532511" at bounding box center [68, 184] width 32 height 6
type textarea "20297532511"
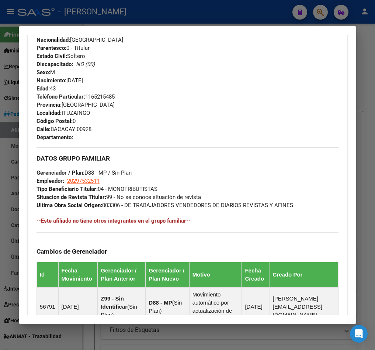
scroll to position [469, 0]
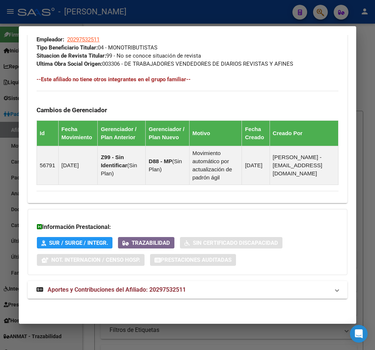
drag, startPoint x: 201, startPoint y: 277, endPoint x: 204, endPoint y: 281, distance: 5.3
click at [206, 288] on mat-panel-title "Aportes y Contribuciones del Afiliado: 20297532511" at bounding box center [183, 289] width 293 height 9
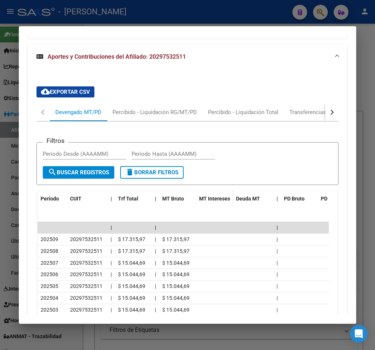
scroll to position [713, 0]
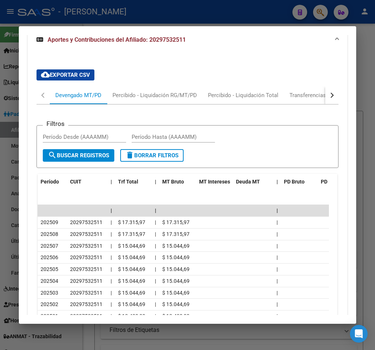
click at [329, 97] on div "button" at bounding box center [331, 94] width 5 height 5
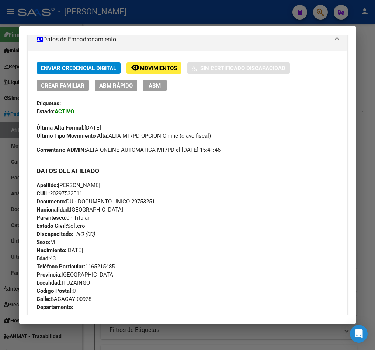
scroll to position [32, 0]
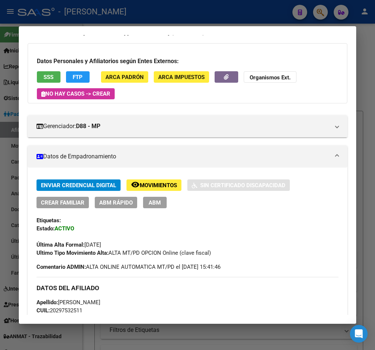
click at [16, 57] on div at bounding box center [187, 175] width 375 height 350
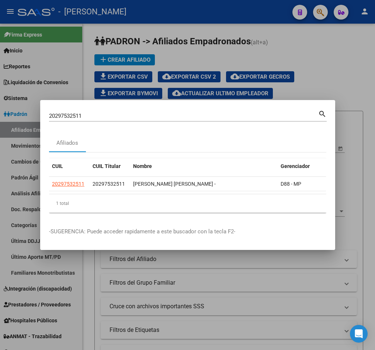
click at [156, 110] on div "20297532511 Buscar (apellido, dni, cuil, [PERSON_NAME], cuit, obra social)" at bounding box center [183, 115] width 269 height 11
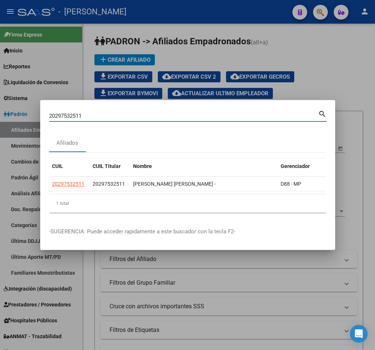
click at [156, 112] on input "20297532511" at bounding box center [183, 115] width 269 height 7
paste input "1945342"
type input "20291945342"
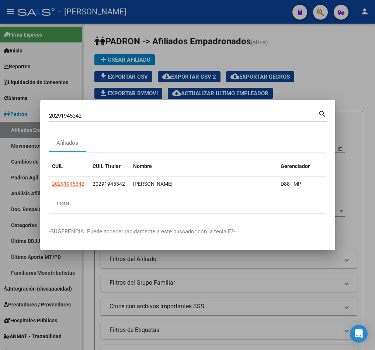
drag, startPoint x: 281, startPoint y: 198, endPoint x: 290, endPoint y: 195, distance: 9.3
click at [290, 195] on div "CUIL CUIL Titular Nombre Gerenciador Activo 20291945342 20291945342 [PERSON_NAM…" at bounding box center [187, 185] width 277 height 54
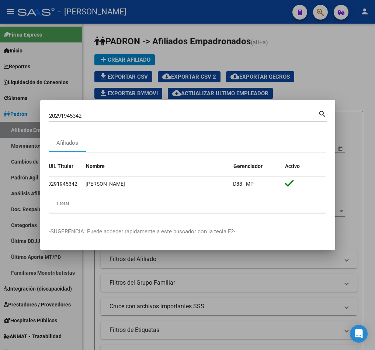
scroll to position [0, 0]
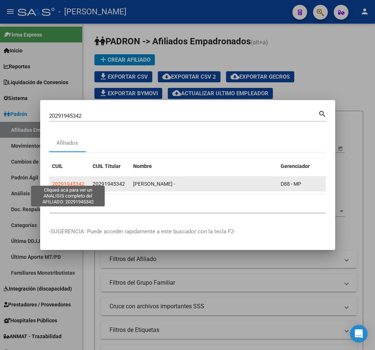
click at [79, 181] on span "20291945342" at bounding box center [68, 184] width 32 height 6
type textarea "20291945342"
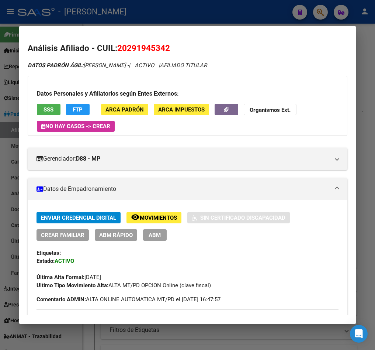
click at [152, 48] on span "20291945342" at bounding box center [143, 48] width 53 height 10
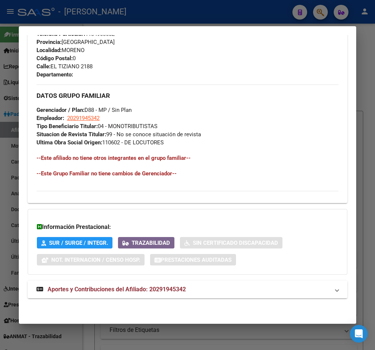
click at [153, 284] on mat-expansion-panel-header "Aportes y Contribuciones del Afiliado: 20291945342" at bounding box center [188, 289] width 320 height 18
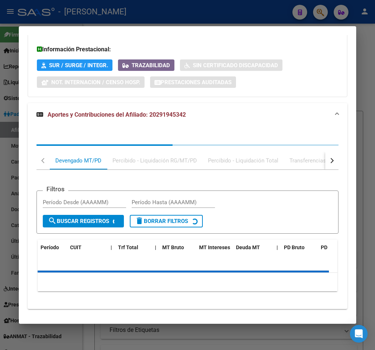
scroll to position [570, 0]
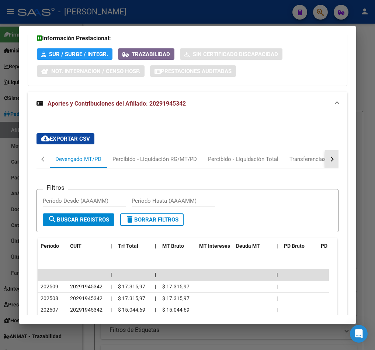
click at [329, 158] on div "button" at bounding box center [331, 158] width 5 height 5
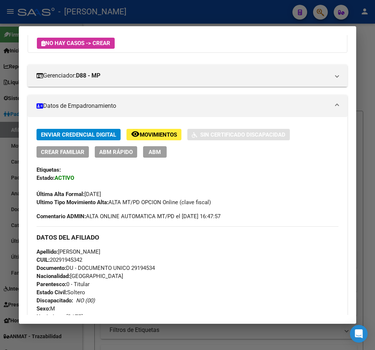
scroll to position [0, 0]
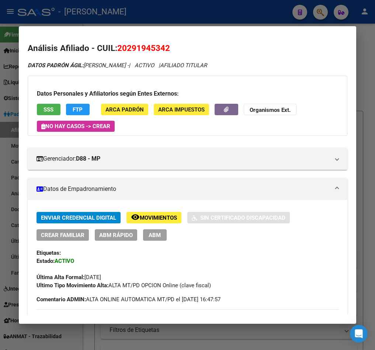
click at [148, 46] on span "20291945342" at bounding box center [143, 48] width 53 height 10
click at [13, 55] on div at bounding box center [187, 175] width 375 height 350
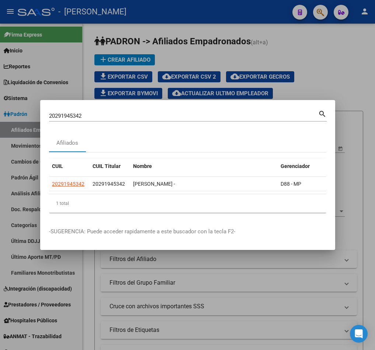
click at [131, 112] on input "20291945342" at bounding box center [183, 115] width 269 height 7
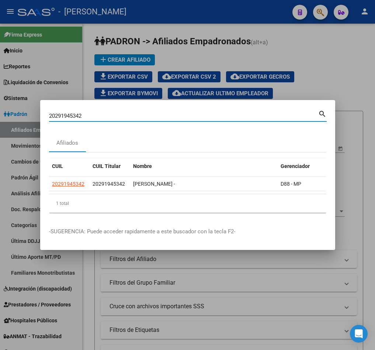
click at [131, 112] on input "20291945342" at bounding box center [183, 115] width 269 height 7
paste input "87952385"
type input "20287952385"
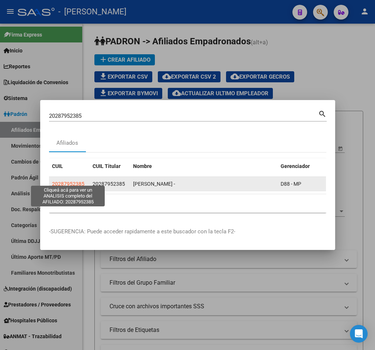
click at [80, 181] on span "20287952385" at bounding box center [68, 184] width 32 height 6
type textarea "20287952385"
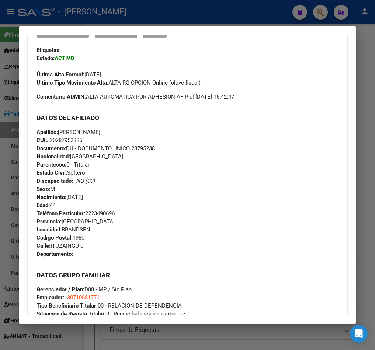
scroll to position [221, 0]
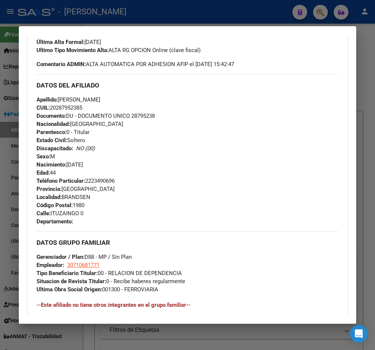
drag, startPoint x: 202, startPoint y: 100, endPoint x: 205, endPoint y: 108, distance: 8.3
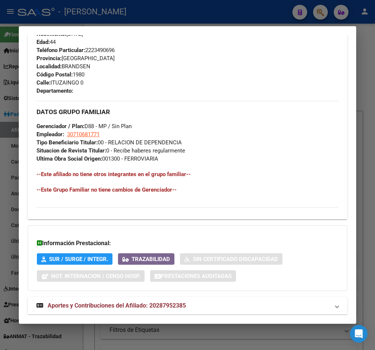
scroll to position [382, 0]
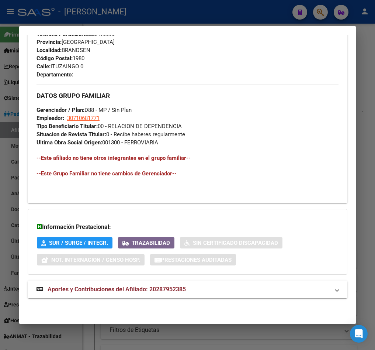
drag, startPoint x: 191, startPoint y: 297, endPoint x: 200, endPoint y: 291, distance: 10.4
click at [191, 297] on mat-expansion-panel-header "Aportes y Contribuciones del Afiliado: 20287952385" at bounding box center [188, 289] width 320 height 18
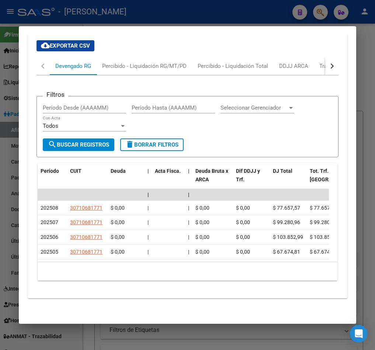
scroll to position [672, 0]
drag, startPoint x: 9, startPoint y: 40, endPoint x: 19, endPoint y: 46, distance: 11.6
click at [9, 40] on div at bounding box center [187, 175] width 375 height 350
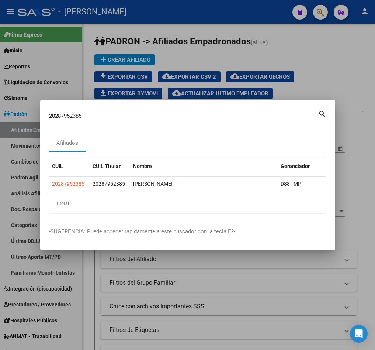
click at [135, 109] on div "20287952385 Buscar (apellido, dni, cuil, [PERSON_NAME], cuit, obra social) sear…" at bounding box center [188, 115] width 278 height 13
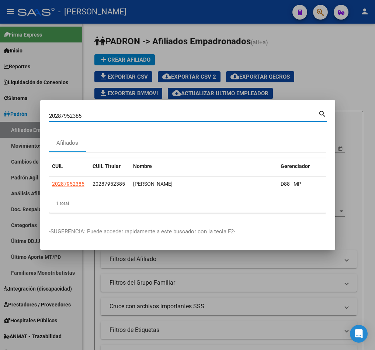
click at [136, 112] on input "20287952385" at bounding box center [183, 115] width 269 height 7
paste input "3307833"
type input "20283307833"
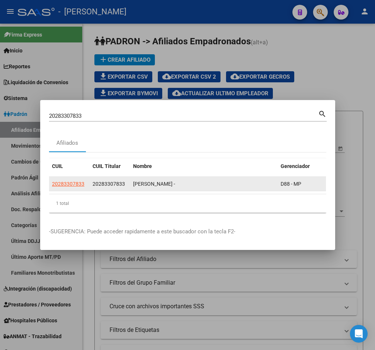
drag, startPoint x: 152, startPoint y: 177, endPoint x: 165, endPoint y: 177, distance: 13.7
click at [165, 180] on div "[PERSON_NAME] -" at bounding box center [204, 184] width 142 height 8
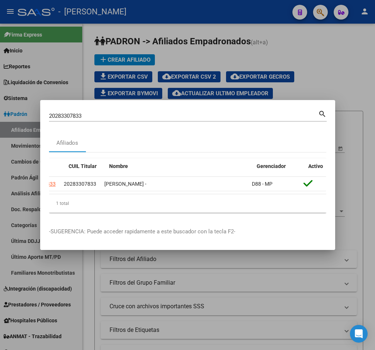
scroll to position [0, 0]
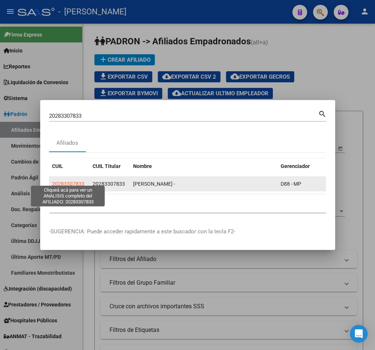
click at [80, 181] on span "20283307833" at bounding box center [68, 184] width 32 height 6
type textarea "20283307833"
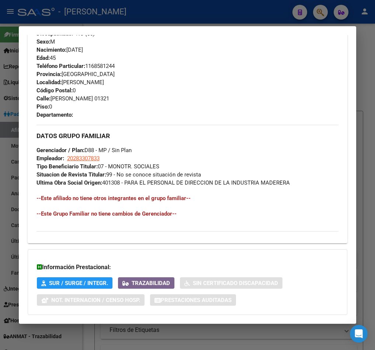
scroll to position [390, 0]
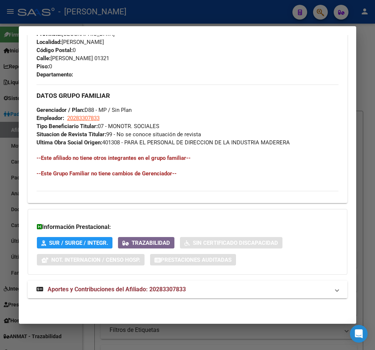
click at [202, 288] on mat-panel-title "Aportes y Contribuciones del Afiliado: 20283307833" at bounding box center [183, 289] width 293 height 9
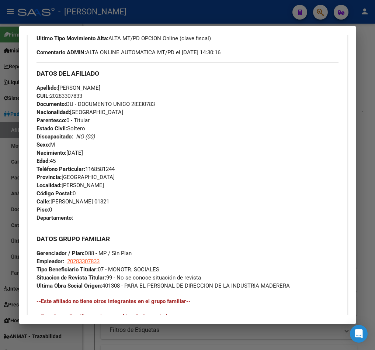
scroll to position [191, 0]
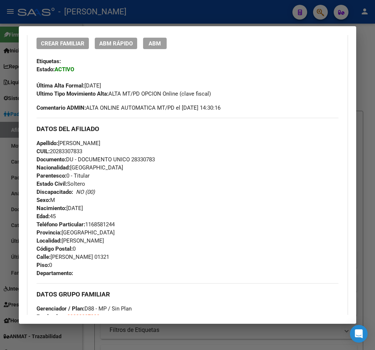
drag, startPoint x: 261, startPoint y: 214, endPoint x: 315, endPoint y: 174, distance: 67.0
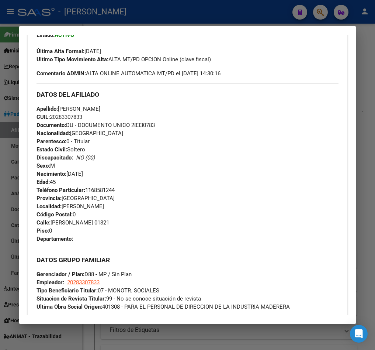
scroll to position [234, 0]
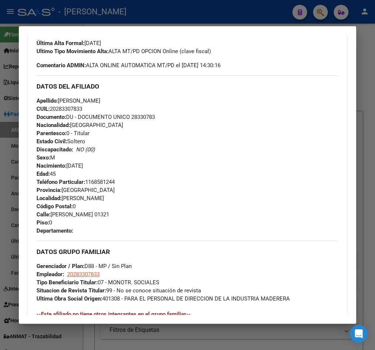
click at [59, 109] on span "CUIL: 20283307833" at bounding box center [60, 108] width 46 height 7
click at [60, 108] on span "CUIL: 20283307833" at bounding box center [60, 108] width 46 height 7
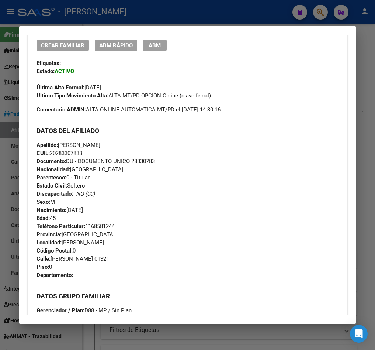
scroll to position [178, 0]
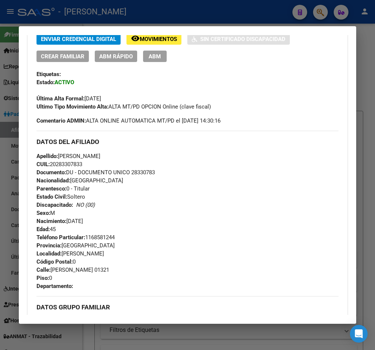
drag, startPoint x: 57, startPoint y: 106, endPoint x: 82, endPoint y: 163, distance: 61.9
click at [82, 163] on span "CUIL: 20283307833" at bounding box center [60, 164] width 46 height 7
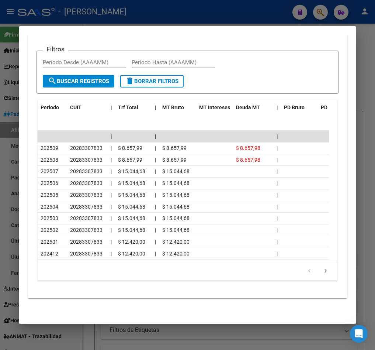
scroll to position [728, 0]
click at [10, 62] on div at bounding box center [187, 175] width 375 height 350
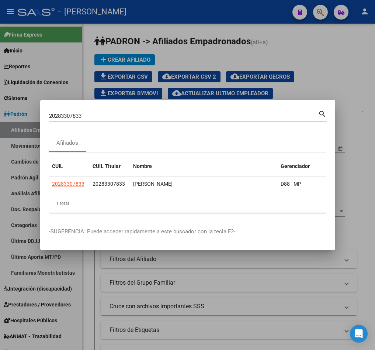
click at [103, 112] on input "20283307833" at bounding box center [183, 115] width 269 height 7
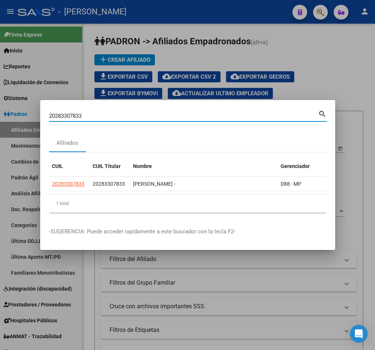
click at [103, 112] on input "20283307833" at bounding box center [183, 115] width 269 height 7
paste input "73975307"
type input "20273975307"
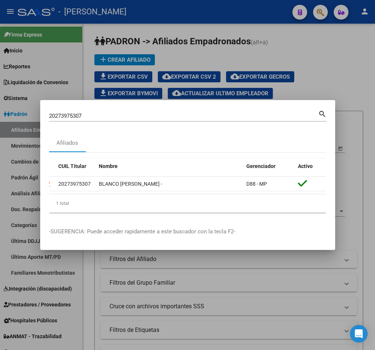
scroll to position [0, 0]
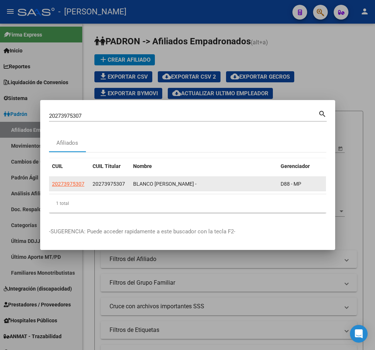
click at [112, 181] on span "20273975307" at bounding box center [109, 184] width 32 height 6
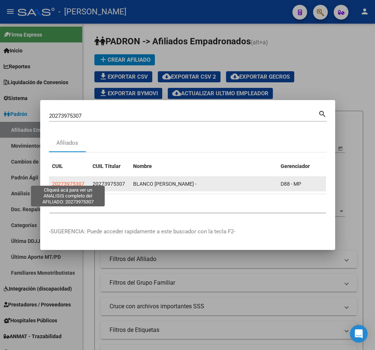
click at [72, 181] on span "20273975307" at bounding box center [68, 184] width 32 height 6
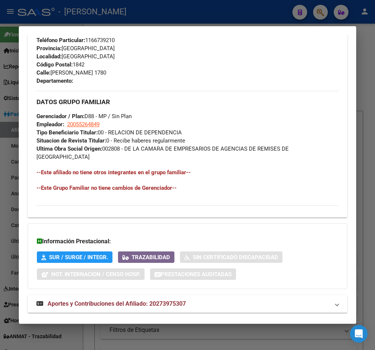
scroll to position [382, 0]
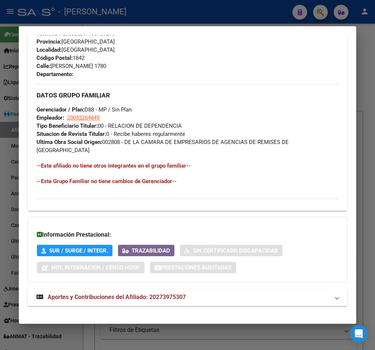
click at [127, 288] on mat-expansion-panel-header "Aportes y Contribuciones del Afiliado: 20273975307" at bounding box center [188, 297] width 320 height 18
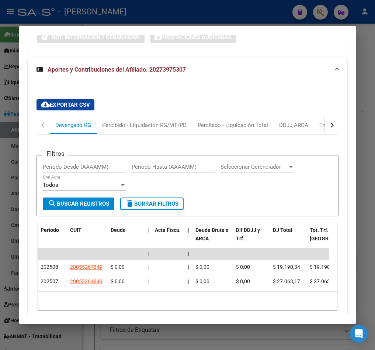
scroll to position [638, 0]
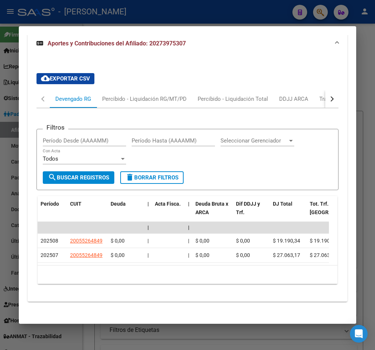
click at [325, 96] on button "button" at bounding box center [331, 99] width 13 height 18
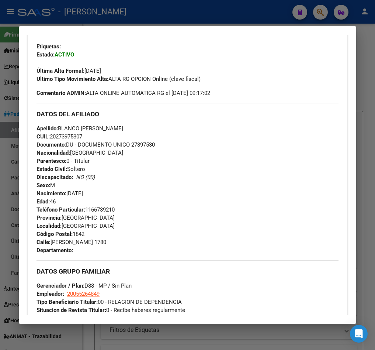
scroll to position [239, 0]
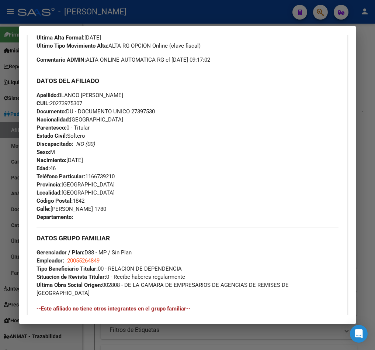
drag, startPoint x: 205, startPoint y: 119, endPoint x: 200, endPoint y: 141, distance: 22.6
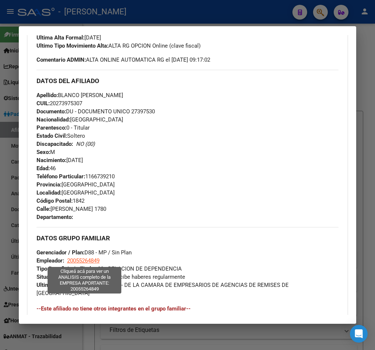
click at [90, 260] on span "20055264849" at bounding box center [83, 260] width 32 height 7
type textarea "20055264849"
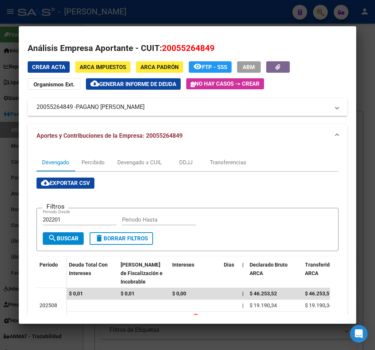
drag, startPoint x: 78, startPoint y: 105, endPoint x: 146, endPoint y: 107, distance: 68.2
click at [145, 107] on span "PAGANO [PERSON_NAME]" at bounding box center [110, 107] width 69 height 9
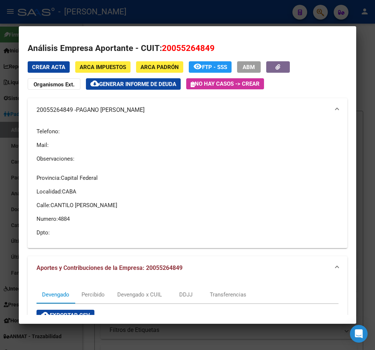
click at [1, 119] on div at bounding box center [187, 175] width 375 height 350
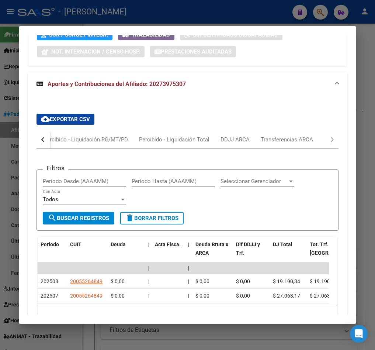
scroll to position [627, 0]
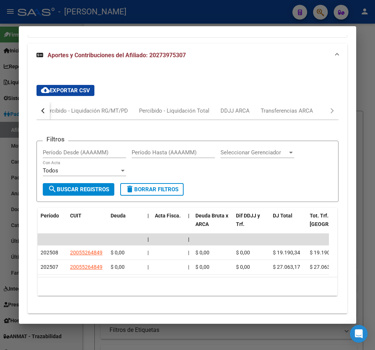
click at [4, 99] on div at bounding box center [187, 175] width 375 height 350
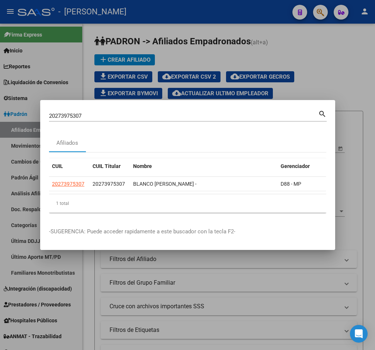
click at [146, 117] on div "20273975307 [PERSON_NAME] (apellido, dni, cuil, [PERSON_NAME], cuit, obra socia…" at bounding box center [183, 115] width 269 height 11
click at [147, 112] on input "20273975307" at bounding box center [183, 115] width 269 height 7
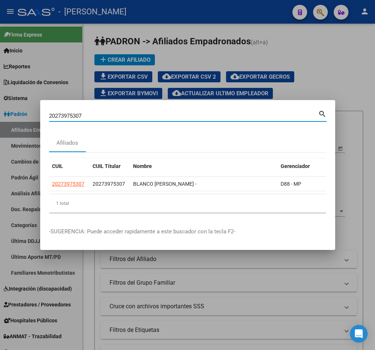
click at [147, 112] on input "20273975307" at bounding box center [183, 115] width 269 height 7
paste input "2506222"
type input "20272506222"
drag, startPoint x: 182, startPoint y: 200, endPoint x: 201, endPoint y: 197, distance: 19.0
click at [200, 197] on div "CUIL CUIL Titular Nombre Gerenciador Activo 20272506222 20272506222 [PERSON_NAM…" at bounding box center [187, 185] width 277 height 54
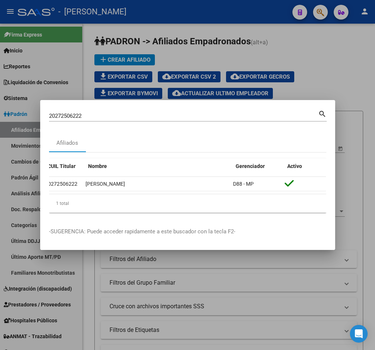
scroll to position [0, 0]
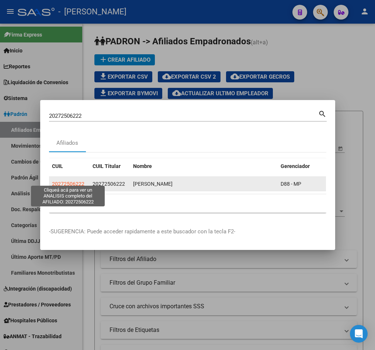
click at [64, 181] on span "20272506222" at bounding box center [68, 184] width 32 height 6
type textarea "20272506222"
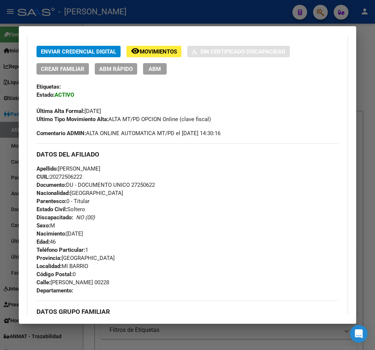
scroll to position [221, 0]
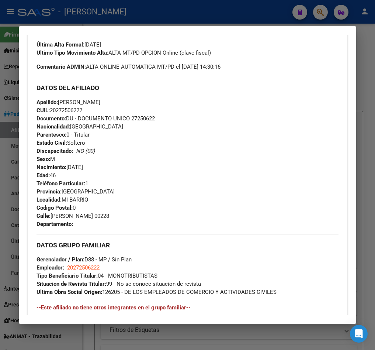
drag, startPoint x: 216, startPoint y: 143, endPoint x: 214, endPoint y: 148, distance: 5.3
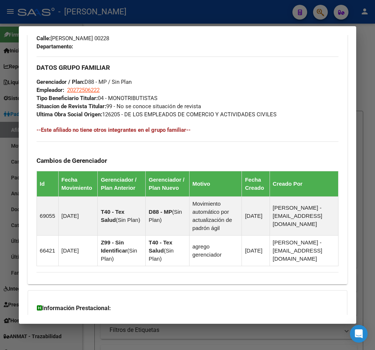
scroll to position [500, 0]
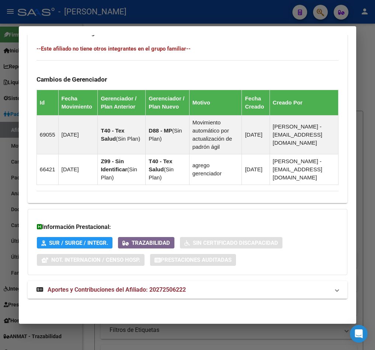
click at [161, 286] on span "Aportes y Contribuciones del Afiliado: 20272506222" at bounding box center [117, 289] width 138 height 7
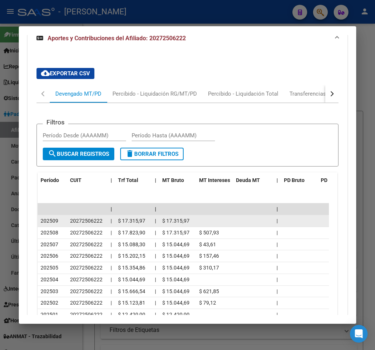
scroll to position [838, 0]
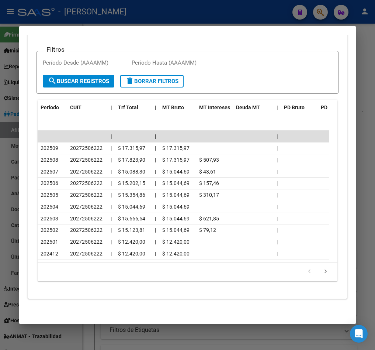
click at [5, 90] on div at bounding box center [187, 175] width 375 height 350
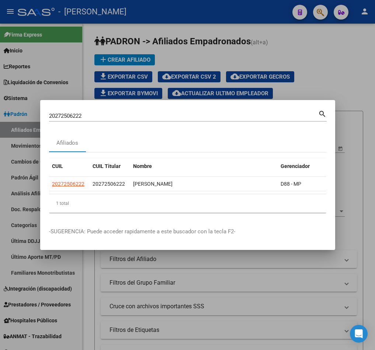
click at [107, 114] on input "20272506222" at bounding box center [183, 115] width 269 height 7
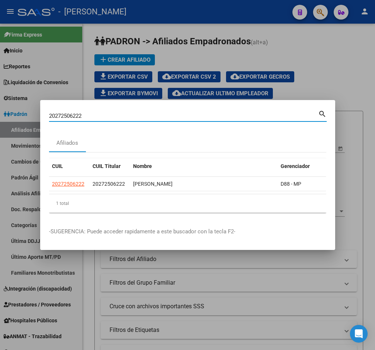
click at [107, 114] on input "20272506222" at bounding box center [183, 115] width 269 height 7
paste input "6191699"
type input "20261916992"
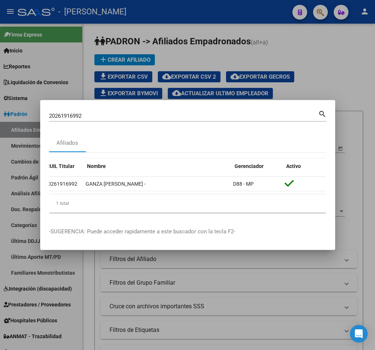
scroll to position [0, 0]
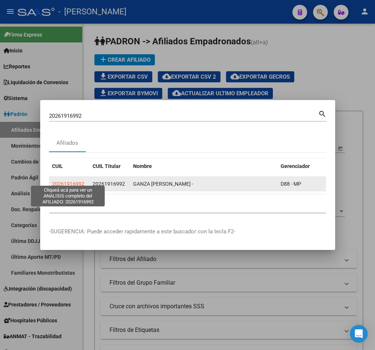
click at [69, 181] on span "20261916992" at bounding box center [68, 184] width 32 height 6
type textarea "20261916992"
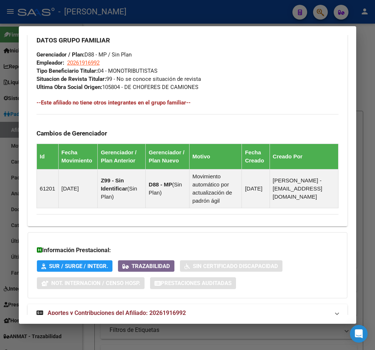
scroll to position [469, 0]
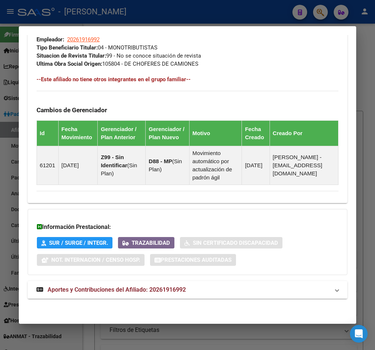
click at [187, 286] on mat-panel-title "Aportes y Contribuciones del Afiliado: 20261916992" at bounding box center [183, 289] width 293 height 9
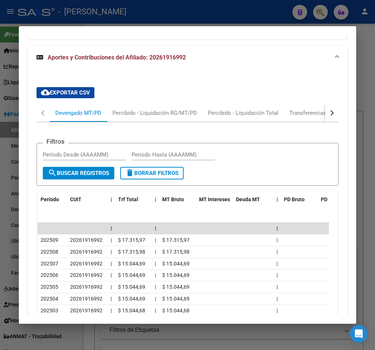
scroll to position [713, 0]
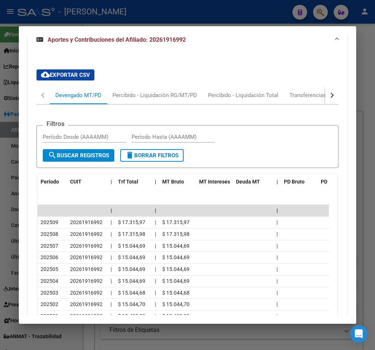
click at [326, 104] on button "button" at bounding box center [331, 95] width 13 height 18
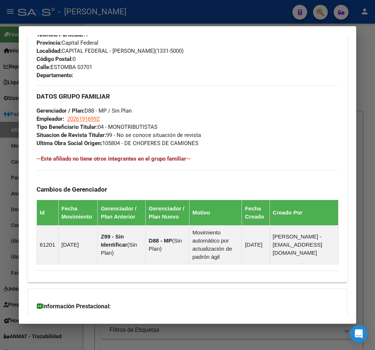
scroll to position [768, 0]
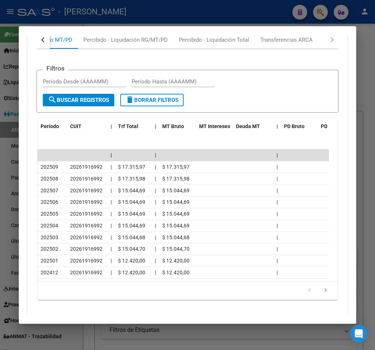
click at [5, 82] on div at bounding box center [187, 175] width 375 height 350
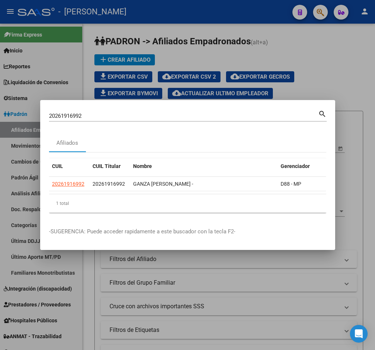
click at [122, 119] on div "20261916992 Buscar (apellido, dni, cuil, [PERSON_NAME], cuit, obra social) sear…" at bounding box center [188, 119] width 278 height 20
click at [124, 112] on input "20261916992" at bounding box center [183, 115] width 269 height 7
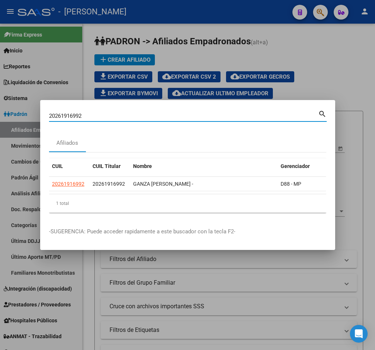
click at [124, 112] on input "20261916992" at bounding box center [183, 115] width 269 height 7
paste input "53065789"
type input "20253065789"
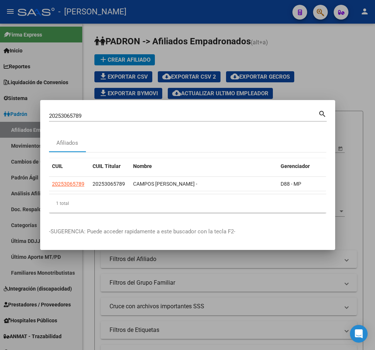
drag, startPoint x: 80, startPoint y: 180, endPoint x: 126, endPoint y: 191, distance: 47.9
click at [126, 191] on datatable-body "20253065789 20253065789 CAMPOS [PERSON_NAME] - D88 - MP" at bounding box center [187, 185] width 277 height 17
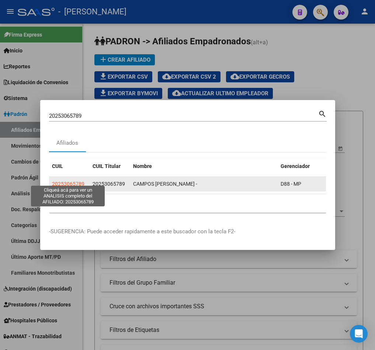
click at [72, 181] on span "20253065789" at bounding box center [68, 184] width 32 height 6
type textarea "20253065789"
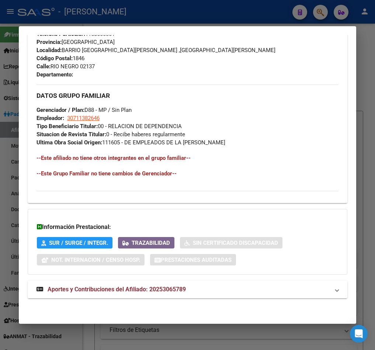
click at [192, 281] on mat-expansion-panel-header "Aportes y Contribuciones del Afiliado: 20253065789" at bounding box center [188, 289] width 320 height 18
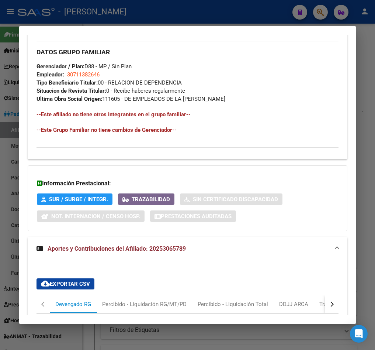
scroll to position [591, 0]
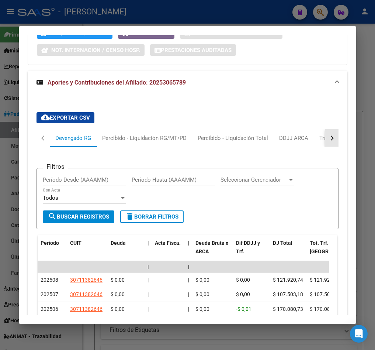
click at [325, 133] on button "button" at bounding box center [331, 138] width 13 height 18
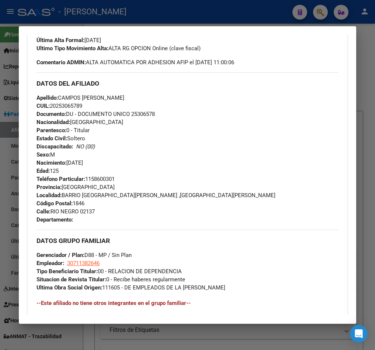
scroll to position [238, 0]
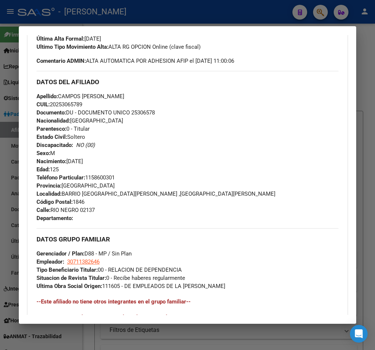
drag, startPoint x: 58, startPoint y: 104, endPoint x: 81, endPoint y: 105, distance: 23.6
click at [81, 105] on span "CUIL: 20253065789" at bounding box center [60, 104] width 46 height 7
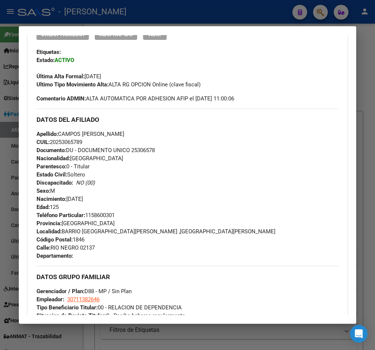
scroll to position [183, 0]
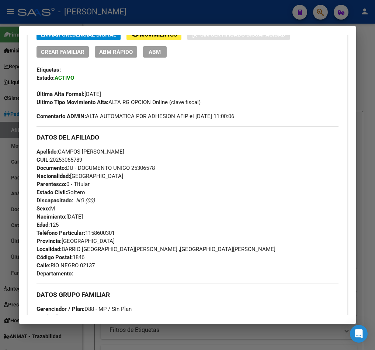
click at [164, 55] on button "ABM" at bounding box center [155, 51] width 24 height 11
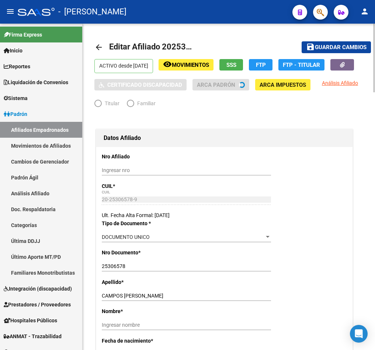
radio input "true"
type input "30-71138264-6"
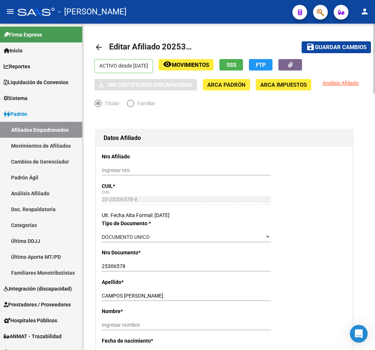
scroll to position [166, 0]
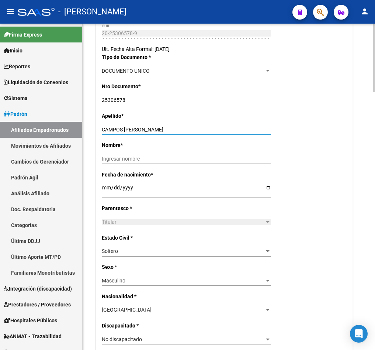
drag, startPoint x: 161, startPoint y: 129, endPoint x: 124, endPoint y: 127, distance: 36.9
click at [124, 127] on input "CAMPOS [PERSON_NAME]" at bounding box center [186, 129] width 169 height 6
type input "CAMPOS"
click at [143, 156] on input "Ingresar nombre" at bounding box center [186, 159] width 169 height 6
paste input "[PERSON_NAME]"
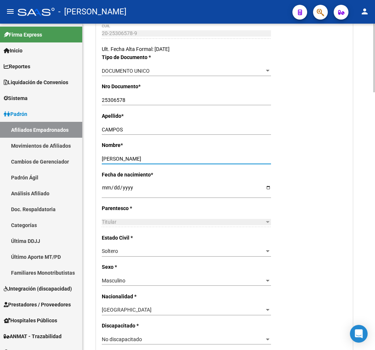
type input "[PERSON_NAME]"
click at [105, 188] on input "[DATE]" at bounding box center [186, 189] width 169 height 11
type input "[DATE]"
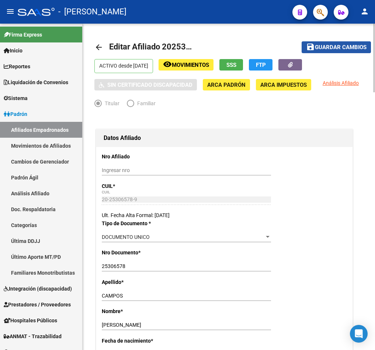
click at [327, 46] on span "Guardar cambios" at bounding box center [341, 47] width 52 height 7
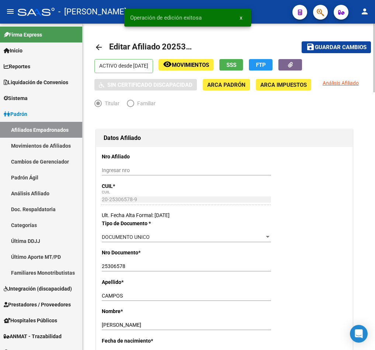
click at [171, 46] on span "Editar Afiliado 20253065789" at bounding box center [161, 46] width 105 height 9
click at [325, 10] on button "button" at bounding box center [320, 12] width 15 height 15
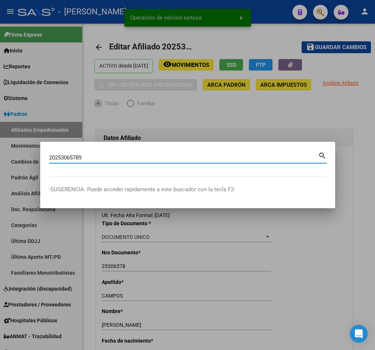
type input "20253065789"
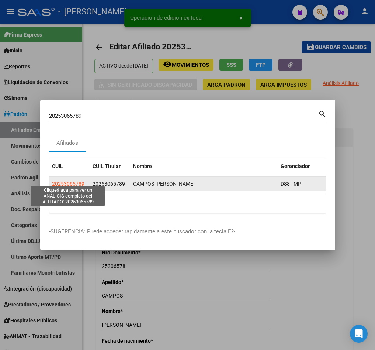
click at [71, 181] on span "20253065789" at bounding box center [68, 184] width 32 height 6
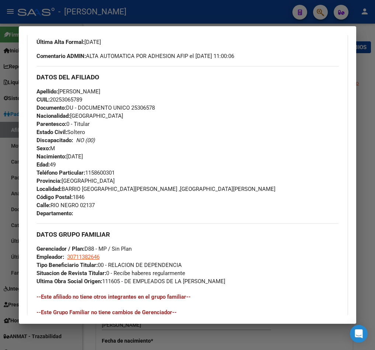
scroll to position [237, 0]
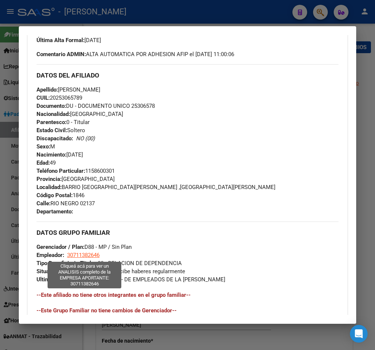
click at [79, 258] on span "30711382646" at bounding box center [83, 255] width 32 height 7
type textarea "30711382646"
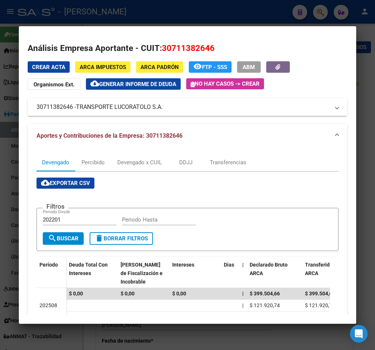
drag, startPoint x: 80, startPoint y: 110, endPoint x: 162, endPoint y: 108, distance: 82.2
click at [162, 108] on span "TRANSPORTE LUCORATOLO S.A." at bounding box center [119, 107] width 87 height 9
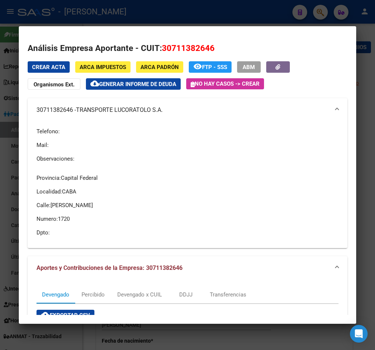
click at [15, 100] on div at bounding box center [187, 175] width 375 height 350
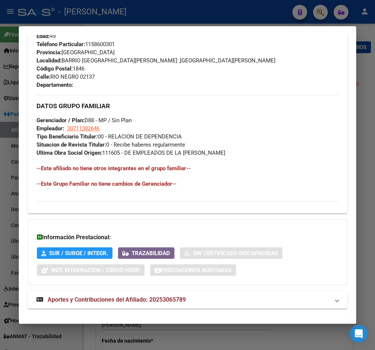
scroll to position [374, 0]
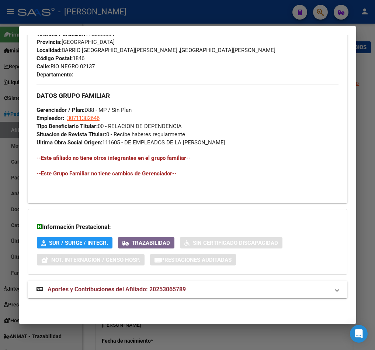
click at [185, 280] on mat-expansion-panel-header "Aportes y Contribuciones del Afiliado: 20253065789" at bounding box center [188, 289] width 320 height 18
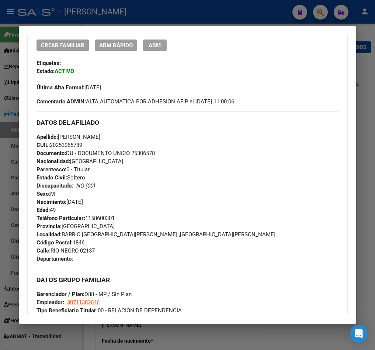
scroll to position [207, 0]
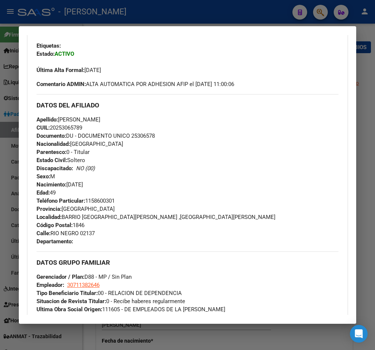
click at [9, 52] on div at bounding box center [187, 175] width 375 height 350
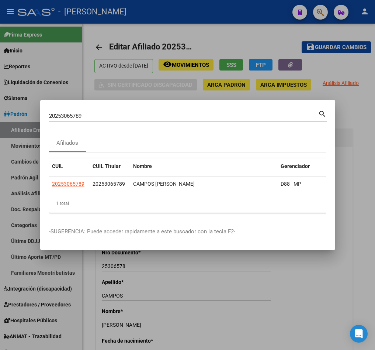
click at [132, 113] on input "20253065789" at bounding box center [183, 115] width 269 height 7
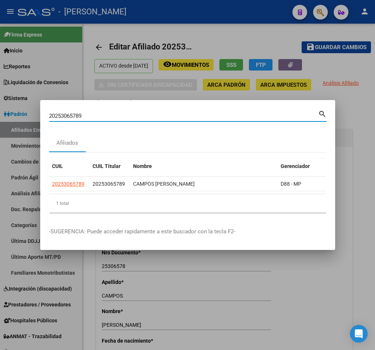
click at [132, 113] on input "20253065789" at bounding box center [183, 115] width 269 height 7
paste input "2027034"
type input "20252027034"
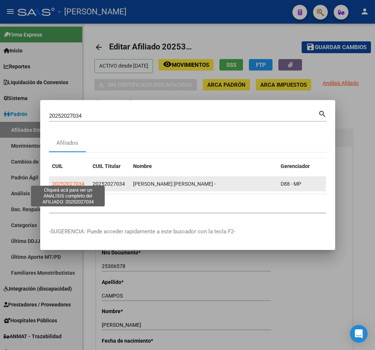
click at [80, 181] on span "20252027034" at bounding box center [68, 184] width 32 height 6
type textarea "20252027034"
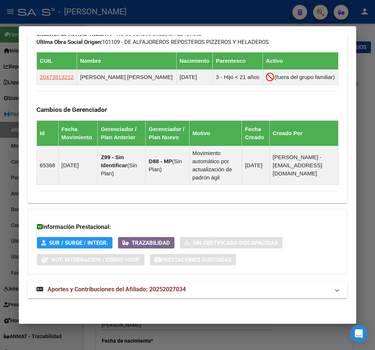
scroll to position [500, 0]
click at [209, 290] on mat-panel-title "Aportes y Contribuciones del Afiliado: 20252027034" at bounding box center [183, 289] width 293 height 9
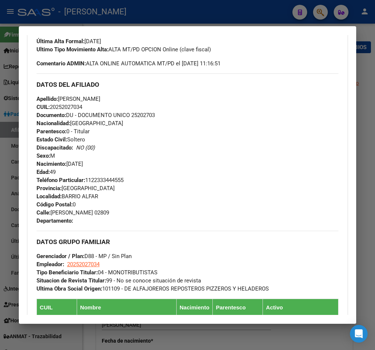
scroll to position [240, 0]
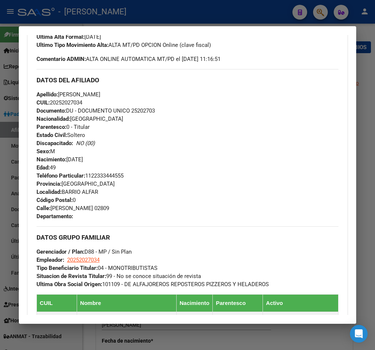
click at [17, 94] on div at bounding box center [187, 175] width 375 height 350
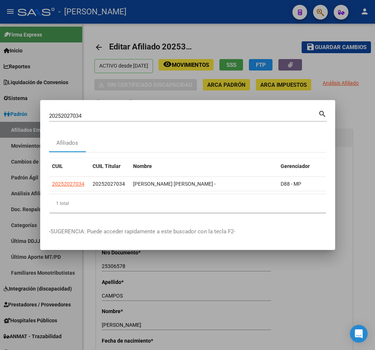
click at [174, 112] on input "20252027034" at bounding box center [183, 115] width 269 height 7
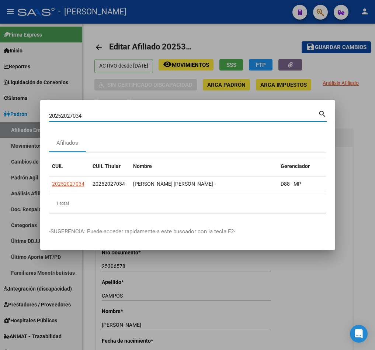
click at [174, 112] on input "20252027034" at bounding box center [183, 115] width 269 height 7
paste input "44349790"
type input "20244349790"
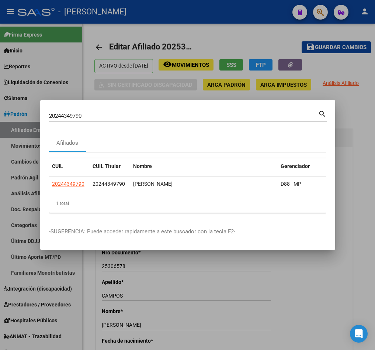
drag, startPoint x: 122, startPoint y: 201, endPoint x: 146, endPoint y: 201, distance: 24.3
click at [146, 201] on div "1 total" at bounding box center [187, 203] width 277 height 18
drag, startPoint x: 173, startPoint y: 188, endPoint x: 198, endPoint y: 190, distance: 25.1
click at [198, 190] on datatable-body "20244349790 20244349790 [PERSON_NAME] - D88 - MP" at bounding box center [187, 185] width 277 height 17
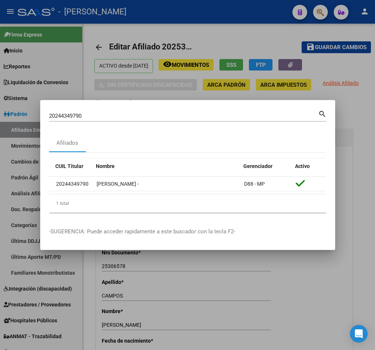
scroll to position [0, 0]
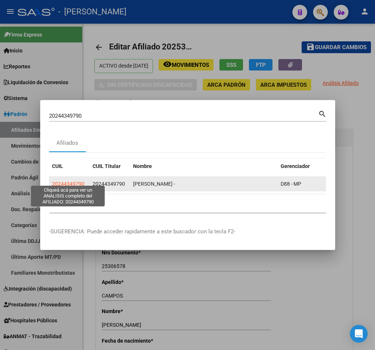
click at [80, 181] on span "20244349790" at bounding box center [68, 184] width 32 height 6
type textarea "20244349790"
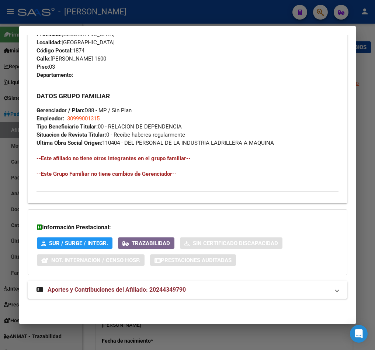
scroll to position [390, 0]
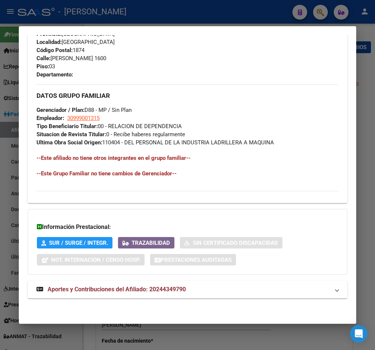
click at [167, 295] on mat-expansion-panel-header "Aportes y Contribuciones del Afiliado: 20244349790" at bounding box center [188, 289] width 320 height 18
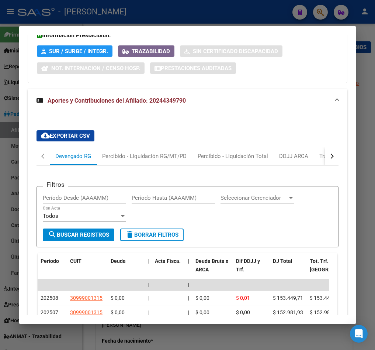
scroll to position [651, 0]
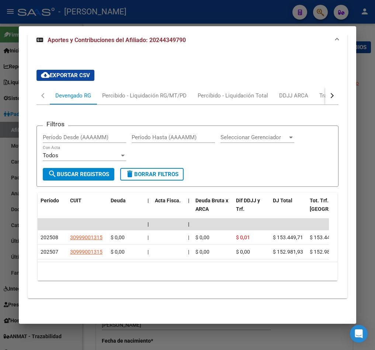
click at [321, 105] on div "Filtros Período Desde (AAAAMM) Período Hasta (AAAAMM) Seleccionar Gerenciador S…" at bounding box center [188, 195] width 302 height 181
click at [325, 94] on button "button" at bounding box center [331, 96] width 13 height 18
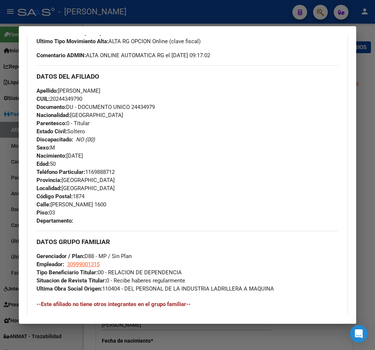
scroll to position [236, 0]
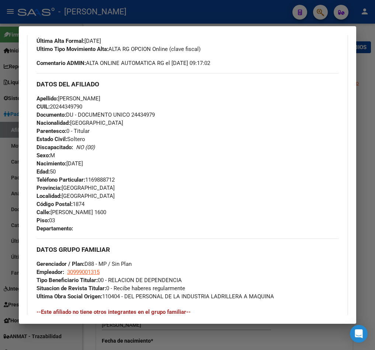
drag, startPoint x: 58, startPoint y: 103, endPoint x: 82, endPoint y: 103, distance: 24.3
click at [82, 103] on span "CUIL: 20244349790" at bounding box center [60, 106] width 46 height 7
drag, startPoint x: 216, startPoint y: 283, endPoint x: 218, endPoint y: 271, distance: 12.0
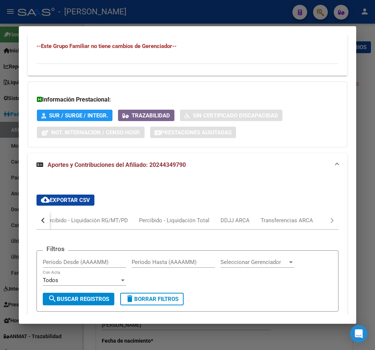
scroll to position [623, 0]
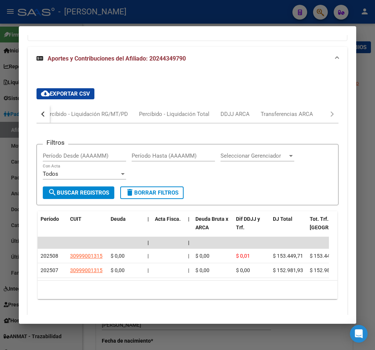
click at [2, 119] on div at bounding box center [187, 175] width 375 height 350
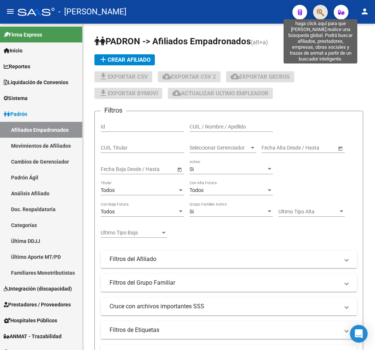
click at [321, 8] on icon "button" at bounding box center [320, 12] width 7 height 8
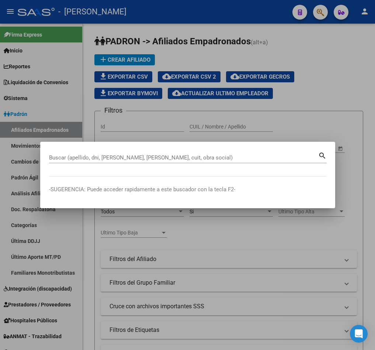
paste input "20368567028"
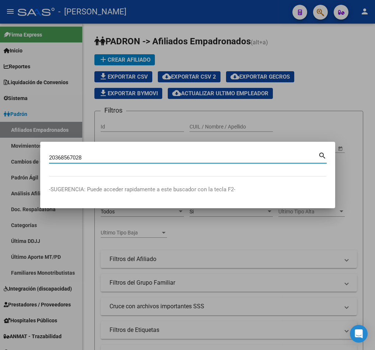
type input "20368567028"
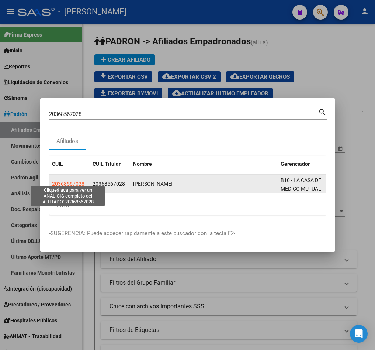
click at [77, 181] on span "20368567028" at bounding box center [68, 184] width 32 height 6
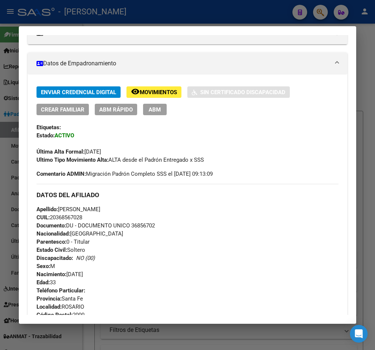
scroll to position [19, 0]
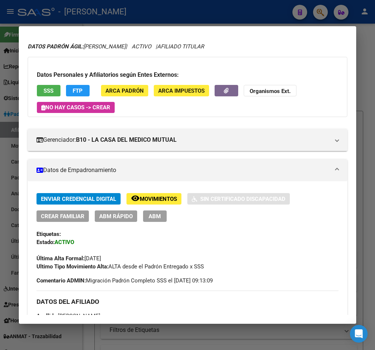
click at [157, 216] on span "ABM" at bounding box center [155, 216] width 12 height 7
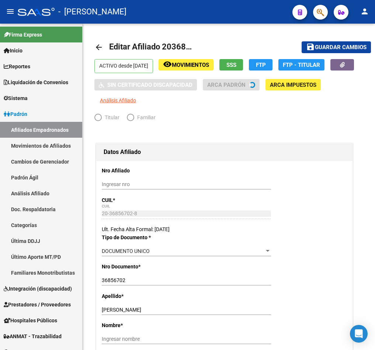
radio input "true"
type input "30-70799658-3"
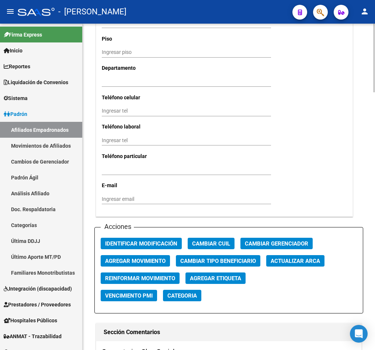
scroll to position [885, 0]
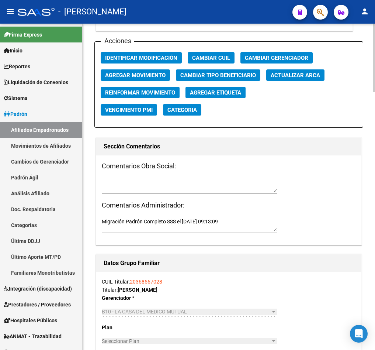
click at [148, 74] on span "Agregar Movimiento" at bounding box center [135, 75] width 60 height 7
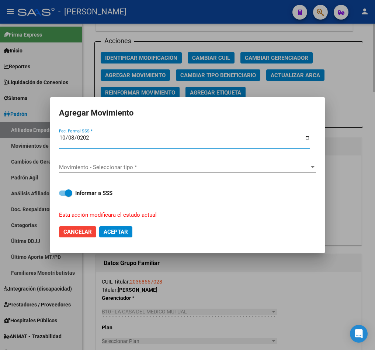
type input "[DATE]"
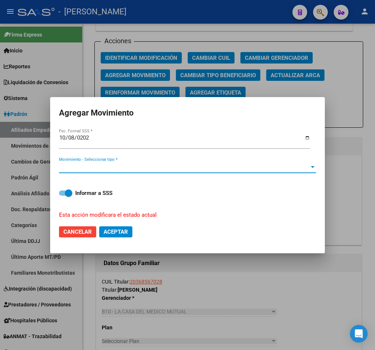
click at [89, 167] on span "Movimiento - Seleccionar tipo *" at bounding box center [184, 167] width 250 height 7
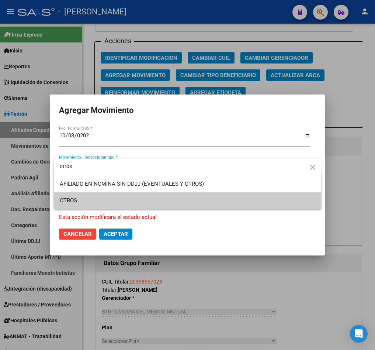
type input "otros"
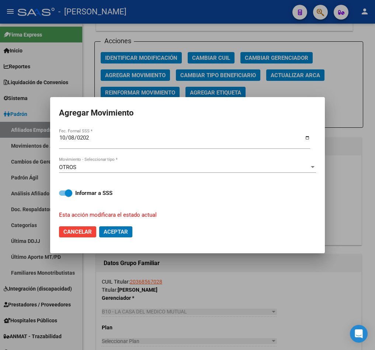
click at [99, 226] on button "Aceptar" at bounding box center [115, 231] width 33 height 11
checkbox input "false"
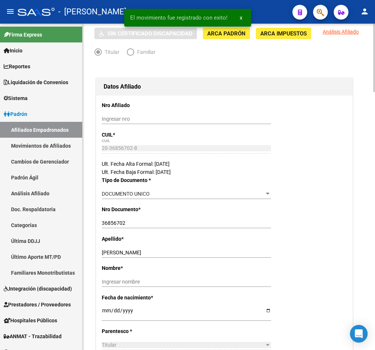
scroll to position [0, 0]
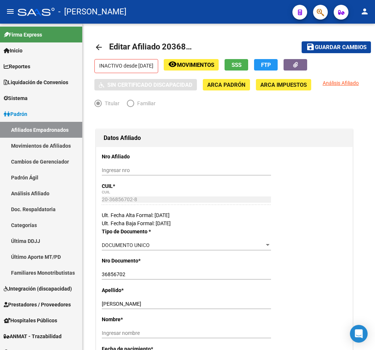
drag, startPoint x: 258, startPoint y: 25, endPoint x: 295, endPoint y: 16, distance: 38.5
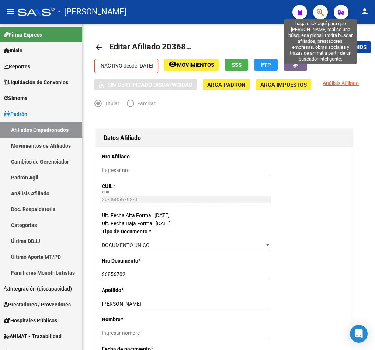
click at [322, 13] on icon "button" at bounding box center [320, 12] width 7 height 8
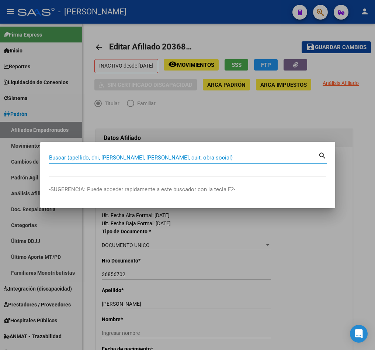
paste input "20369185218"
type input "20369185218"
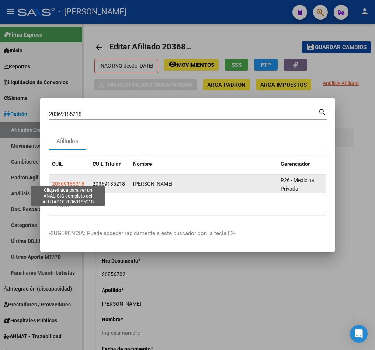
click at [74, 181] on span "20369185218" at bounding box center [68, 184] width 32 height 6
type textarea "20369185218"
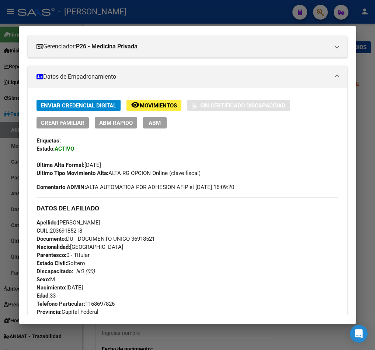
scroll to position [111, 0]
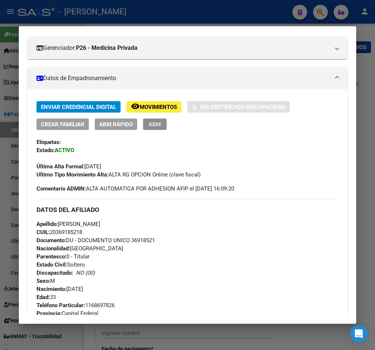
click at [154, 122] on span "ABM" at bounding box center [155, 124] width 12 height 7
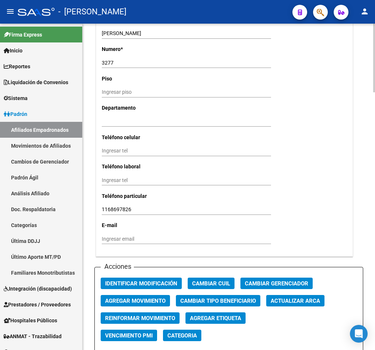
scroll to position [885, 0]
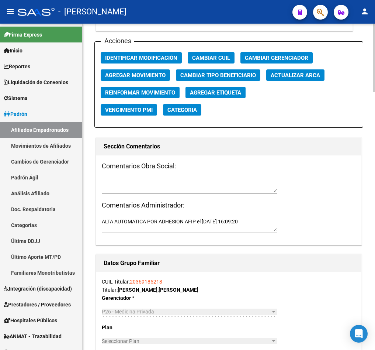
click at [138, 76] on span "Agregar Movimiento" at bounding box center [135, 75] width 60 height 7
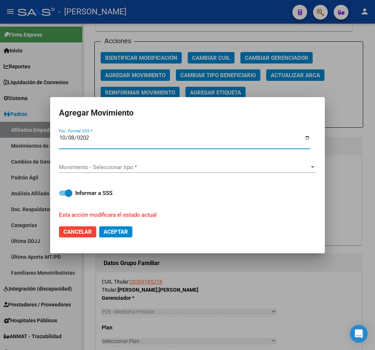
type input "[DATE]"
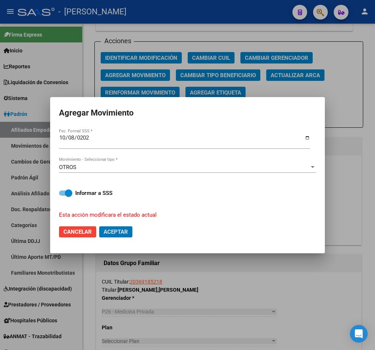
click at [99, 226] on button "Aceptar" at bounding box center [115, 231] width 33 height 11
checkbox input "false"
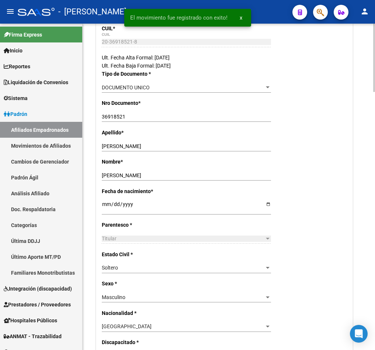
scroll to position [0, 0]
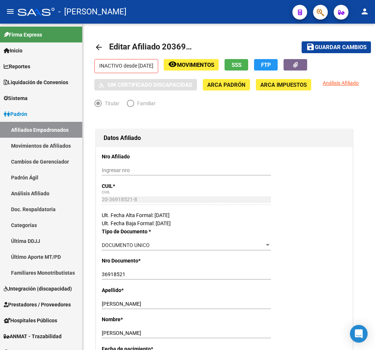
click at [322, 17] on span "button" at bounding box center [320, 12] width 7 height 15
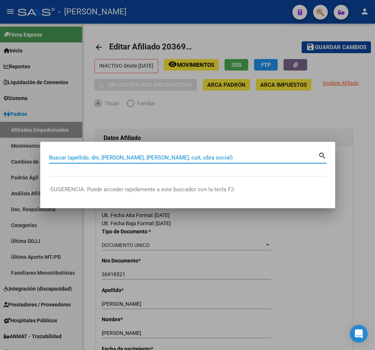
paste input "36176473"
type input "36176473"
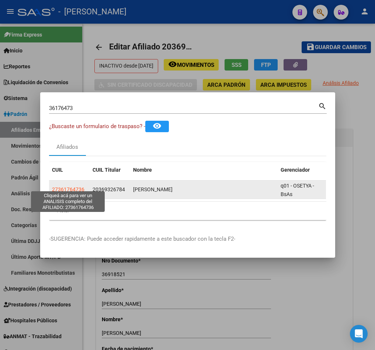
click at [74, 186] on span "27361764736" at bounding box center [68, 189] width 32 height 6
type textarea "27361764736"
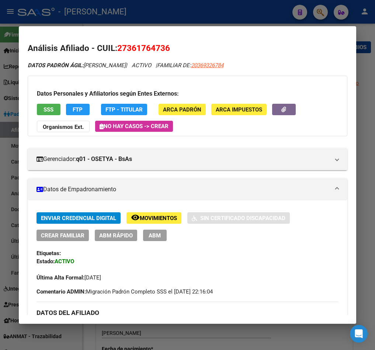
click at [157, 235] on span "ABM" at bounding box center [155, 235] width 12 height 7
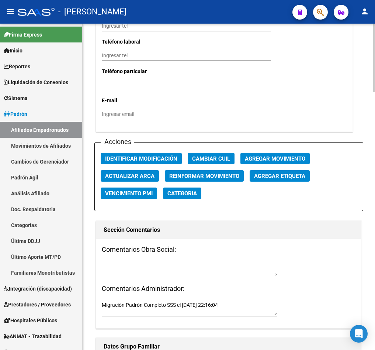
scroll to position [774, 0]
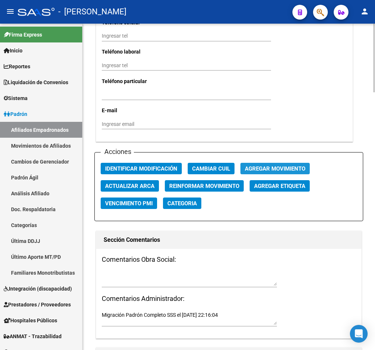
click at [280, 172] on span "Agregar Movimiento" at bounding box center [275, 168] width 60 height 7
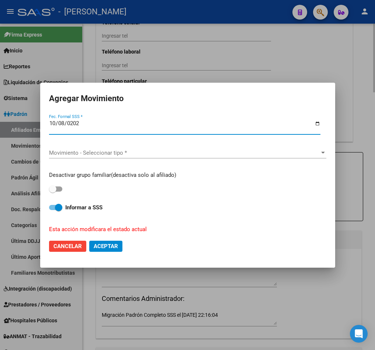
type input "[DATE]"
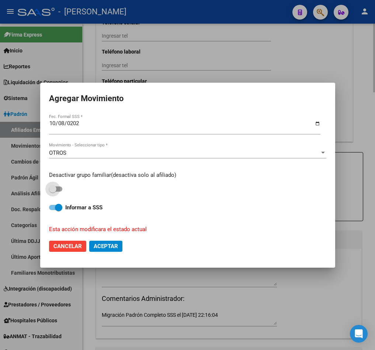
click at [52, 191] on input "checkbox" at bounding box center [52, 191] width 0 height 0
checkbox input "true"
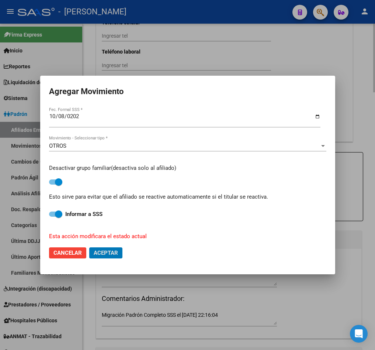
click at [89, 247] on button "Aceptar" at bounding box center [105, 252] width 33 height 11
checkbox input "false"
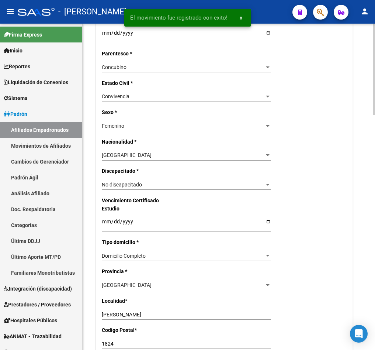
scroll to position [0, 0]
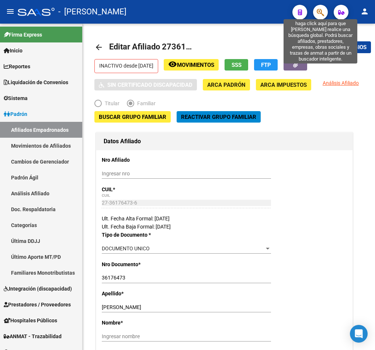
click at [324, 9] on icon "button" at bounding box center [320, 12] width 7 height 8
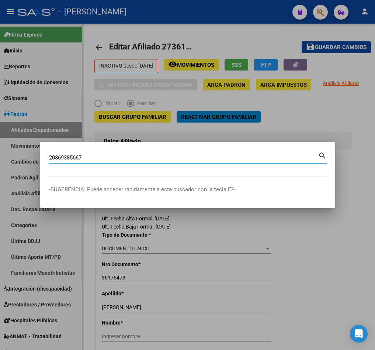
type input "20369385667"
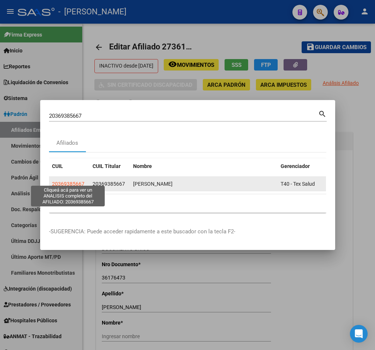
click at [58, 181] on span "20369385667" at bounding box center [68, 184] width 32 height 6
type textarea "20369385667"
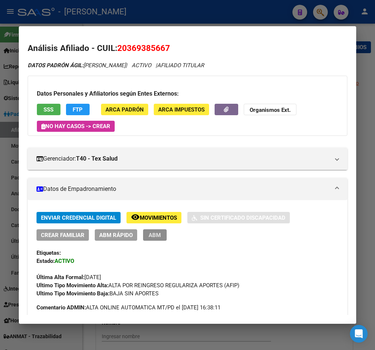
click at [154, 236] on span "ABM" at bounding box center [155, 235] width 12 height 7
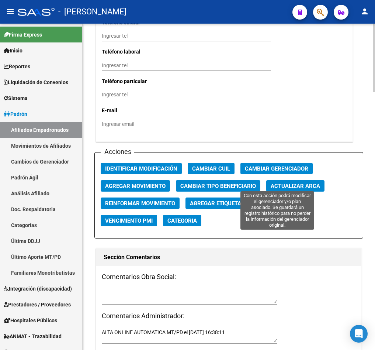
scroll to position [760, 0]
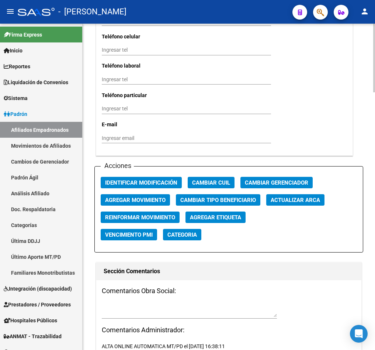
click at [154, 199] on span "Agregar Movimiento" at bounding box center [135, 200] width 60 height 7
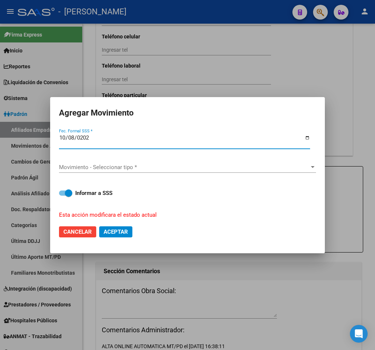
type input "[DATE]"
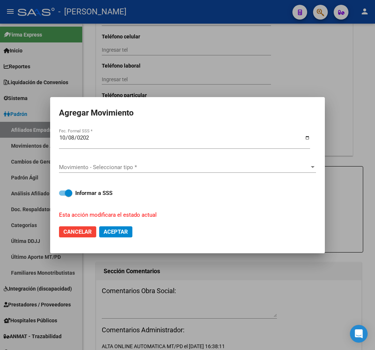
click at [200, 171] on div "Movimiento - Seleccionar tipo * Movimiento - Seleccionar tipo *" at bounding box center [187, 167] width 257 height 11
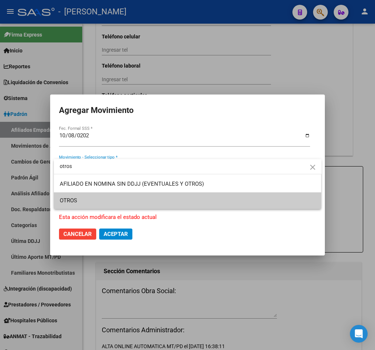
type input "otros"
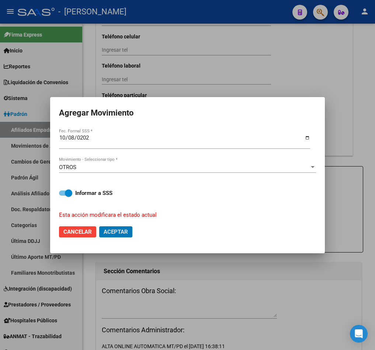
click at [99, 226] on button "Aceptar" at bounding box center [115, 231] width 33 height 11
checkbox input "false"
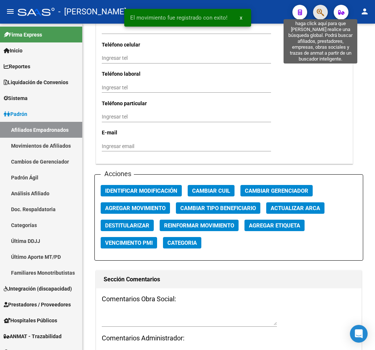
click at [320, 8] on icon "button" at bounding box center [320, 12] width 7 height 8
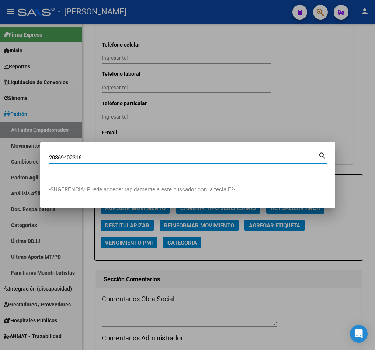
type input "20369402316"
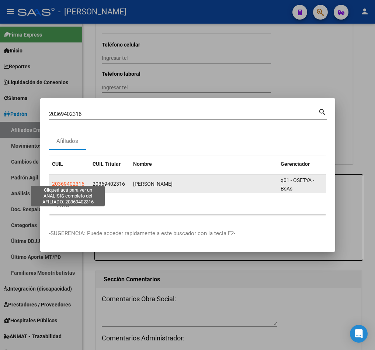
click at [72, 181] on span "20369402316" at bounding box center [68, 184] width 32 height 6
type textarea "20369402316"
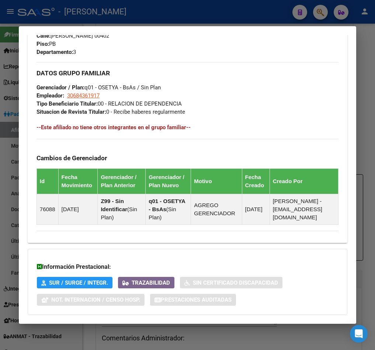
scroll to position [478, 0]
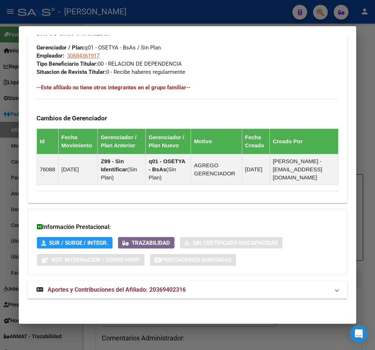
click at [310, 67] on div "DATOS GRUPO FAMILIAR Gerenciador / Plan: q01 - OSETYA - BsAs / Sin Plan Emplead…" at bounding box center [188, 103] width 302 height 163
click at [11, 51] on div at bounding box center [187, 175] width 375 height 350
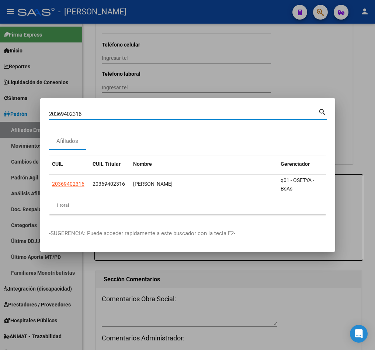
click at [106, 112] on input "20369402316" at bounding box center [183, 114] width 269 height 7
paste input "46939333"
type input "46939333"
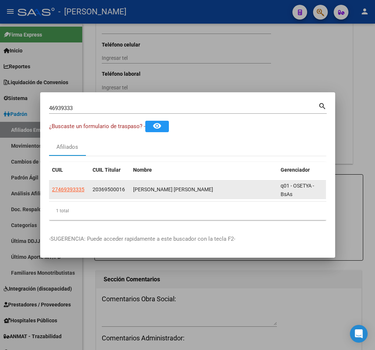
drag, startPoint x: 178, startPoint y: 193, endPoint x: 184, endPoint y: 193, distance: 5.5
click at [184, 193] on datatable-body-cell "NAVIA MIA GERALDINE" at bounding box center [204, 189] width 148 height 18
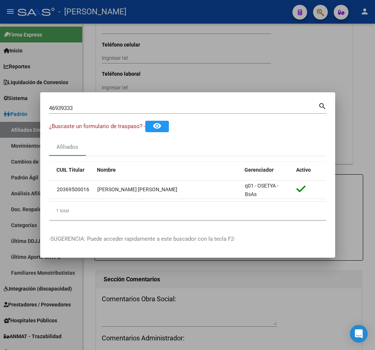
scroll to position [0, 0]
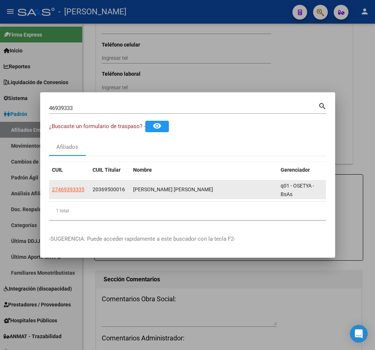
click at [62, 189] on app-link-go-to "27469393335" at bounding box center [68, 189] width 32 height 8
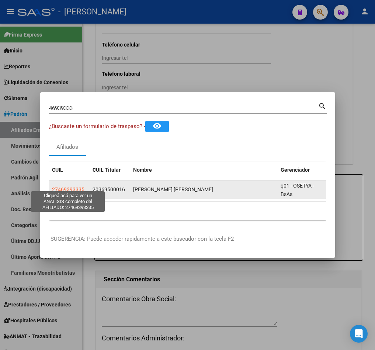
click at [71, 186] on span "27469393335" at bounding box center [68, 189] width 32 height 6
type textarea "27469393335"
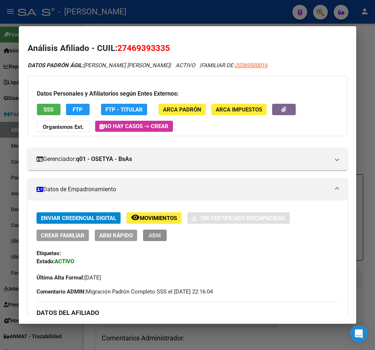
click at [162, 237] on button "ABM" at bounding box center [155, 234] width 24 height 11
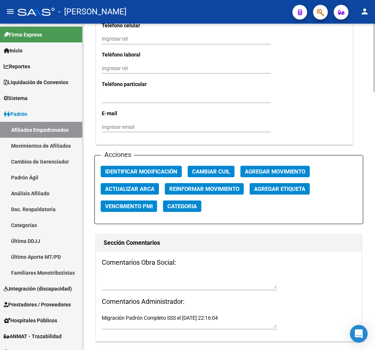
scroll to position [774, 0]
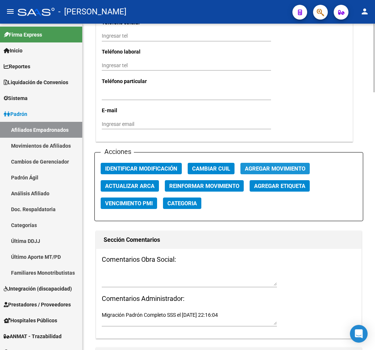
click at [261, 172] on span "Agregar Movimiento" at bounding box center [275, 168] width 60 height 7
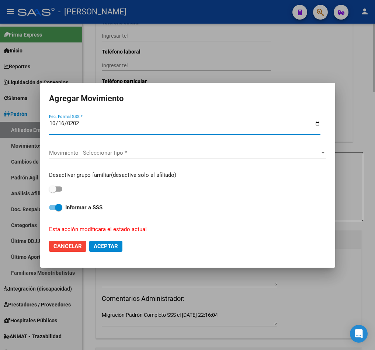
type input "2024-10-16"
click at [108, 151] on span "Movimiento - Seleccionar tipo *" at bounding box center [184, 152] width 271 height 7
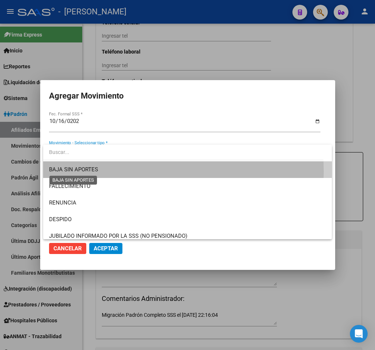
click at [94, 171] on span "BAJA SIN APORTES" at bounding box center [73, 169] width 49 height 7
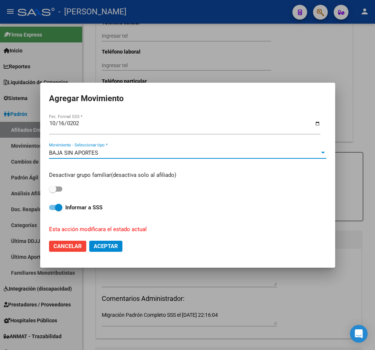
click at [107, 149] on div "BAJA SIN APORTES" at bounding box center [184, 152] width 271 height 7
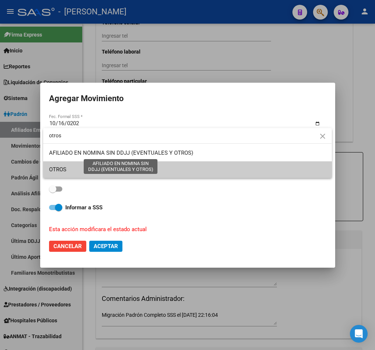
type input "otros"
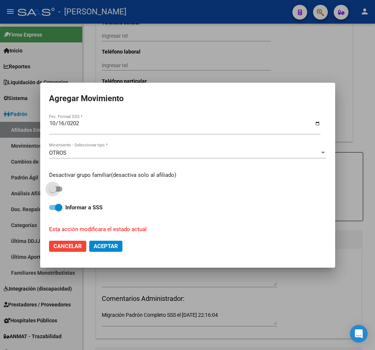
click at [52, 191] on input "checkbox" at bounding box center [52, 191] width 0 height 0
checkbox input "true"
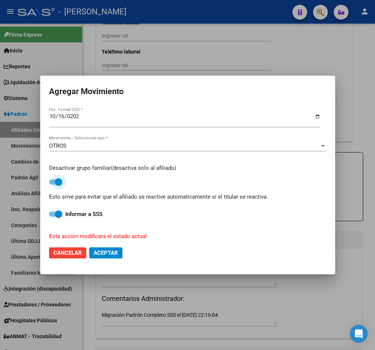
click at [104, 256] on button "Aceptar" at bounding box center [105, 252] width 33 height 11
checkbox input "false"
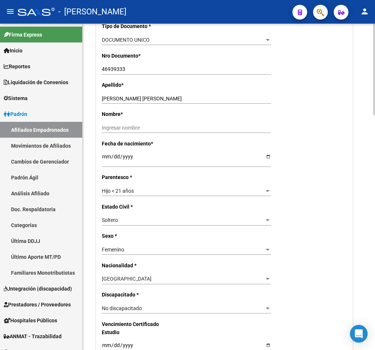
scroll to position [0, 0]
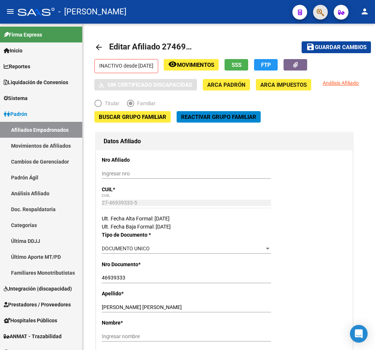
click at [325, 8] on button "button" at bounding box center [320, 12] width 15 height 15
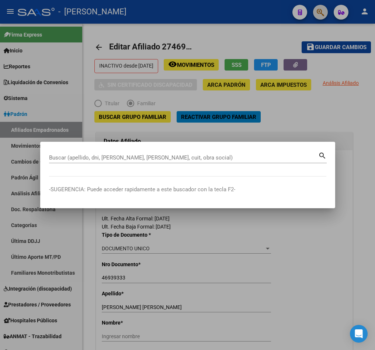
paste input "20370090956"
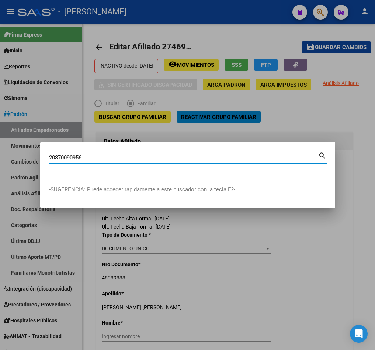
type input "20370090956"
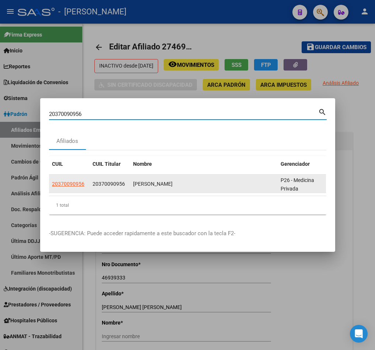
drag, startPoint x: 106, startPoint y: 187, endPoint x: 110, endPoint y: 188, distance: 3.9
click at [107, 187] on datatable-body-cell "20370090956" at bounding box center [110, 183] width 41 height 18
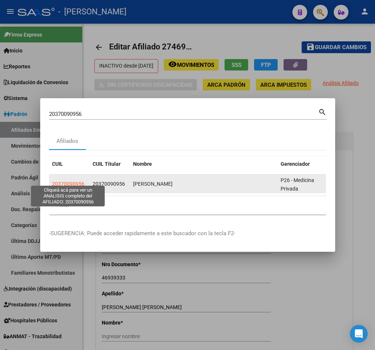
click at [69, 181] on span "20370090956" at bounding box center [68, 184] width 32 height 6
type textarea "20370090956"
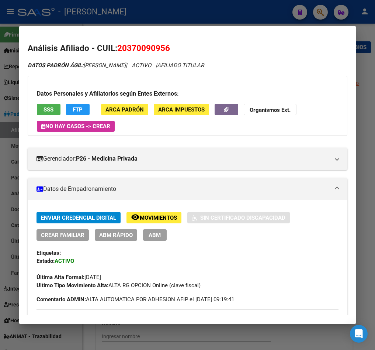
click at [164, 234] on button "ABM" at bounding box center [155, 234] width 24 height 11
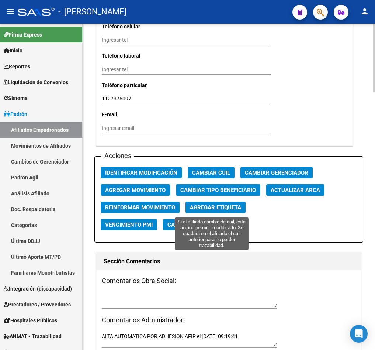
scroll to position [774, 0]
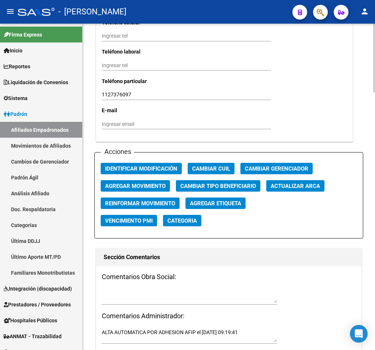
click at [151, 181] on button "Agregar Movimiento" at bounding box center [135, 185] width 69 height 11
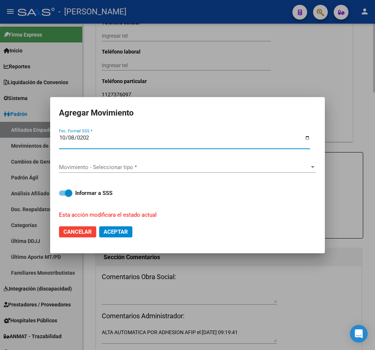
type input "[DATE]"
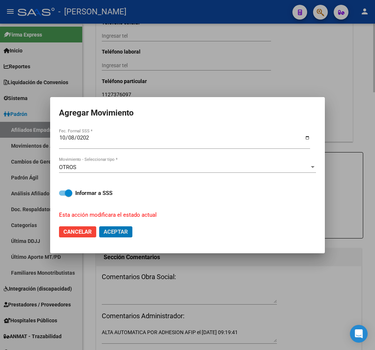
click at [99, 226] on button "Aceptar" at bounding box center [115, 231] width 33 height 11
checkbox input "false"
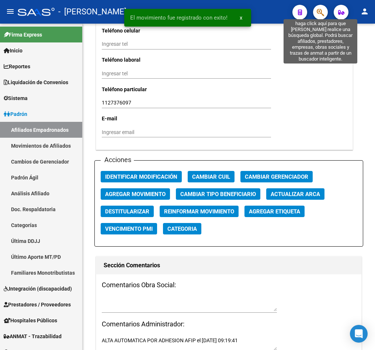
click at [323, 7] on span "button" at bounding box center [320, 12] width 7 height 15
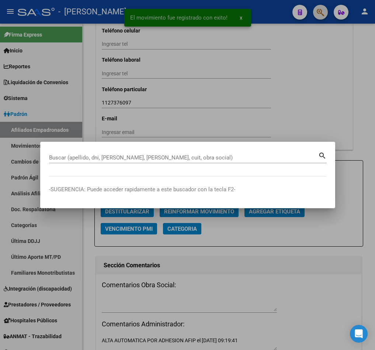
paste input "20370188816"
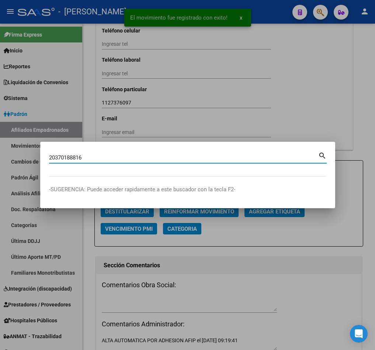
type input "20370188816"
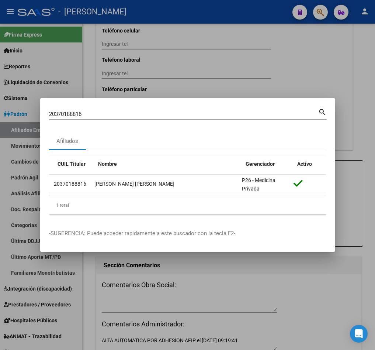
scroll to position [0, 0]
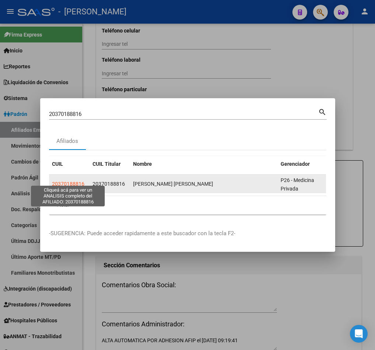
click at [70, 181] on span "20370188816" at bounding box center [68, 184] width 32 height 6
type textarea "20370188816"
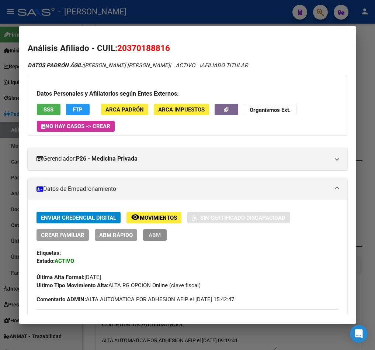
click at [160, 236] on span "ABM" at bounding box center [155, 235] width 12 height 7
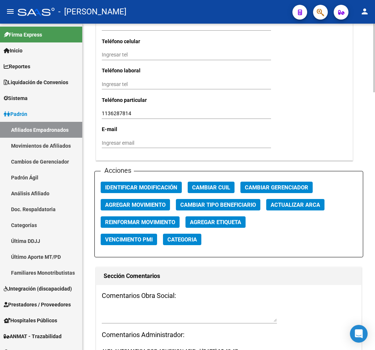
scroll to position [774, 0]
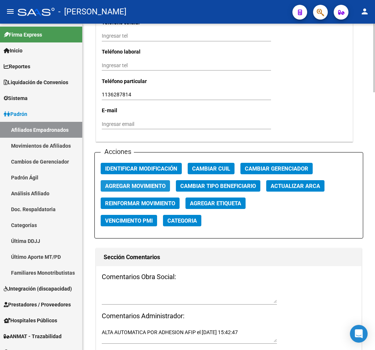
click at [138, 186] on span "Agregar Movimiento" at bounding box center [135, 186] width 60 height 7
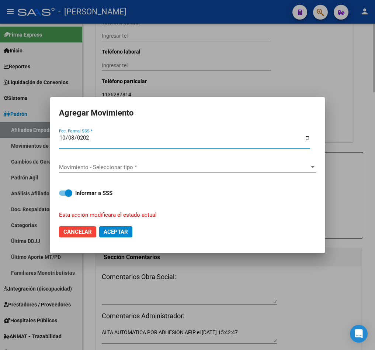
type input "[DATE]"
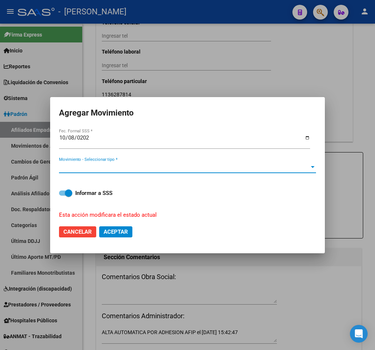
click at [172, 164] on span "Movimiento - Seleccionar tipo *" at bounding box center [184, 167] width 250 height 7
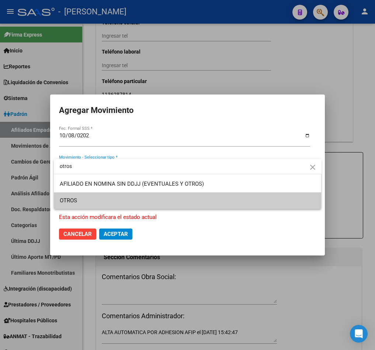
type input "otros"
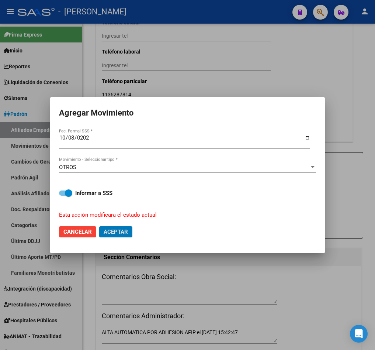
click at [99, 226] on button "Aceptar" at bounding box center [115, 231] width 33 height 11
checkbox input "false"
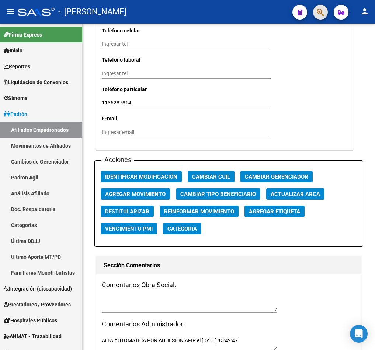
click at [327, 9] on button "button" at bounding box center [320, 12] width 15 height 15
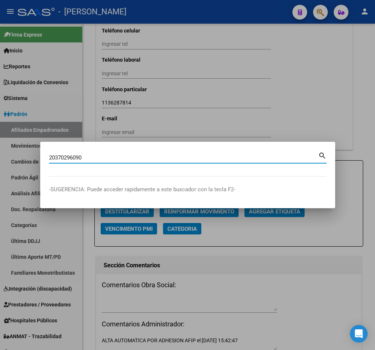
type input "20370296090"
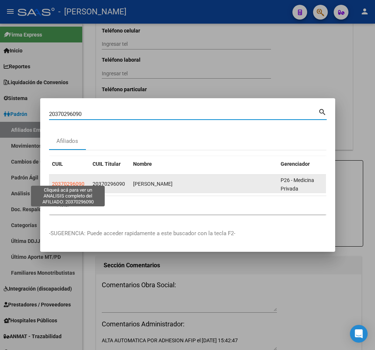
click at [78, 181] on span "20370296090" at bounding box center [68, 184] width 32 height 6
type textarea "20370296090"
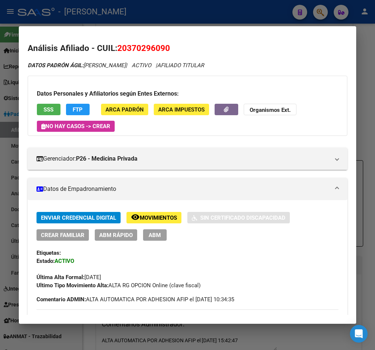
click at [155, 236] on span "ABM" at bounding box center [155, 235] width 12 height 7
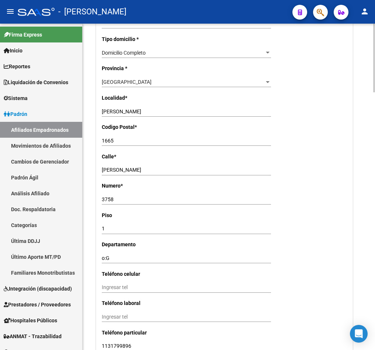
scroll to position [719, 0]
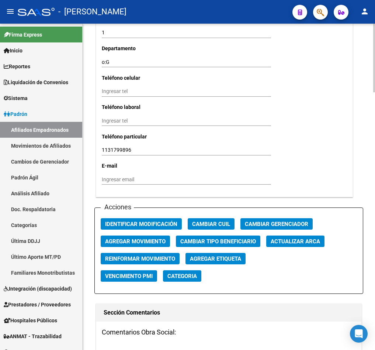
click at [141, 239] on span "Agregar Movimiento" at bounding box center [135, 241] width 60 height 7
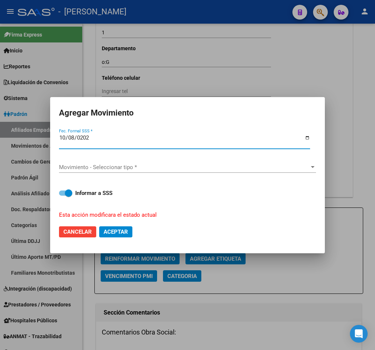
type input "[DATE]"
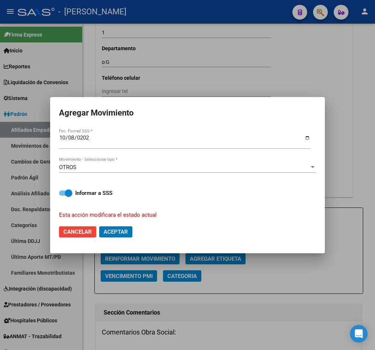
click at [99, 226] on button "Aceptar" at bounding box center [115, 231] width 33 height 11
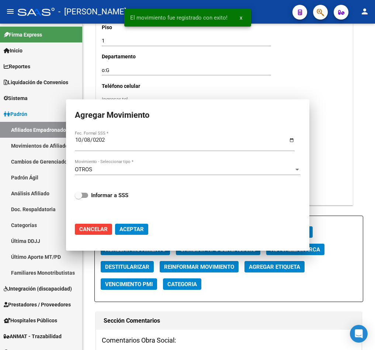
checkbox input "false"
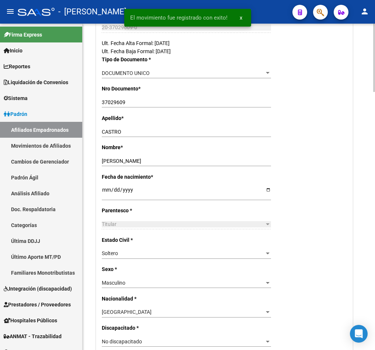
scroll to position [0, 0]
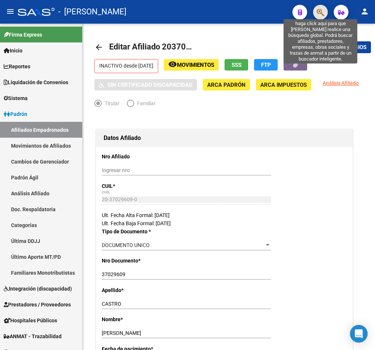
click at [323, 13] on icon "button" at bounding box center [320, 12] width 7 height 8
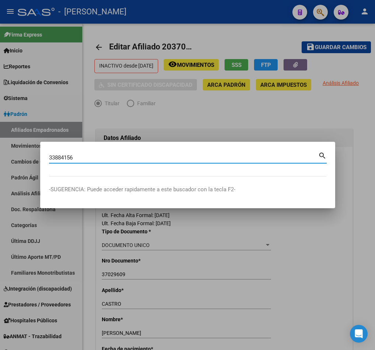
type input "33884156"
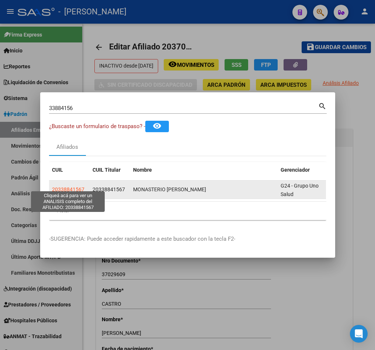
click at [80, 186] on span "20338841567" at bounding box center [68, 189] width 32 height 6
type textarea "20338841567"
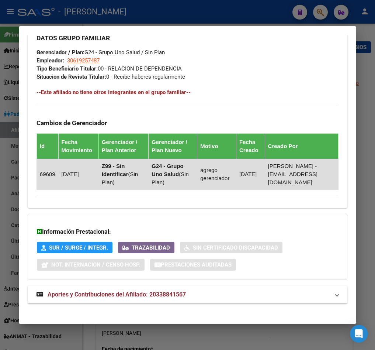
scroll to position [454, 0]
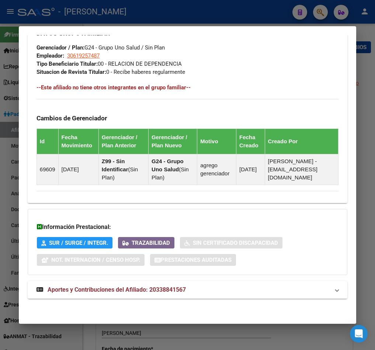
click at [14, 56] on div at bounding box center [187, 175] width 375 height 350
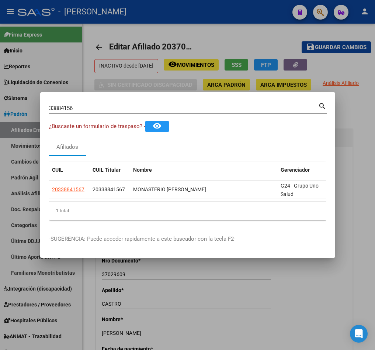
click at [145, 103] on div "33884156 Buscar (apellido, dni, cuil, nro traspaso, cuit, obra social)" at bounding box center [183, 108] width 269 height 11
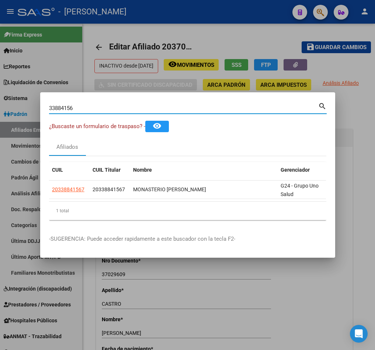
click at [145, 105] on input "33884156" at bounding box center [183, 108] width 269 height 7
paste input "8088685"
type input "38088685"
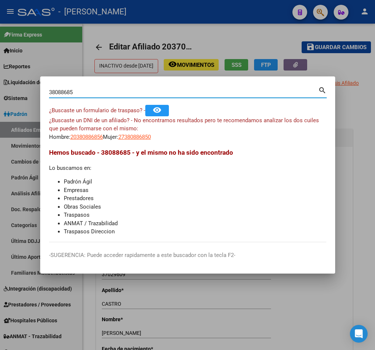
click at [135, 141] on mat-dialog-content "38088685 Buscar (apellido, dni, cuil, nro traspaso, cuit, obra social) search ¿…" at bounding box center [187, 163] width 295 height 157
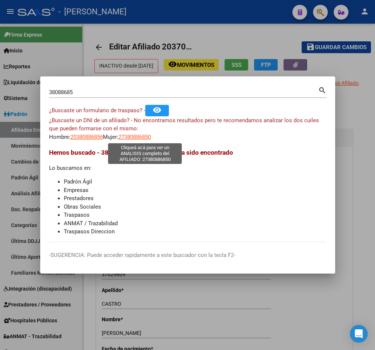
click at [142, 138] on span "27380886850" at bounding box center [134, 137] width 32 height 7
type textarea "27380886850"
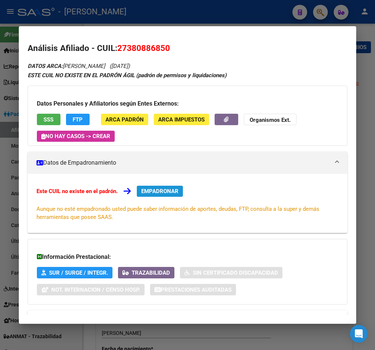
click at [178, 192] on span "EMPADRONAR" at bounding box center [159, 191] width 37 height 7
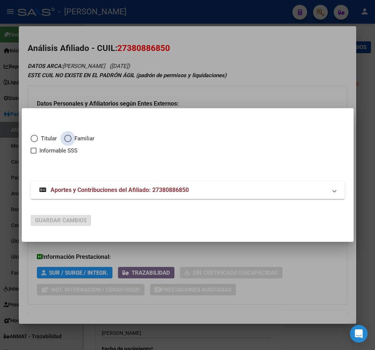
click at [87, 139] on span "Familiar" at bounding box center [83, 138] width 23 height 8
click at [72, 139] on input "Familiar" at bounding box center [67, 138] width 7 height 7
radio input "true"
checkbox input "true"
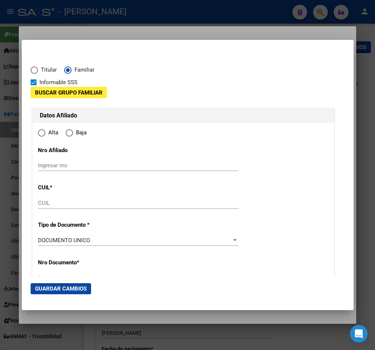
type input "27-38088685-0"
type input "38088685"
type input "PEREYRA"
type input "VANINA MACARENA"
type input "1994-11-22"
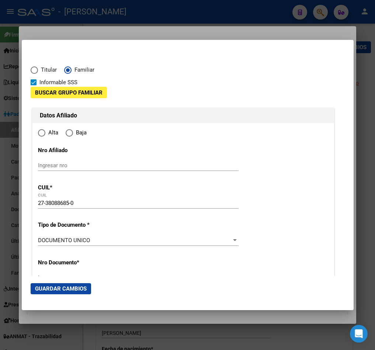
type input "RIO GRANDE"
type input "9420"
type input "LUIS GARIBALDI HONTE"
type input "3095"
type input "RIO GRANDE"
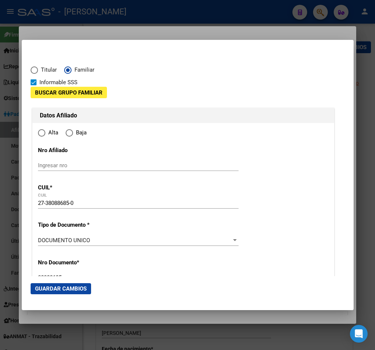
radio input "true"
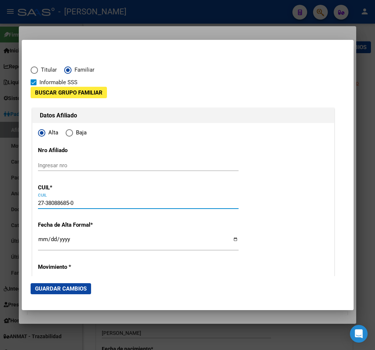
drag, startPoint x: 94, startPoint y: 201, endPoint x: 9, endPoint y: 195, distance: 85.4
click at [9, 195] on div "38088685 Buscar (apellido, dni, cuil, nro traspaso, cuit, obra social) search ¿…" at bounding box center [187, 175] width 375 height 350
click at [105, 164] on input "Ingresar nro" at bounding box center [138, 165] width 201 height 7
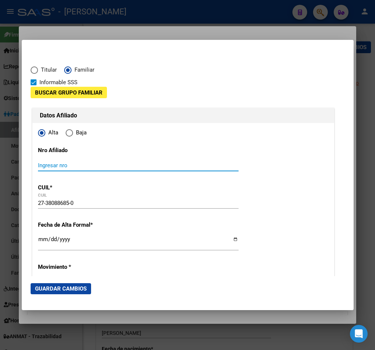
paste input "27-38088685-0"
type input "27-38088685-0"
click at [76, 92] on span "Buscar Grupo Familiar" at bounding box center [68, 92] width 67 height 7
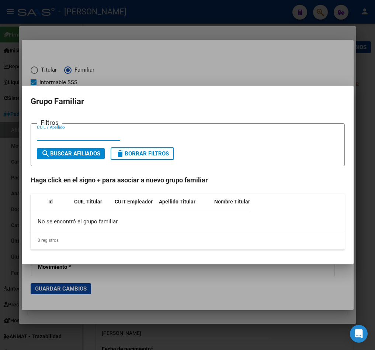
paste input "20338841567"
type input "20338841567"
click at [71, 155] on span "search Buscar Afiliados" at bounding box center [70, 153] width 59 height 7
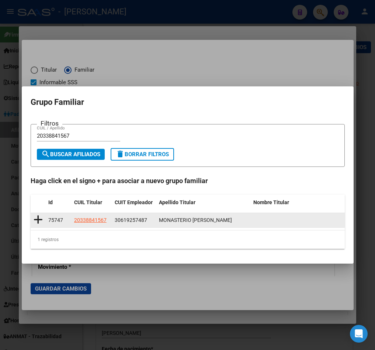
click at [40, 217] on icon at bounding box center [38, 219] width 9 height 10
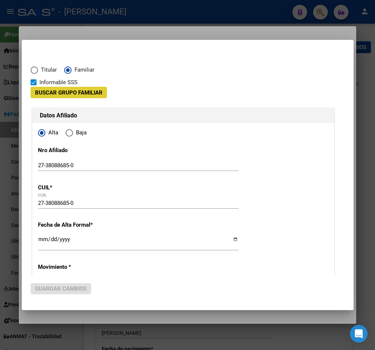
type input "30-61925748-7"
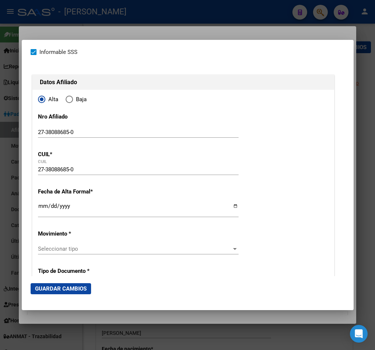
scroll to position [55, 0]
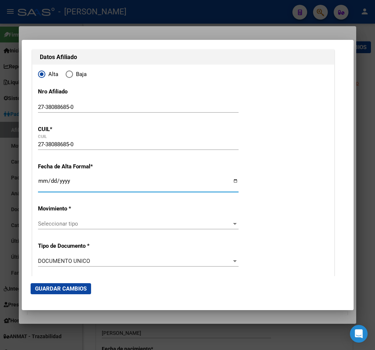
click at [41, 186] on input "Ingresar fecha" at bounding box center [138, 184] width 201 height 12
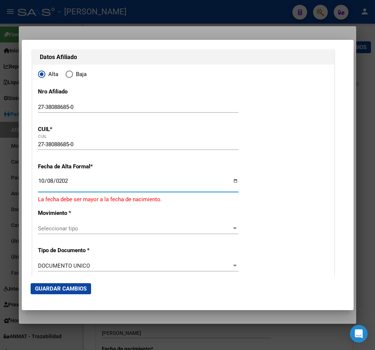
type input "[DATE]"
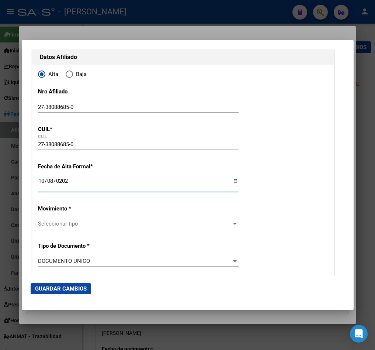
click at [64, 223] on span "Seleccionar tipo" at bounding box center [135, 223] width 194 height 7
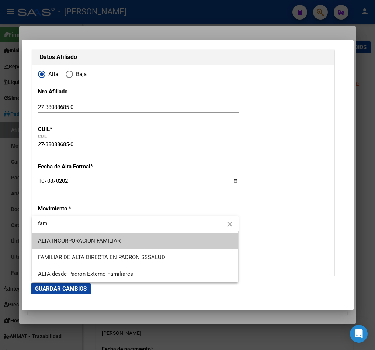
type input "fam"
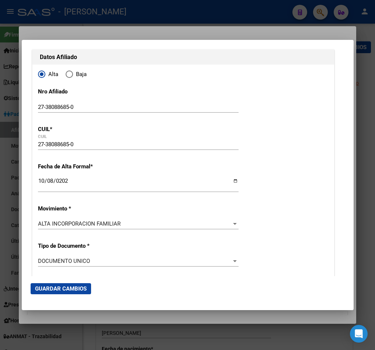
drag, startPoint x: 72, startPoint y: 292, endPoint x: 142, endPoint y: 250, distance: 81.5
click at [142, 250] on app-form-afiliado-create-edit "Titular Familiar Informable SSS Datos Afiliado Alta Baja Nro Afiliado 27-380886…" at bounding box center [188, 175] width 314 height 252
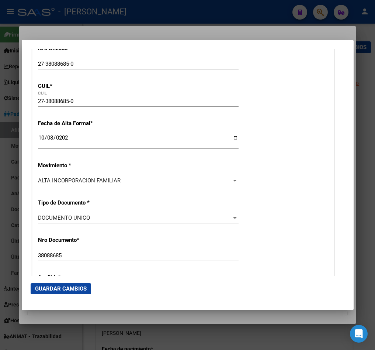
scroll to position [221, 0]
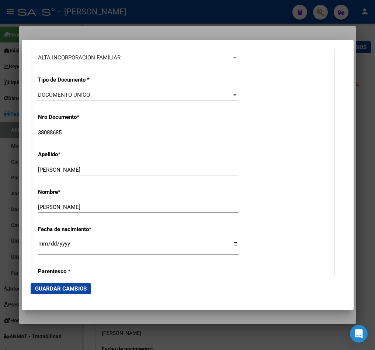
click at [56, 295] on mat-dialog-actions "Guardar Cambios" at bounding box center [188, 288] width 314 height 25
click at [62, 287] on span "Guardar Cambios" at bounding box center [61, 288] width 52 height 7
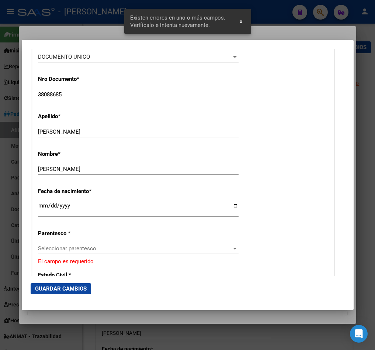
scroll to position [277, 0]
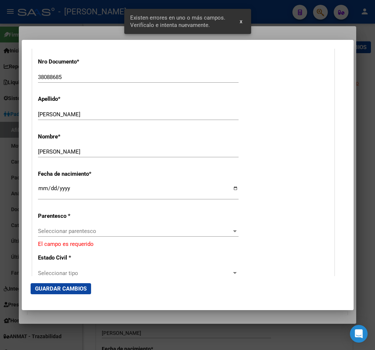
click at [81, 229] on span "Seleccionar parentesco" at bounding box center [135, 231] width 194 height 7
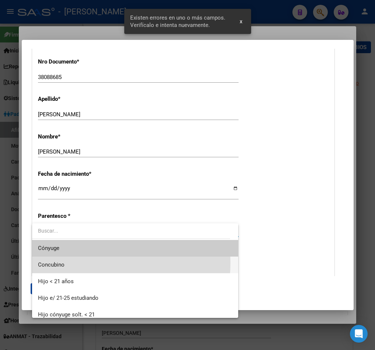
click at [84, 263] on span "Concubino" at bounding box center [135, 264] width 195 height 17
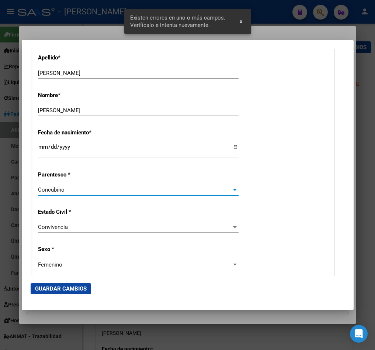
scroll to position [443, 0]
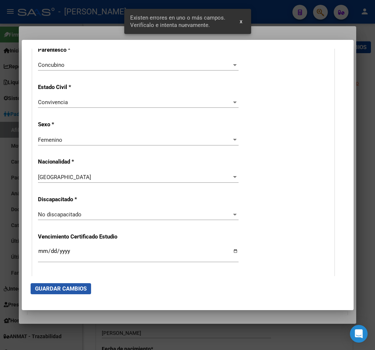
click at [65, 287] on span "Guardar Cambios" at bounding box center [61, 288] width 52 height 7
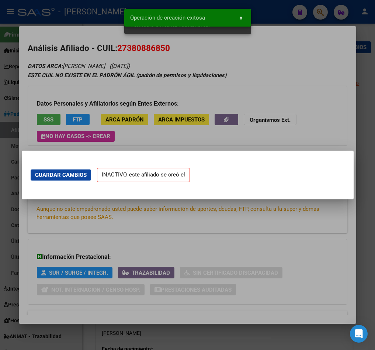
scroll to position [0, 0]
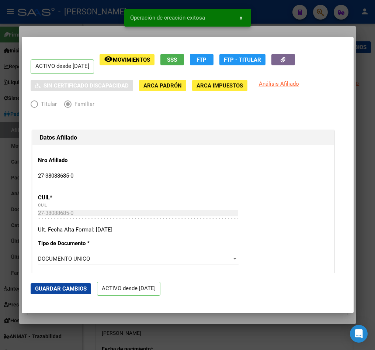
click at [79, 21] on div at bounding box center [187, 175] width 375 height 350
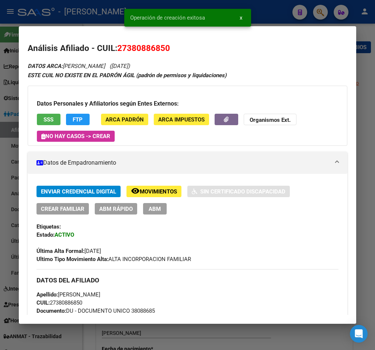
click at [54, 7] on div at bounding box center [187, 175] width 375 height 350
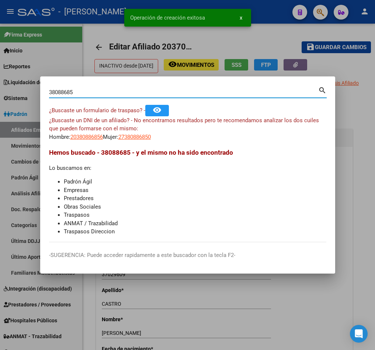
click at [105, 89] on input "38088685" at bounding box center [183, 92] width 269 height 7
paste input "70418908"
type input "70418908"
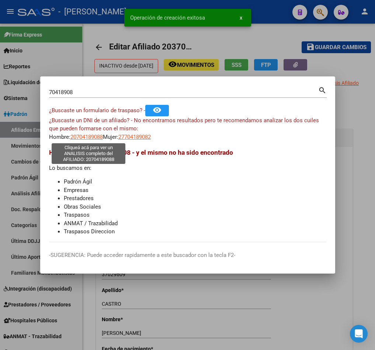
click at [94, 138] on span "20704189088" at bounding box center [86, 137] width 32 height 7
type textarea "20704189088"
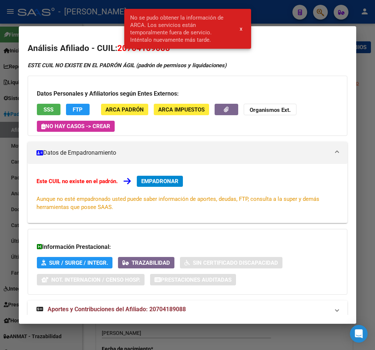
click at [244, 25] on button "x" at bounding box center [241, 28] width 14 height 13
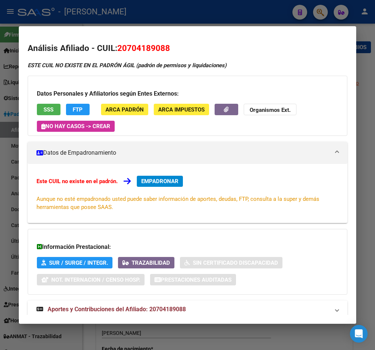
click at [123, 48] on span "20704189088" at bounding box center [143, 48] width 53 height 10
copy span "20704189088"
click at [183, 3] on div at bounding box center [187, 175] width 375 height 350
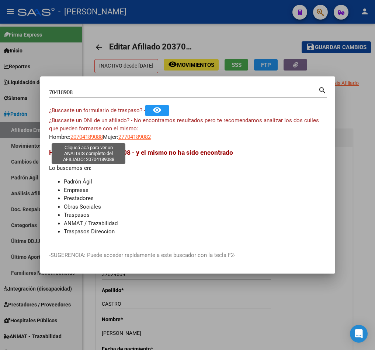
click at [87, 138] on span "20704189088" at bounding box center [86, 137] width 32 height 7
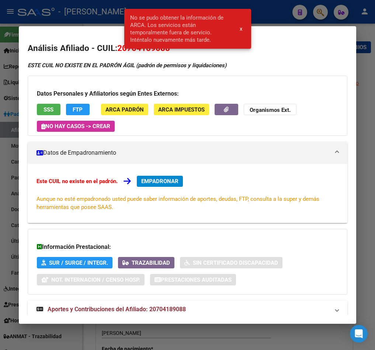
click at [14, 125] on div at bounding box center [187, 175] width 375 height 350
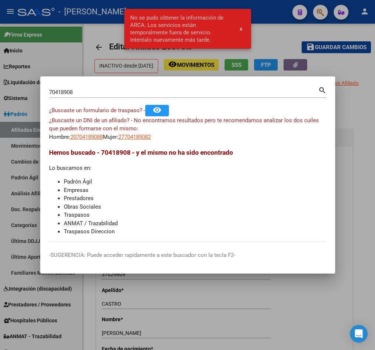
click at [265, 28] on div at bounding box center [187, 175] width 375 height 350
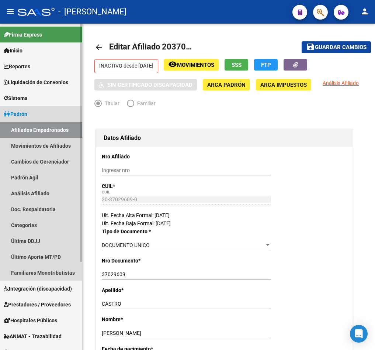
click at [56, 134] on link "Afiliados Empadronados" at bounding box center [41, 130] width 82 height 16
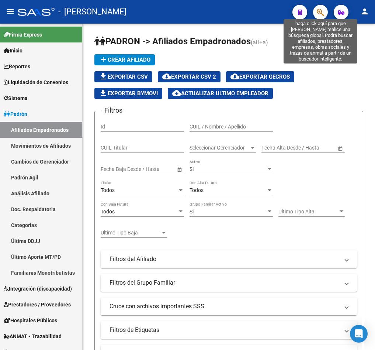
click at [320, 13] on icon "button" at bounding box center [320, 12] width 7 height 8
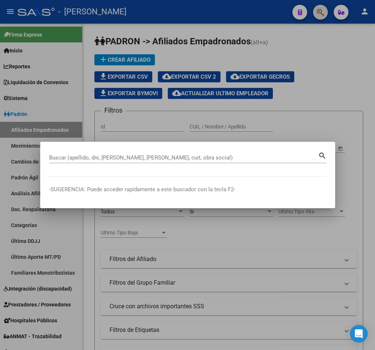
paste input "20370852740"
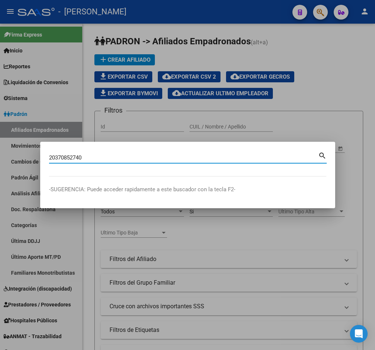
type input "20370852740"
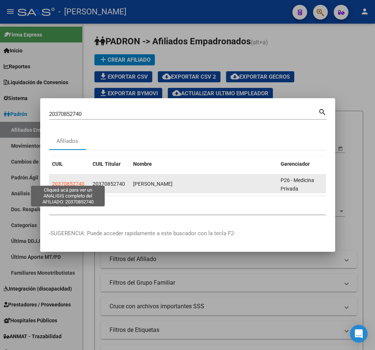
click at [77, 181] on span "20370852740" at bounding box center [68, 184] width 32 height 6
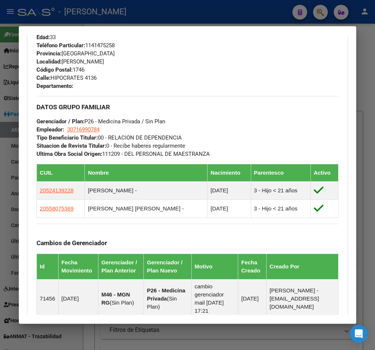
scroll to position [372, 0]
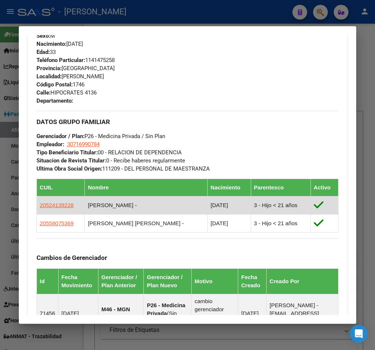
drag, startPoint x: 72, startPoint y: 205, endPoint x: 39, endPoint y: 206, distance: 33.2
click at [39, 206] on td "20524139228" at bounding box center [61, 205] width 48 height 18
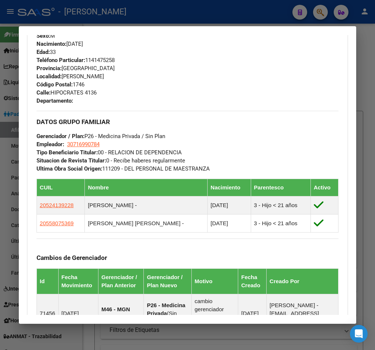
copy span "20524139228"
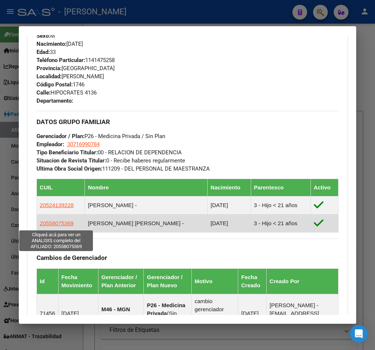
click at [64, 225] on span "20558075369" at bounding box center [57, 223] width 34 height 6
type textarea "20558075369"
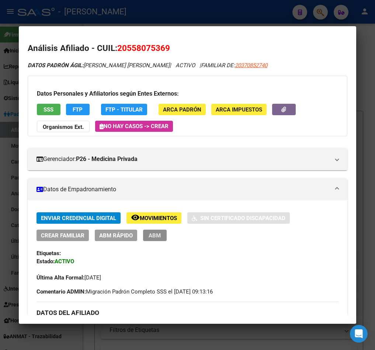
click at [151, 237] on span "ABM" at bounding box center [155, 235] width 12 height 7
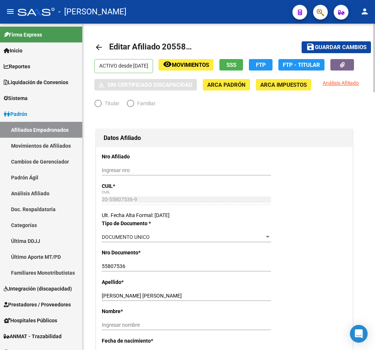
radio input "true"
type input "30-71699078-4"
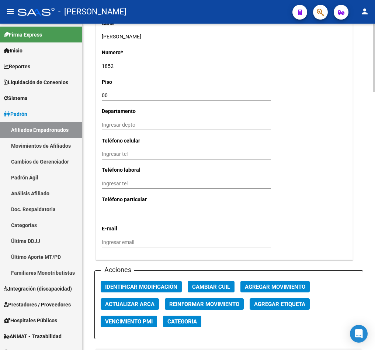
scroll to position [885, 0]
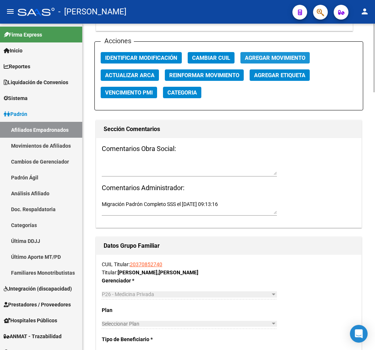
click at [277, 61] on span "Agregar Movimiento" at bounding box center [275, 58] width 60 height 7
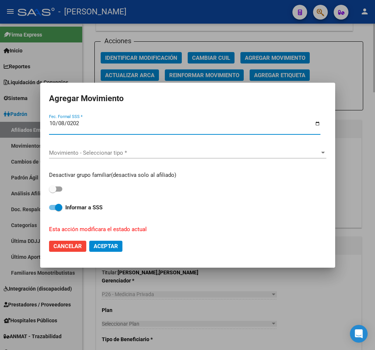
type input "[DATE]"
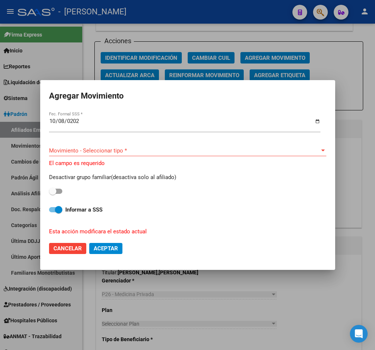
click at [118, 159] on div "Movimiento - Seleccionar tipo * Movimiento - Seleccionar tipo *" at bounding box center [187, 154] width 277 height 18
click at [123, 153] on span "Movimiento - Seleccionar tipo *" at bounding box center [184, 150] width 271 height 7
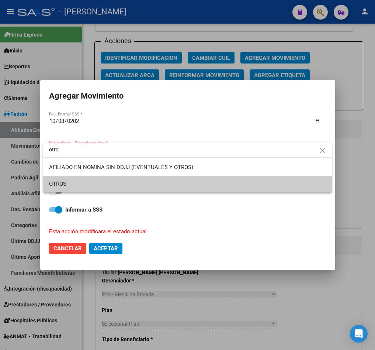
type input "otro"
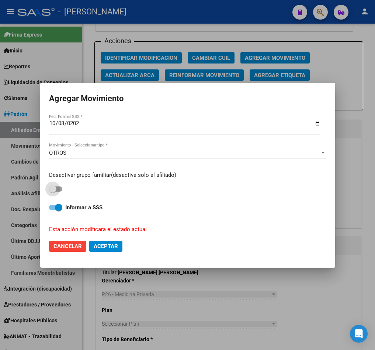
click at [52, 191] on input "checkbox" at bounding box center [52, 191] width 0 height 0
checkbox input "true"
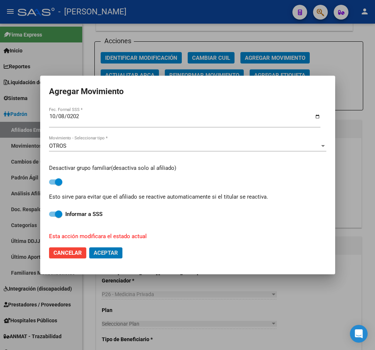
click at [89, 247] on button "Aceptar" at bounding box center [105, 252] width 33 height 11
checkbox input "false"
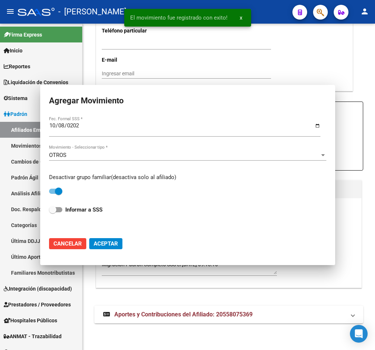
scroll to position [836, 0]
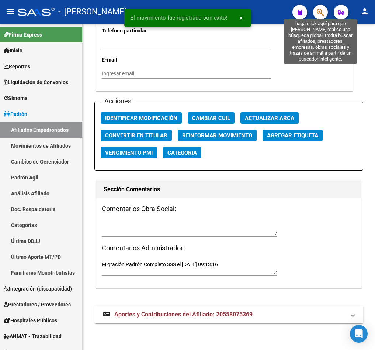
click at [322, 15] on icon "button" at bounding box center [320, 12] width 7 height 8
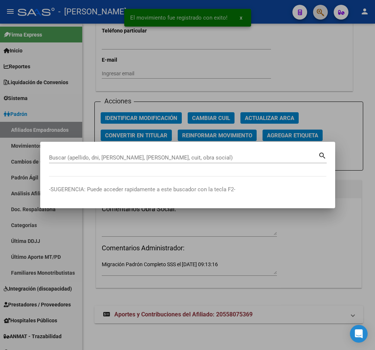
paste input "20524139228"
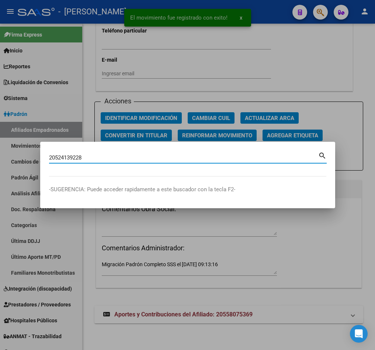
type input "20524139228"
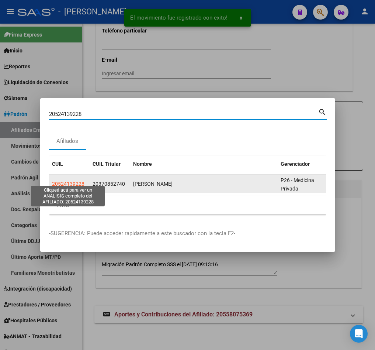
click at [67, 181] on span "20524139228" at bounding box center [68, 184] width 32 height 6
type textarea "20524139228"
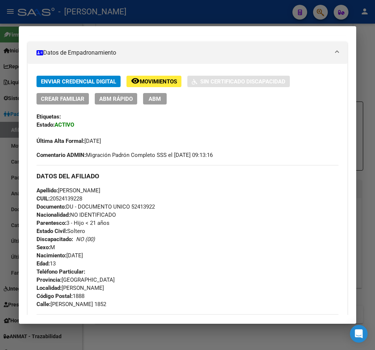
scroll to position [111, 0]
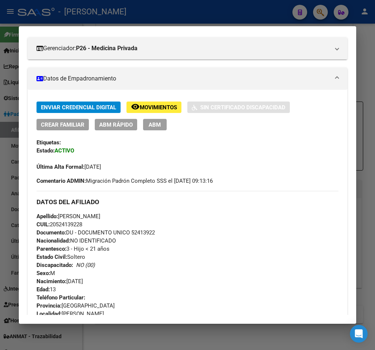
click at [156, 128] on span "ABM" at bounding box center [155, 124] width 12 height 7
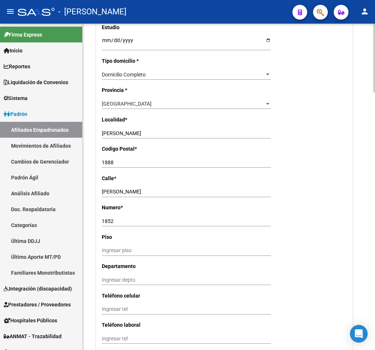
scroll to position [719, 0]
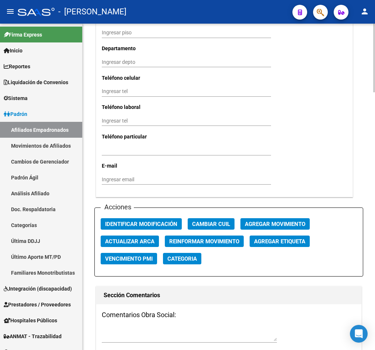
click at [271, 229] on button "Agregar Movimiento" at bounding box center [274, 223] width 69 height 11
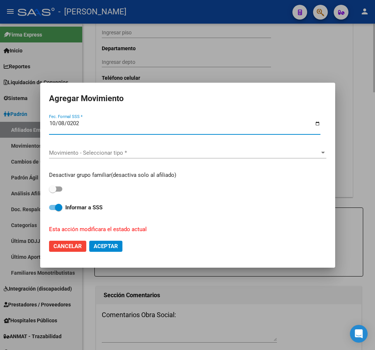
type input "[DATE]"
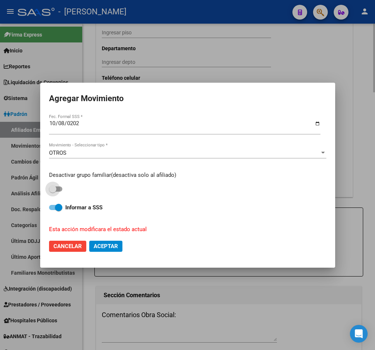
click at [52, 191] on input "checkbox" at bounding box center [52, 191] width 0 height 0
checkbox input "true"
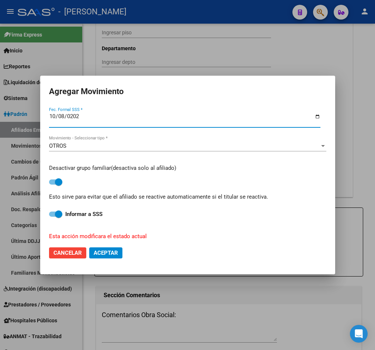
click at [102, 256] on span "Aceptar" at bounding box center [106, 252] width 24 height 7
checkbox input "false"
